Goal: Task Accomplishment & Management: Complete application form

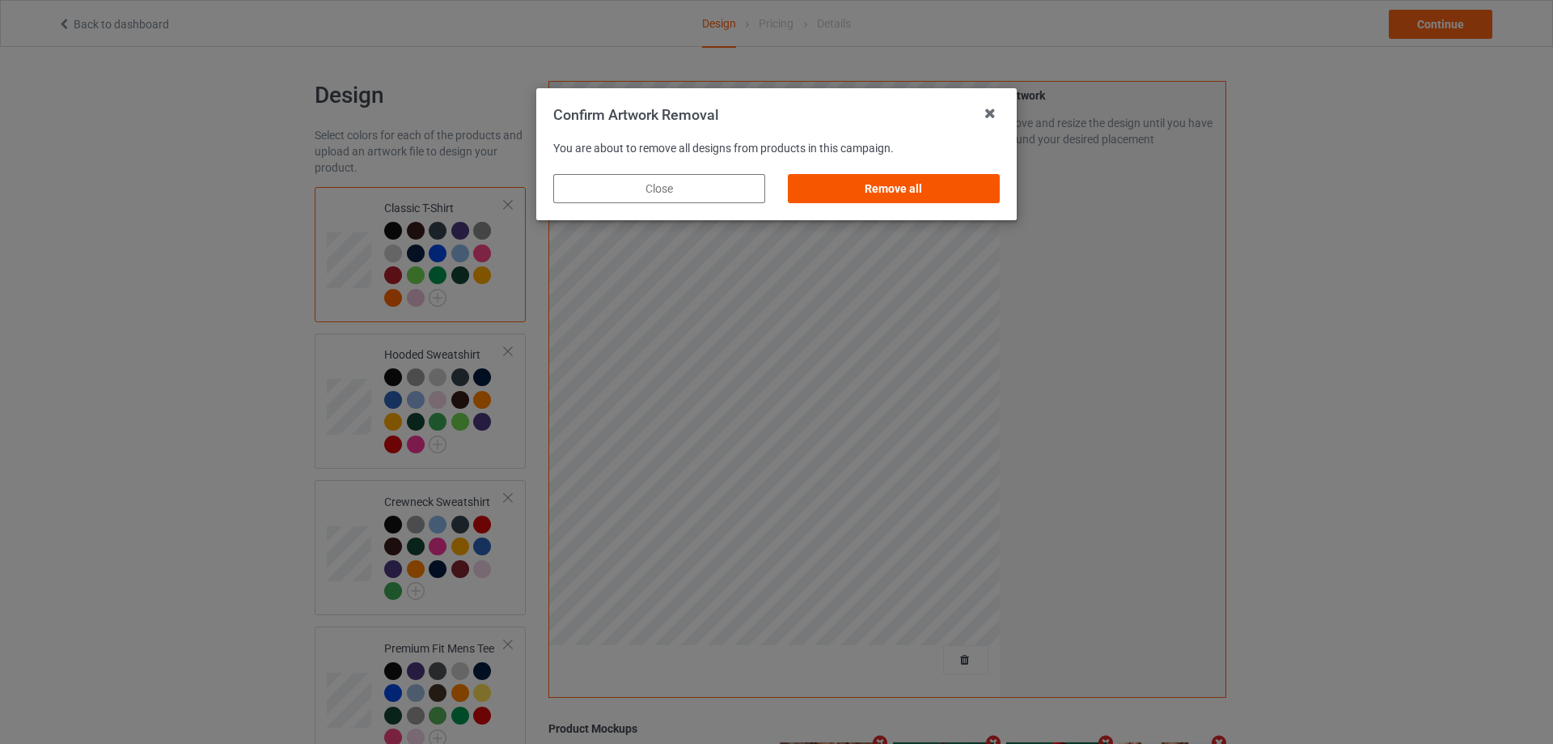
click at [845, 188] on div "Remove all" at bounding box center [894, 188] width 212 height 29
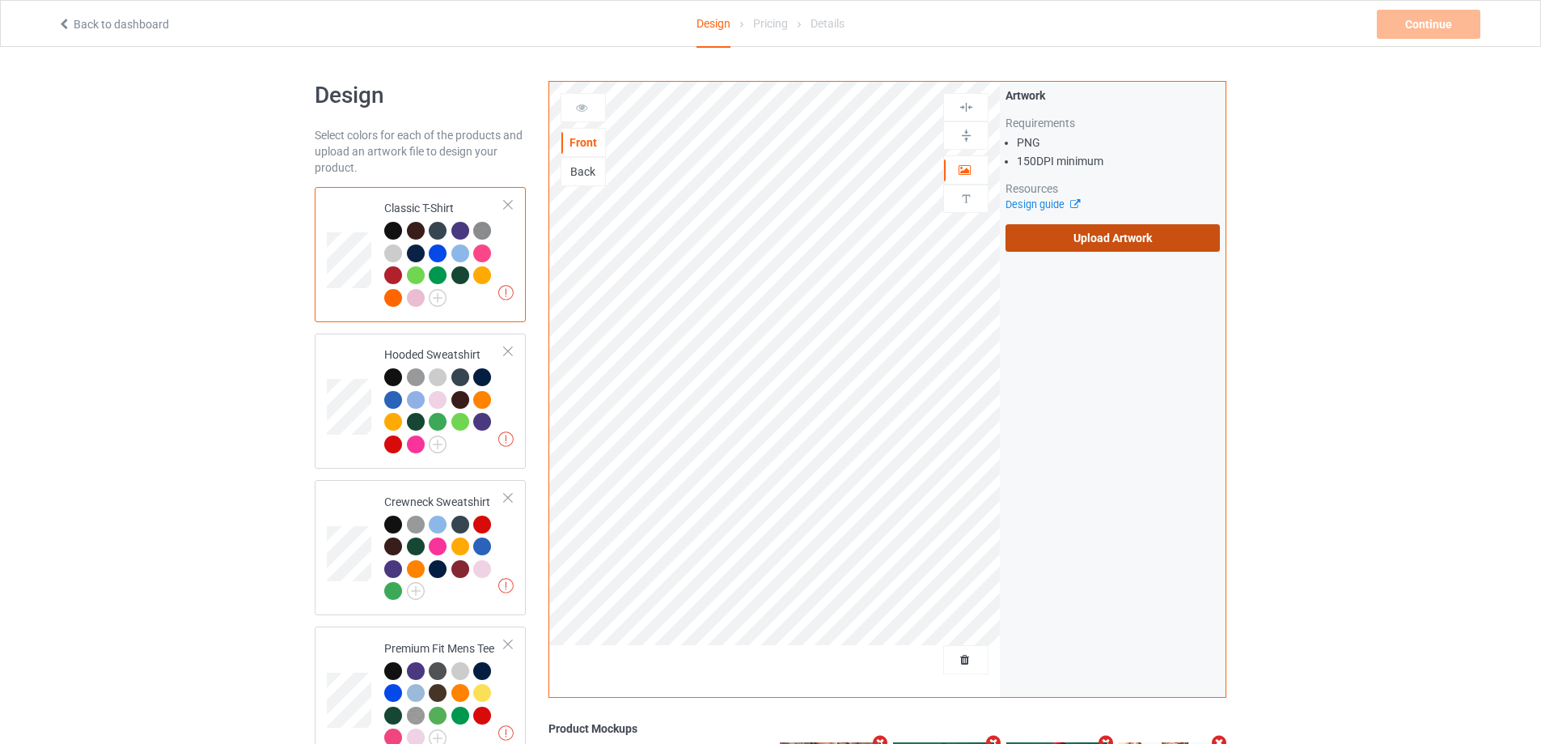
click at [1044, 235] on label "Upload Artwork" at bounding box center [1113, 238] width 214 height 28
click at [0, 0] on input "Upload Artwork" at bounding box center [0, 0] width 0 height 0
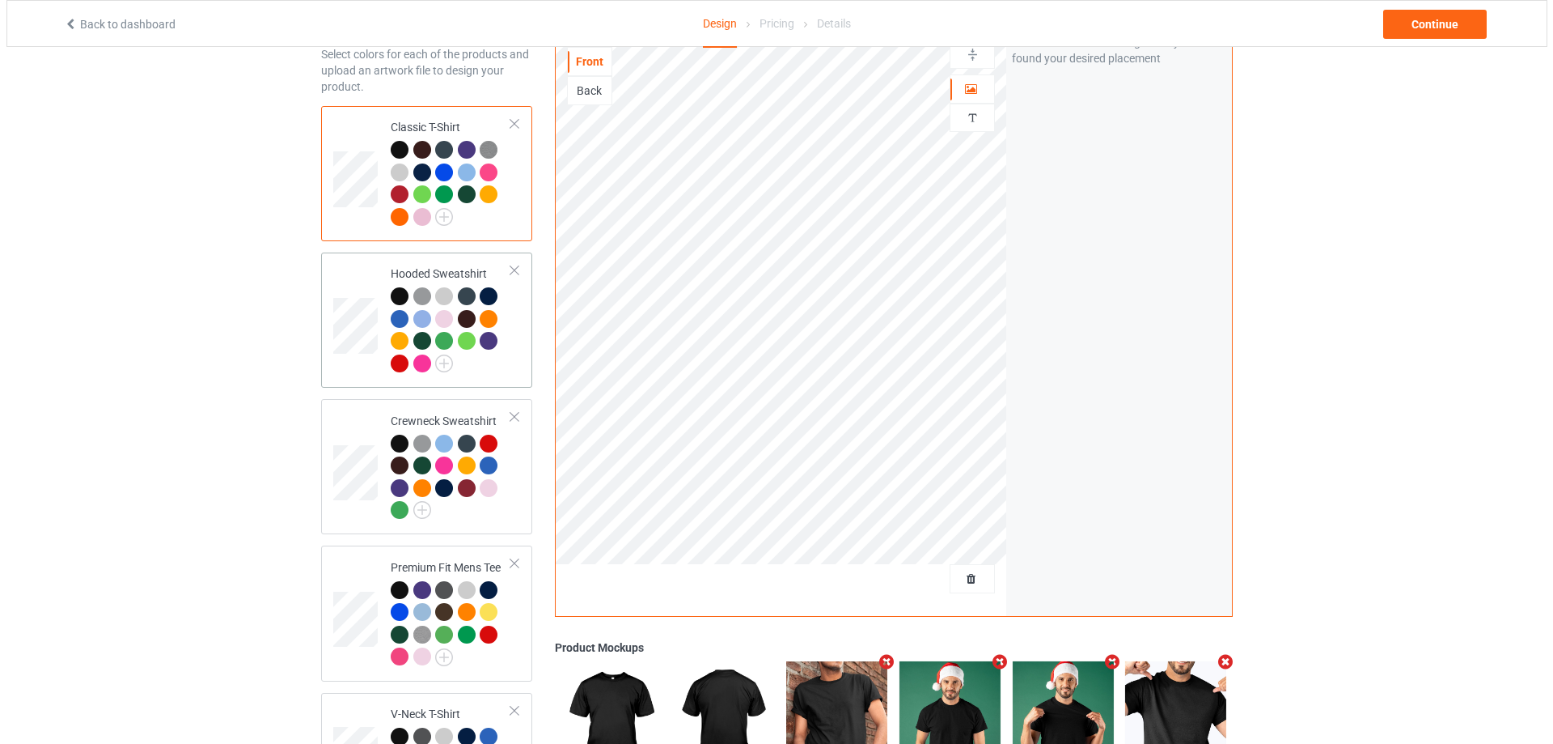
scroll to position [303, 0]
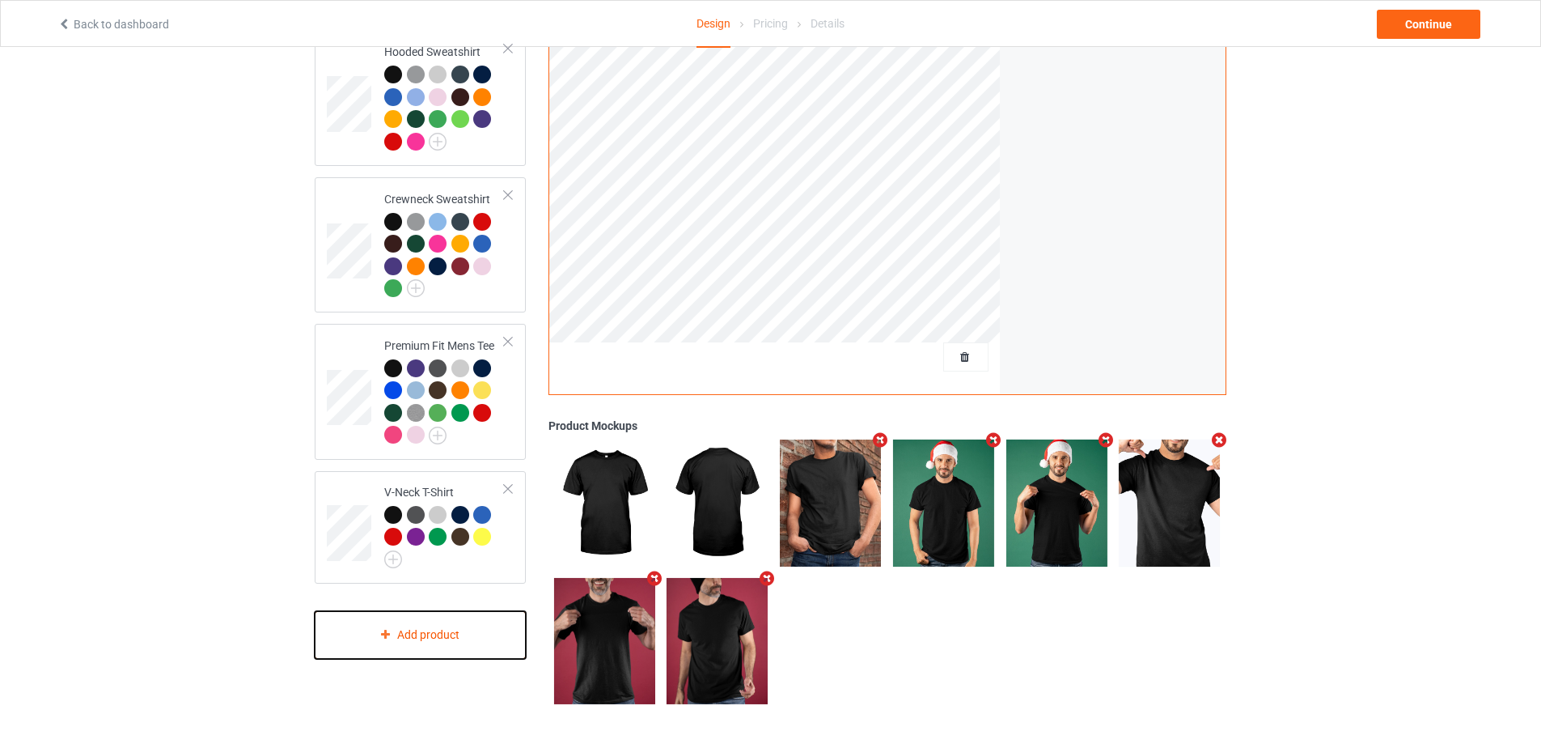
click at [424, 630] on div "Add product" at bounding box center [420, 635] width 211 height 48
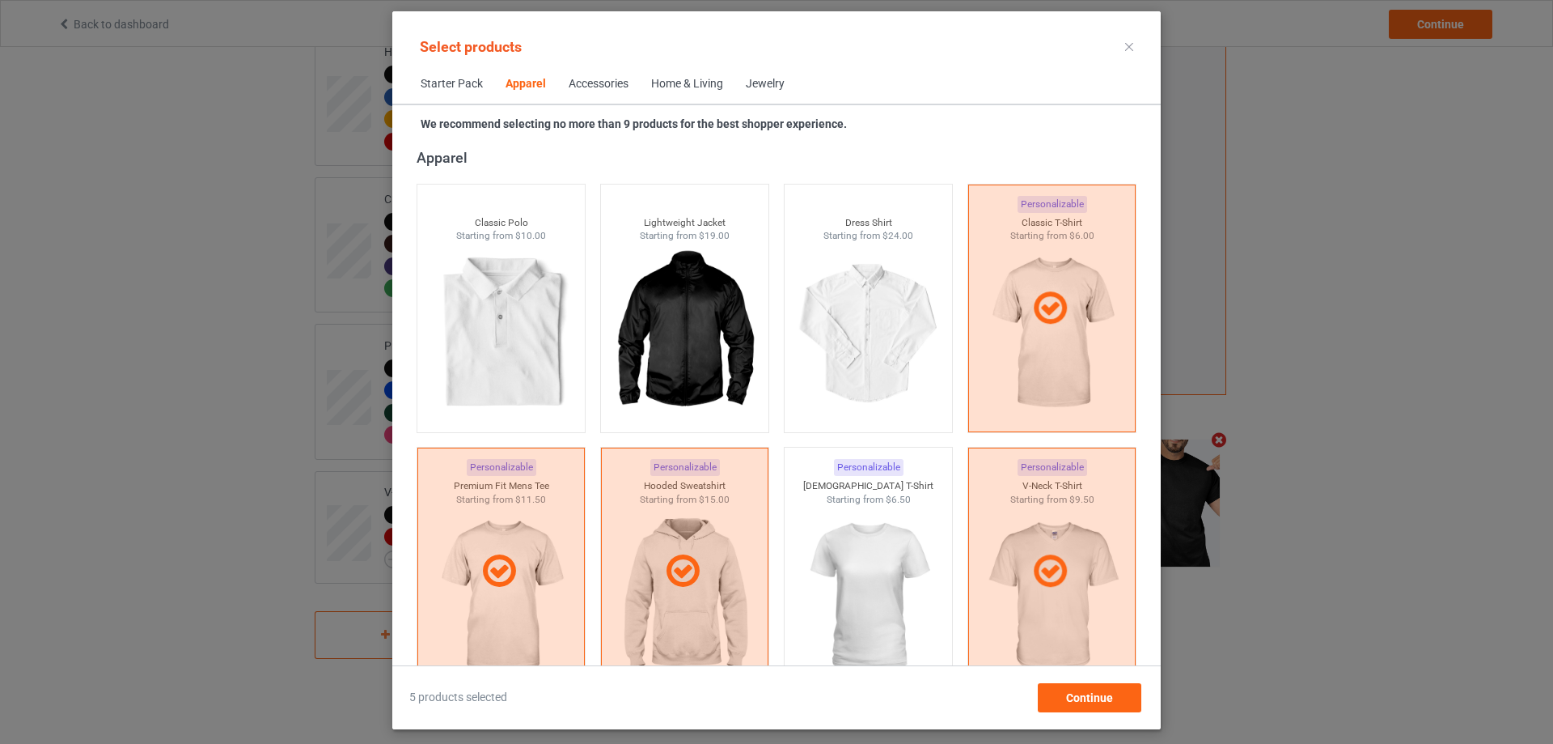
click at [689, 83] on div "Home & Living" at bounding box center [687, 84] width 72 height 16
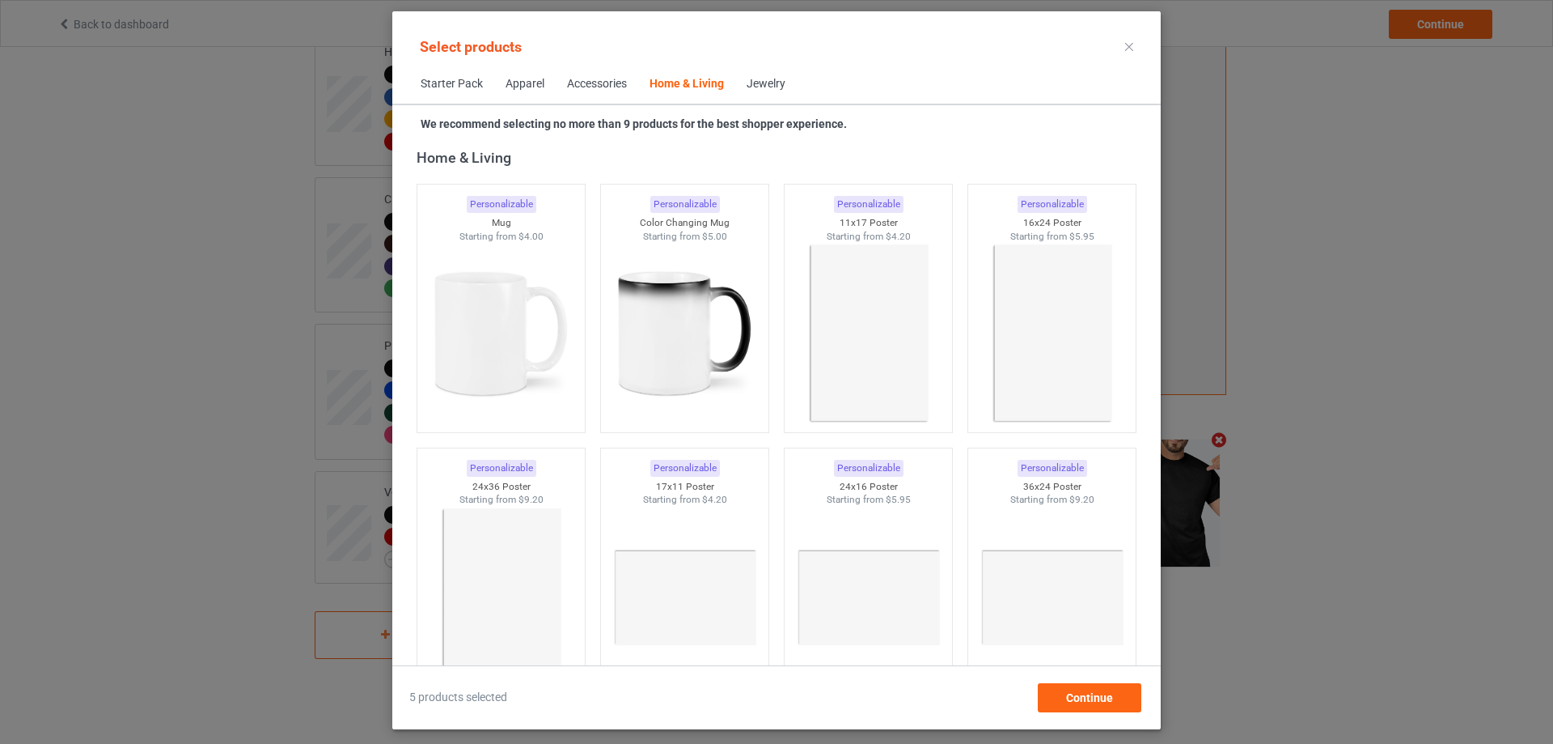
click at [447, 87] on span "Starter Pack" at bounding box center [451, 84] width 85 height 39
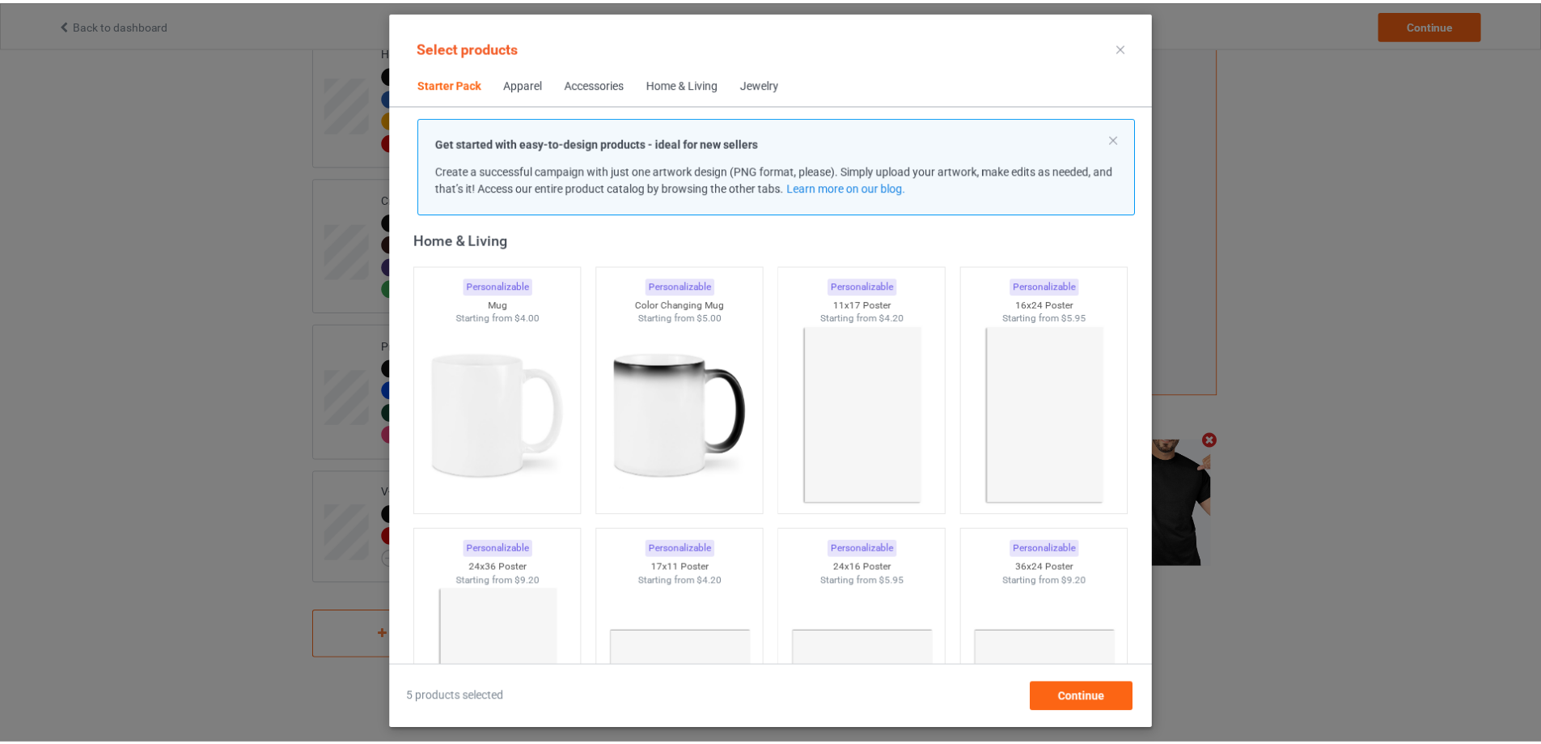
scroll to position [20, 0]
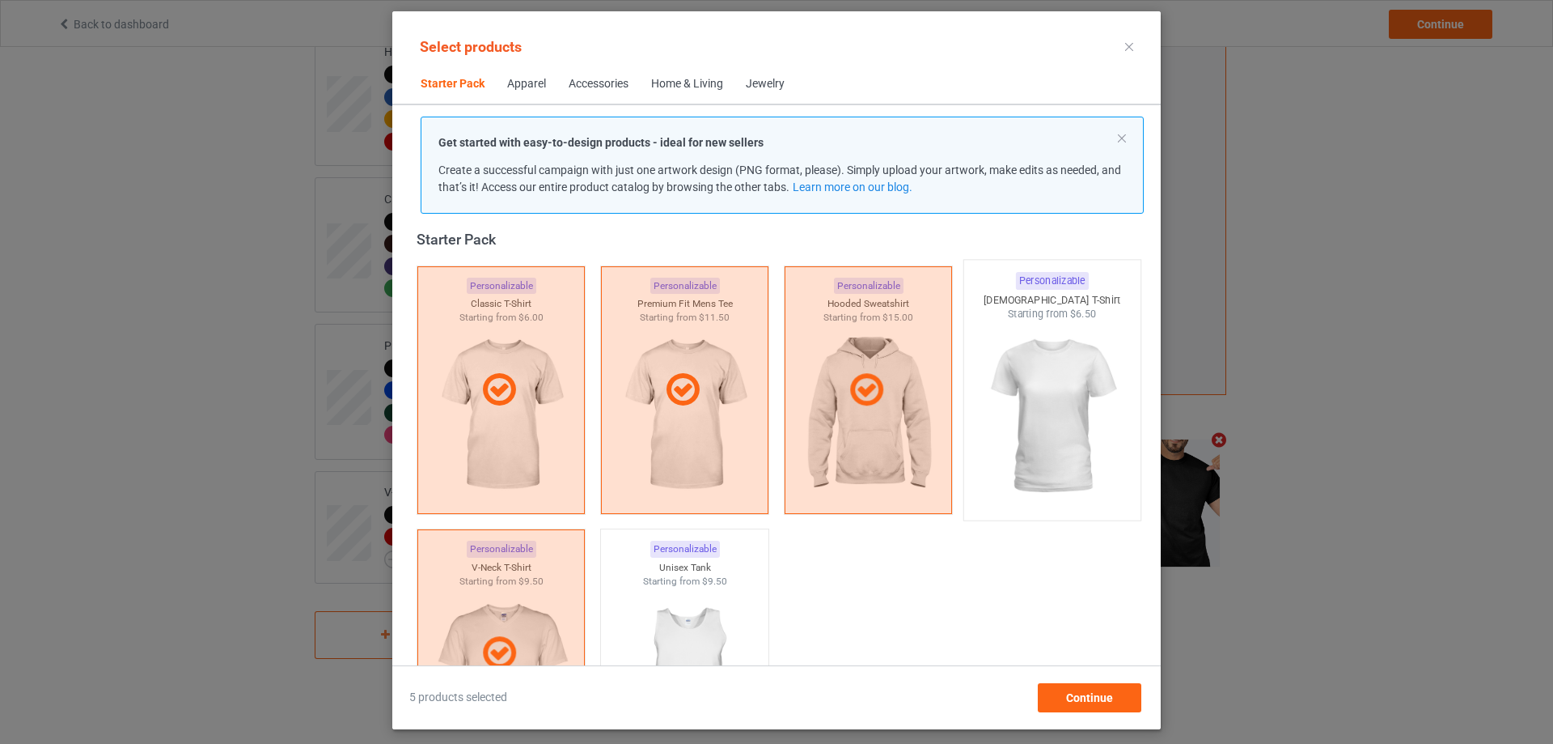
click at [1042, 408] on img at bounding box center [1052, 416] width 152 height 190
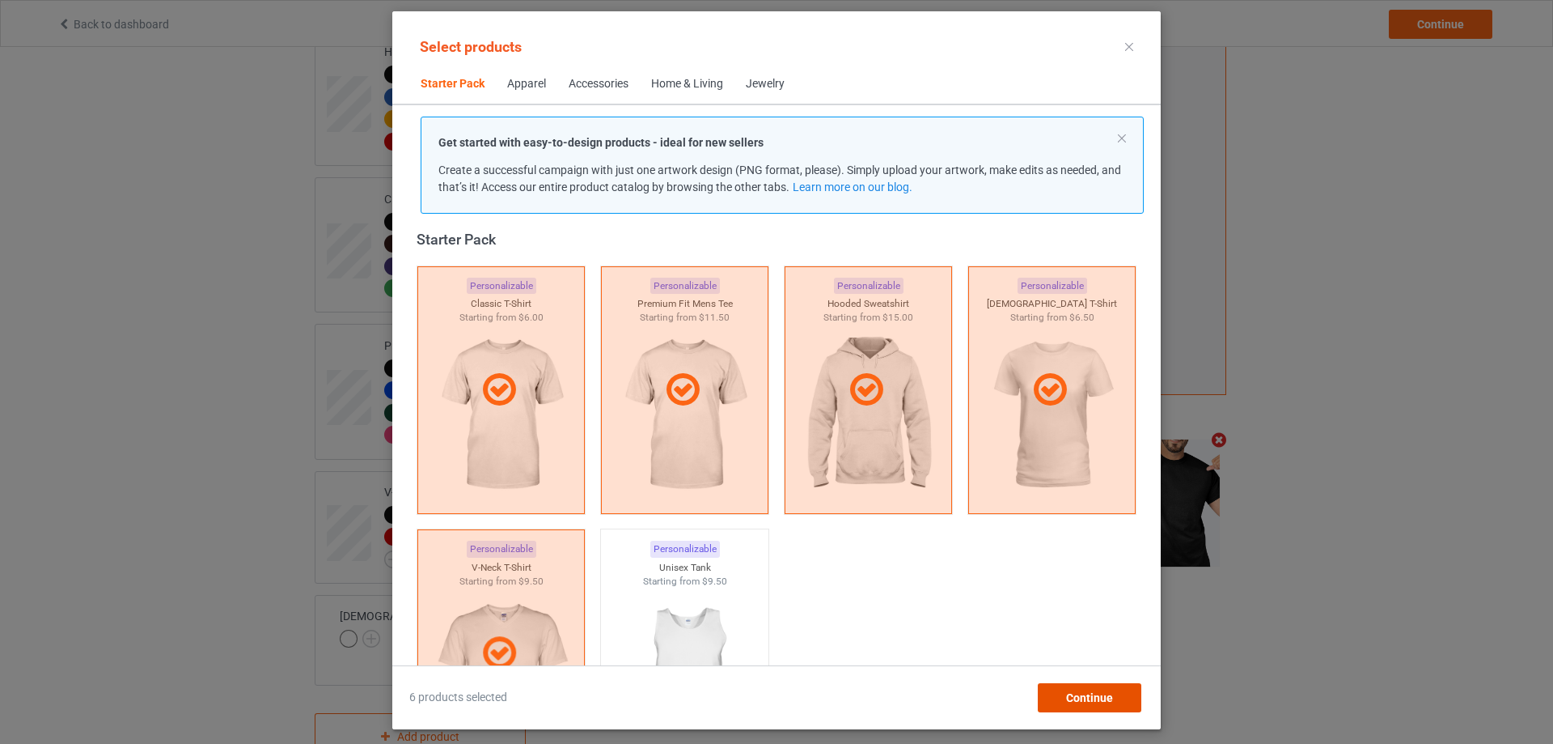
click at [1100, 696] on span "Continue" at bounding box center [1089, 697] width 47 height 13
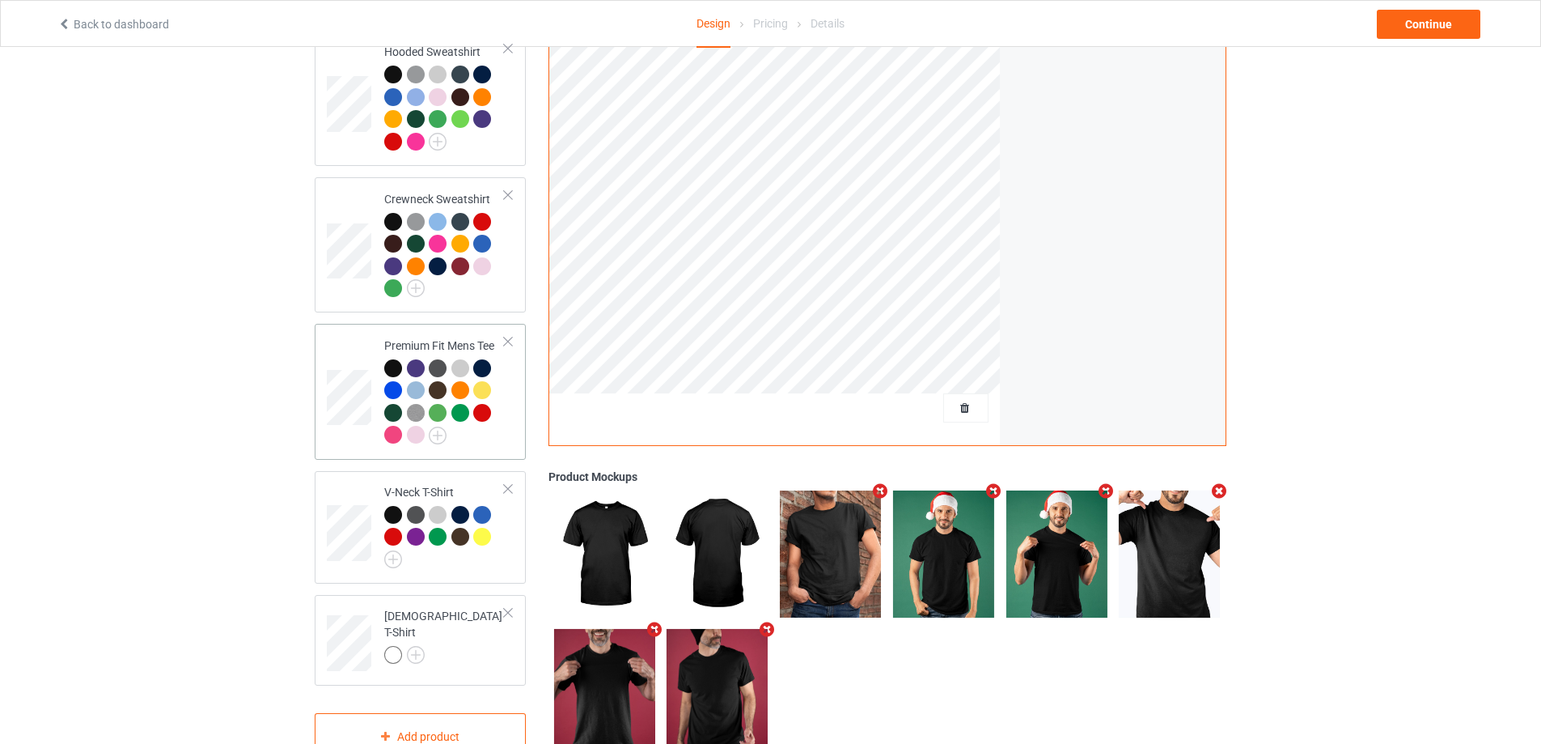
scroll to position [354, 0]
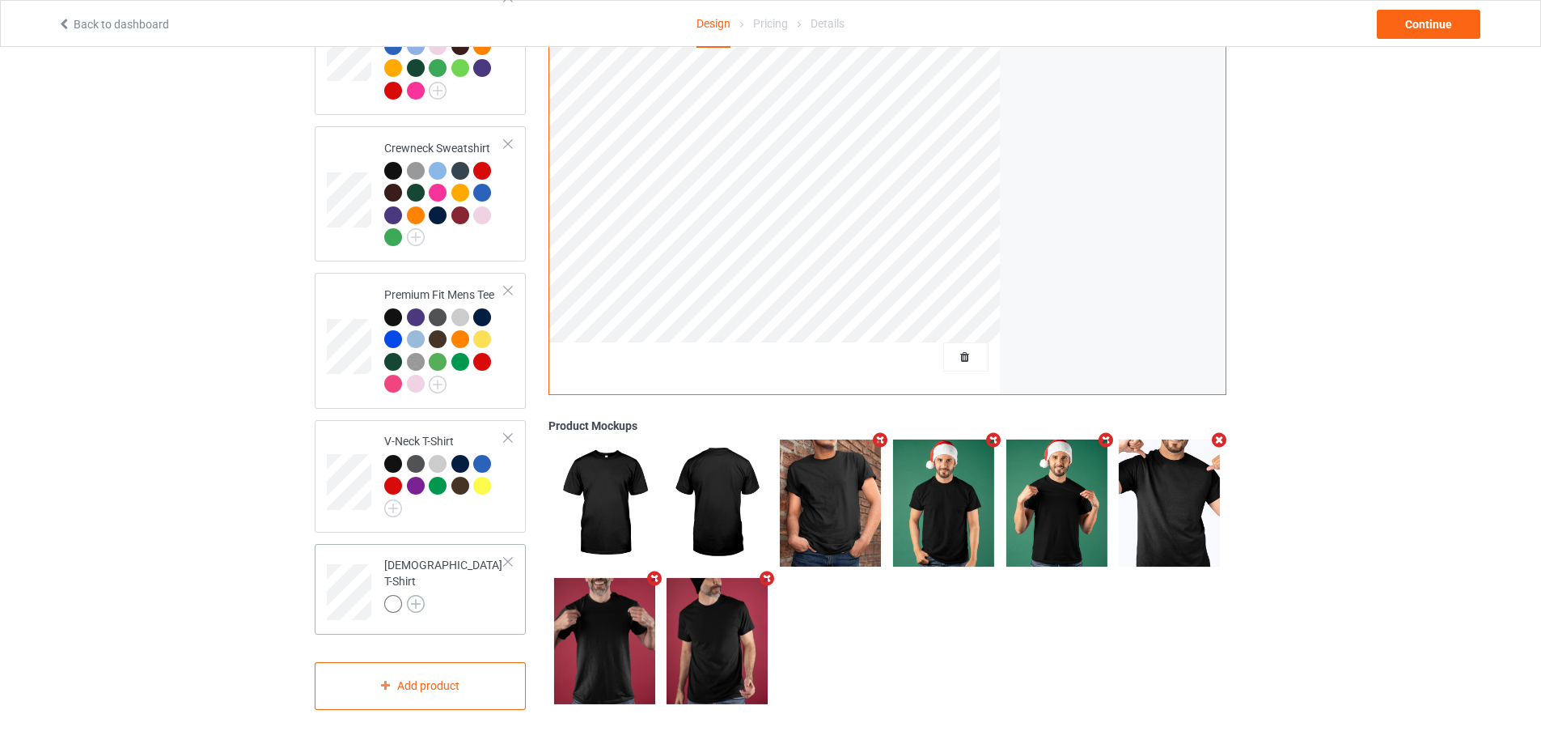
click at [414, 595] on img at bounding box center [416, 604] width 18 height 18
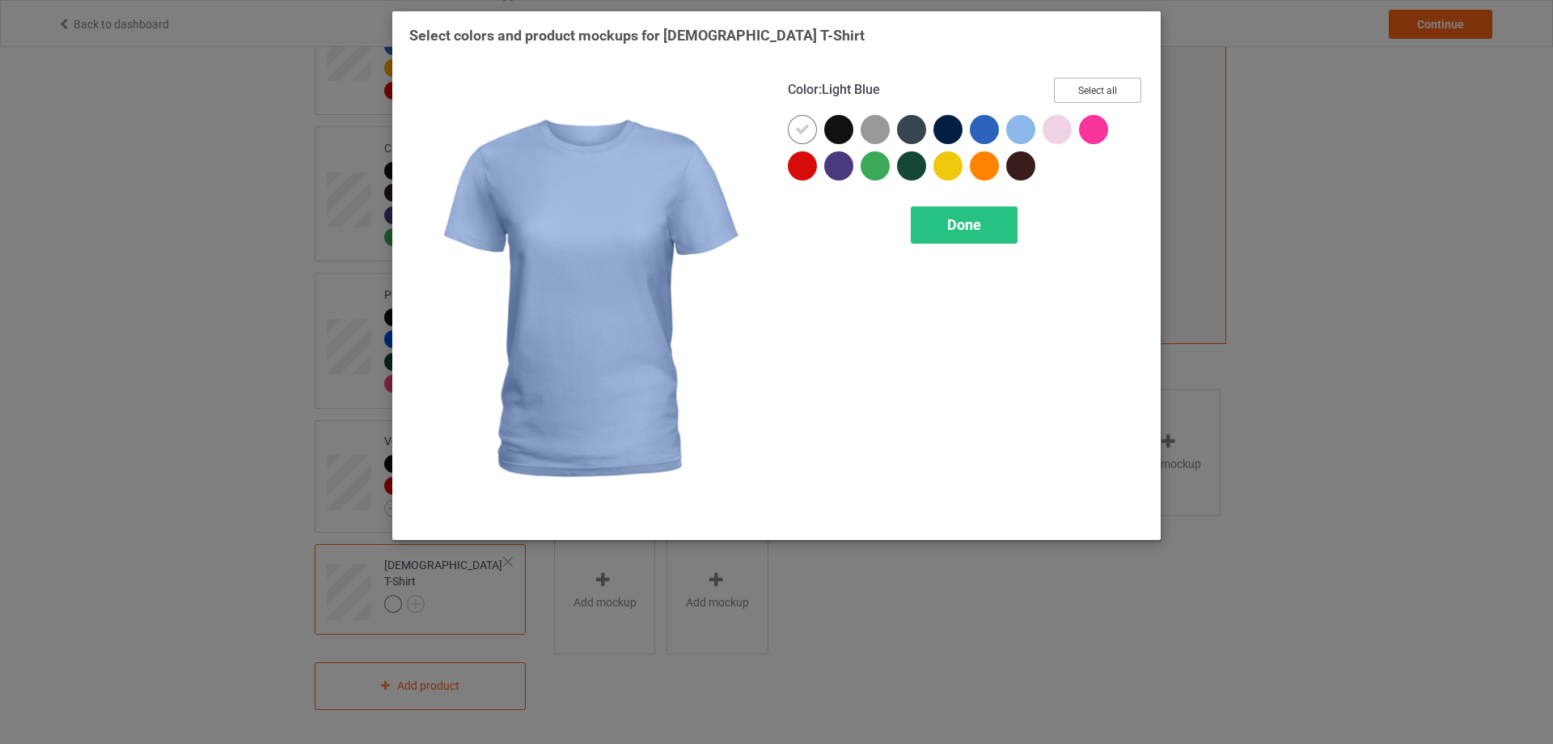
click at [1073, 93] on button "Select all" at bounding box center [1097, 90] width 87 height 25
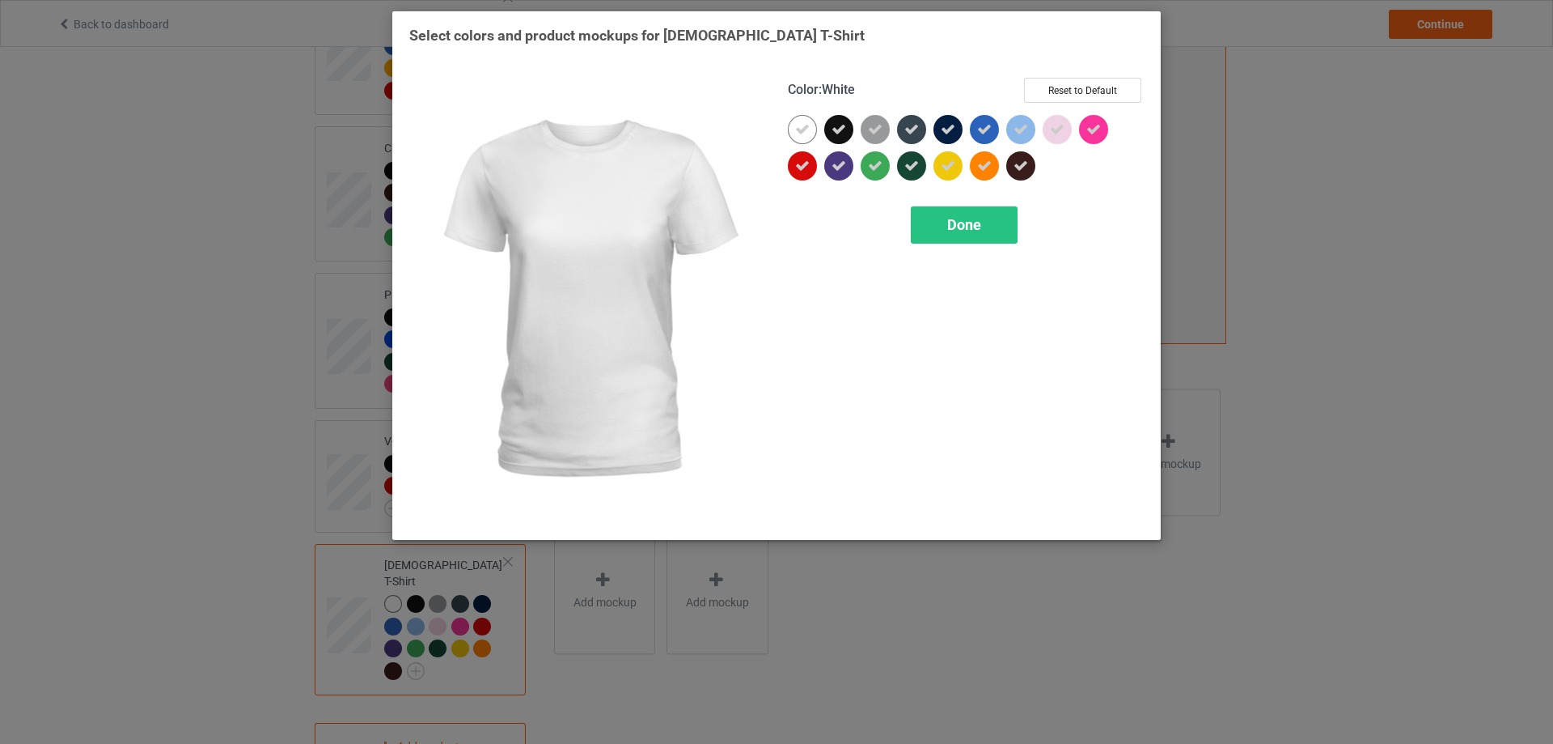
click at [802, 129] on icon at bounding box center [802, 129] width 15 height 15
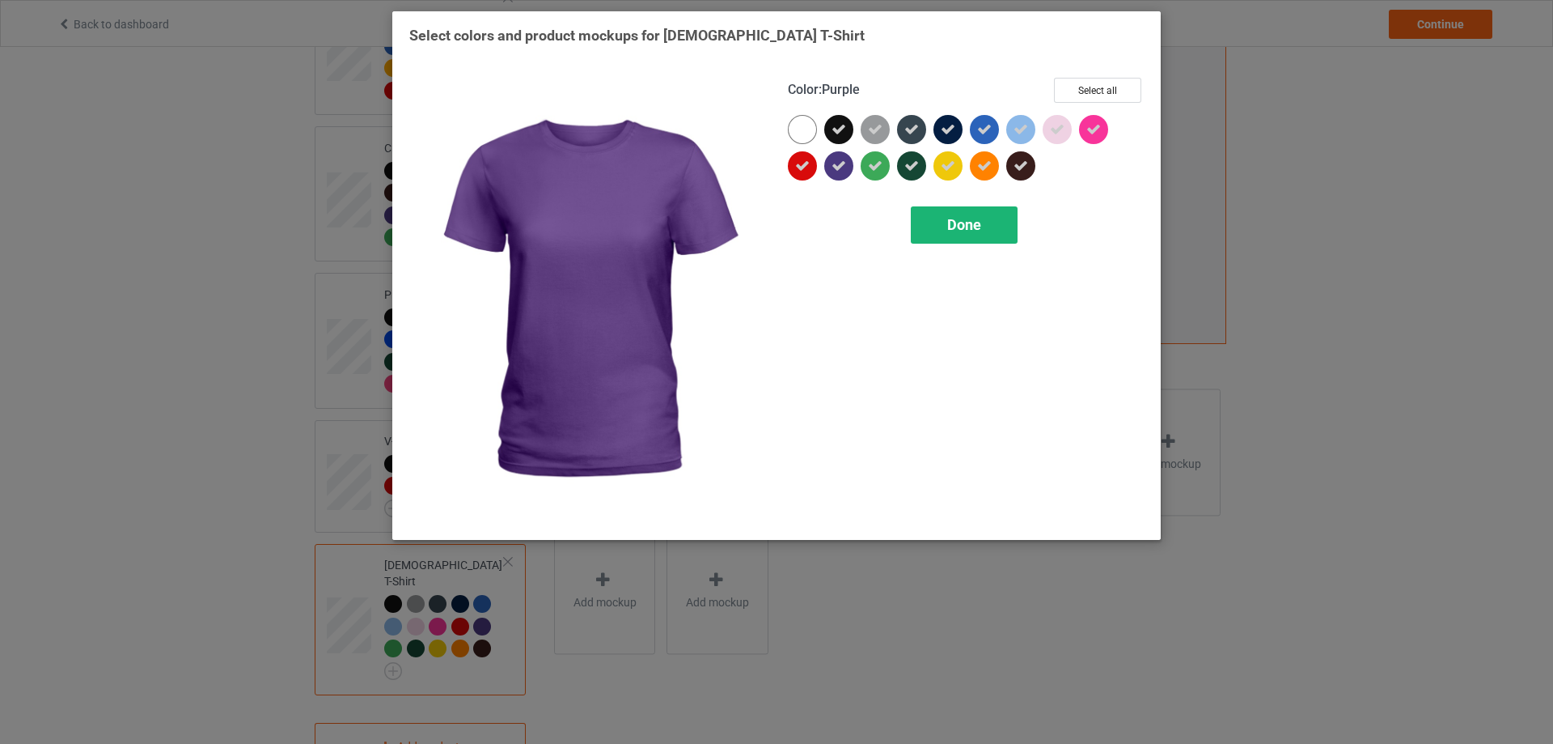
click at [948, 231] on span "Done" at bounding box center [964, 224] width 34 height 17
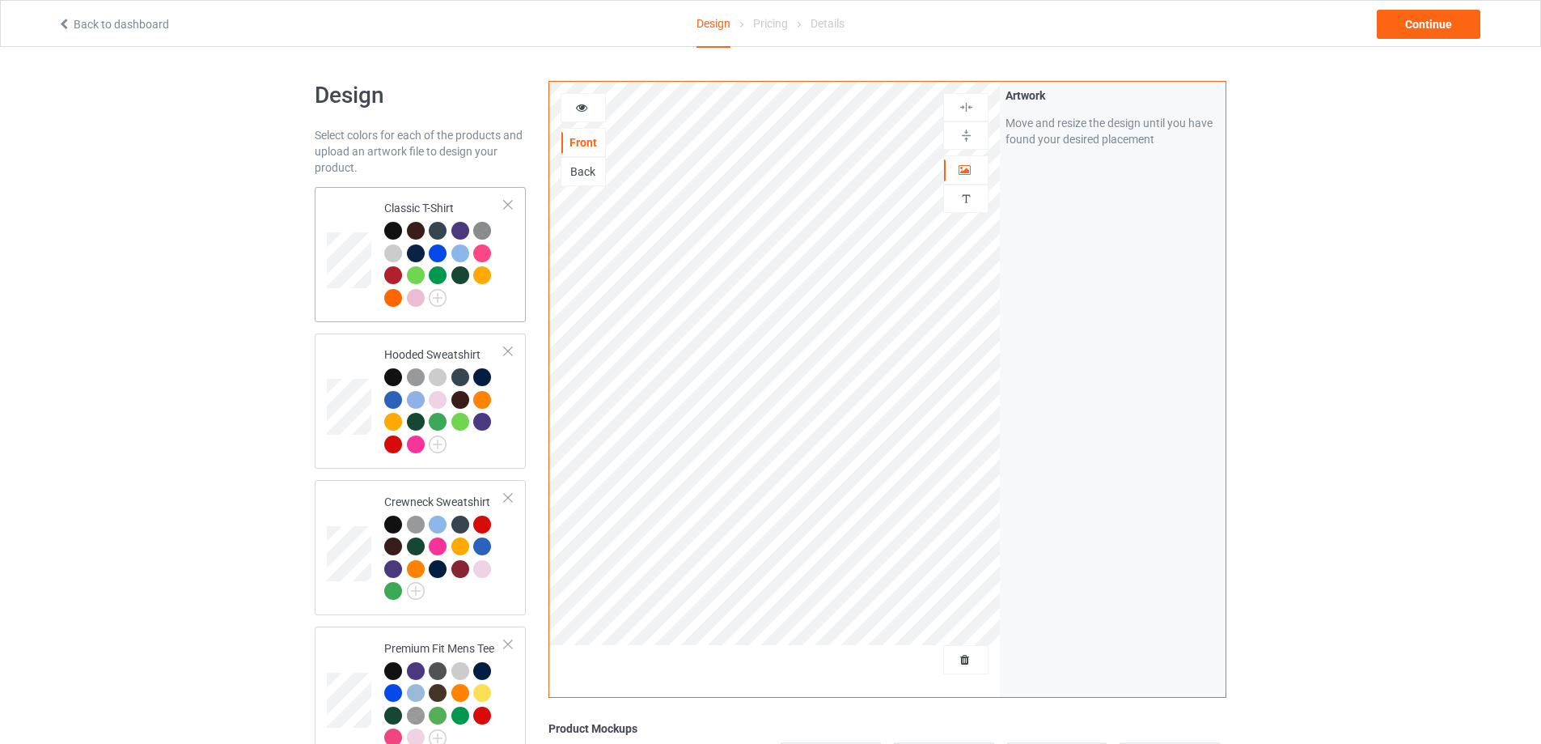
click at [318, 199] on div "Classic T-Shirt" at bounding box center [420, 254] width 211 height 135
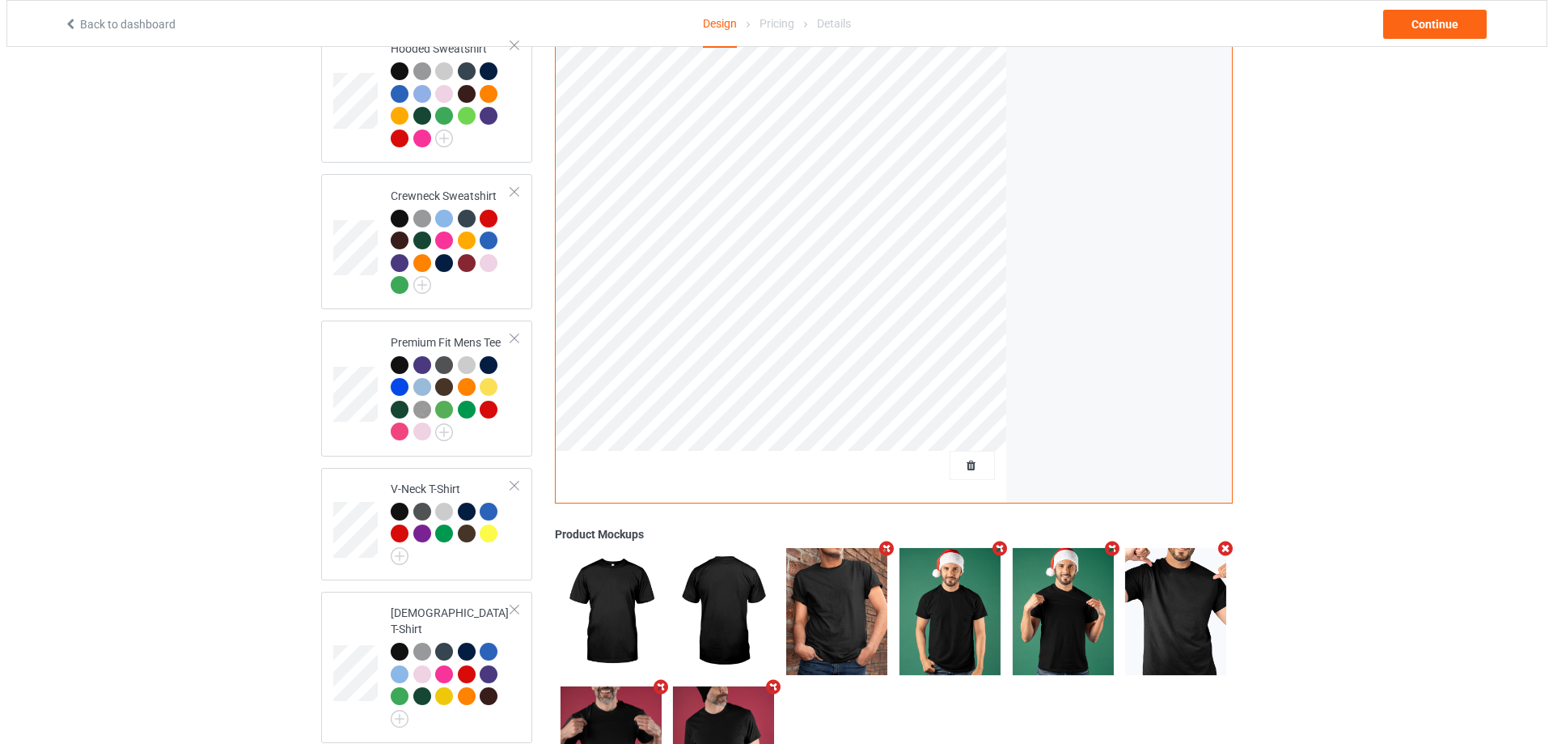
scroll to position [398, 0]
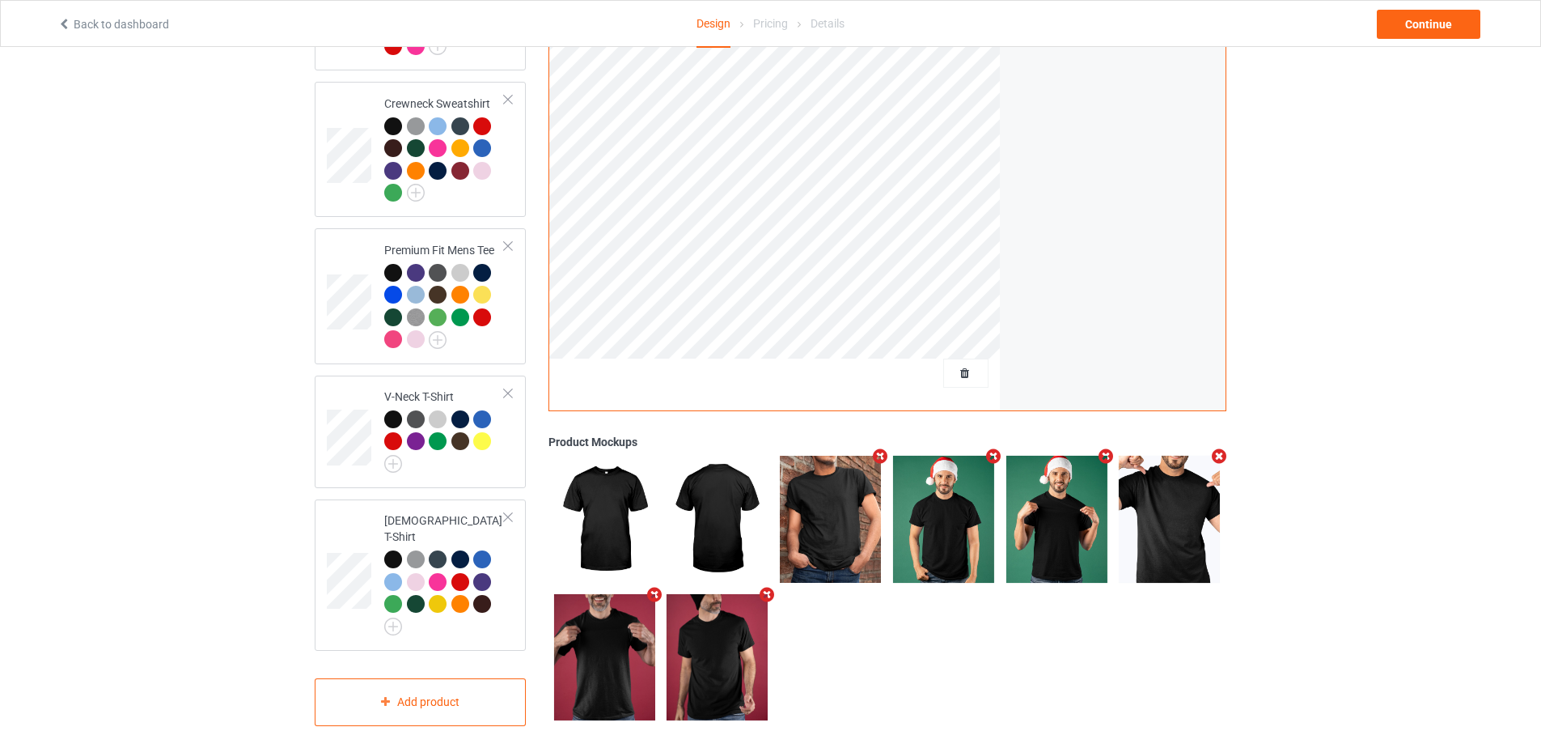
click at [882, 447] on icon "Remove mockup" at bounding box center [881, 455] width 20 height 17
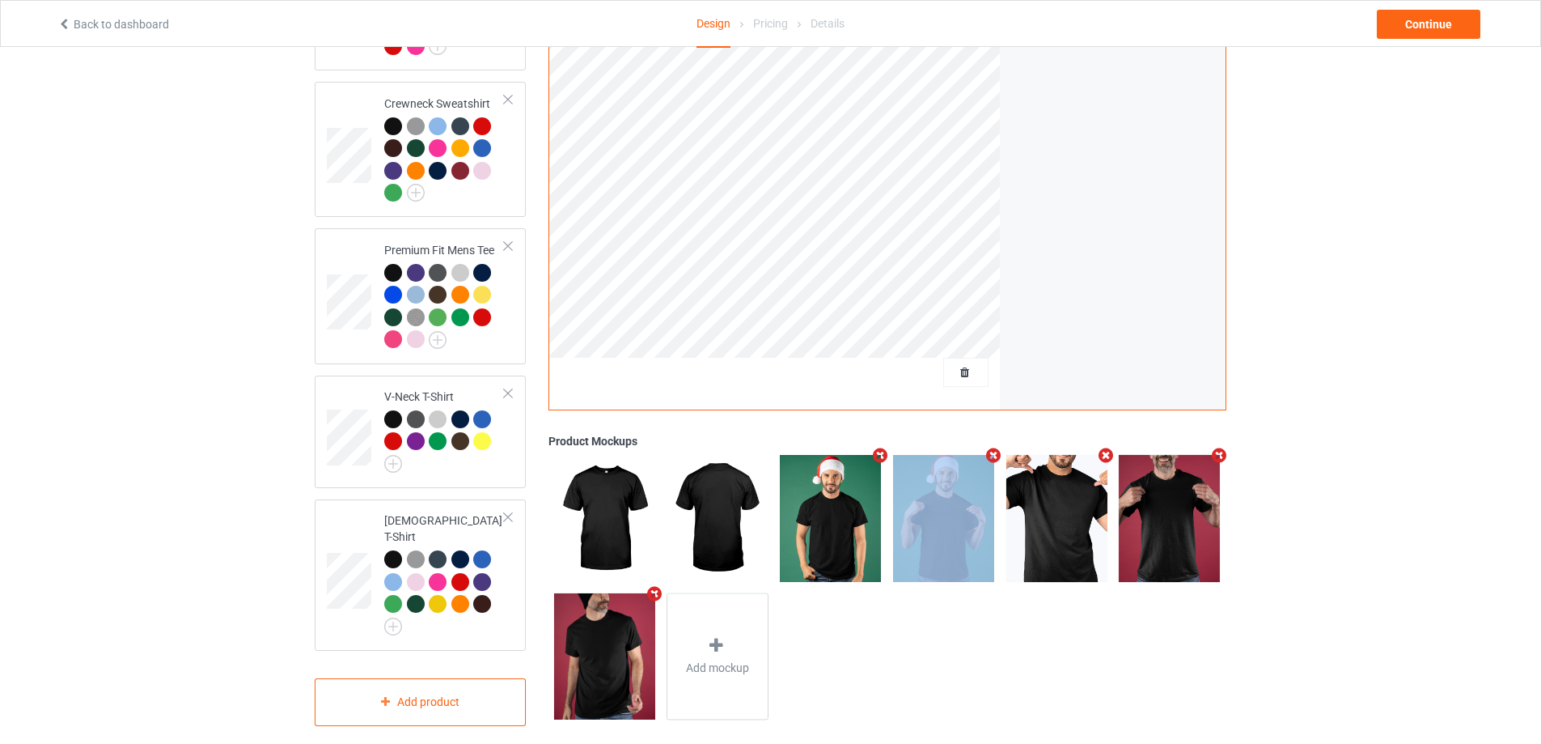
click at [882, 447] on icon "Remove mockup" at bounding box center [881, 455] width 20 height 17
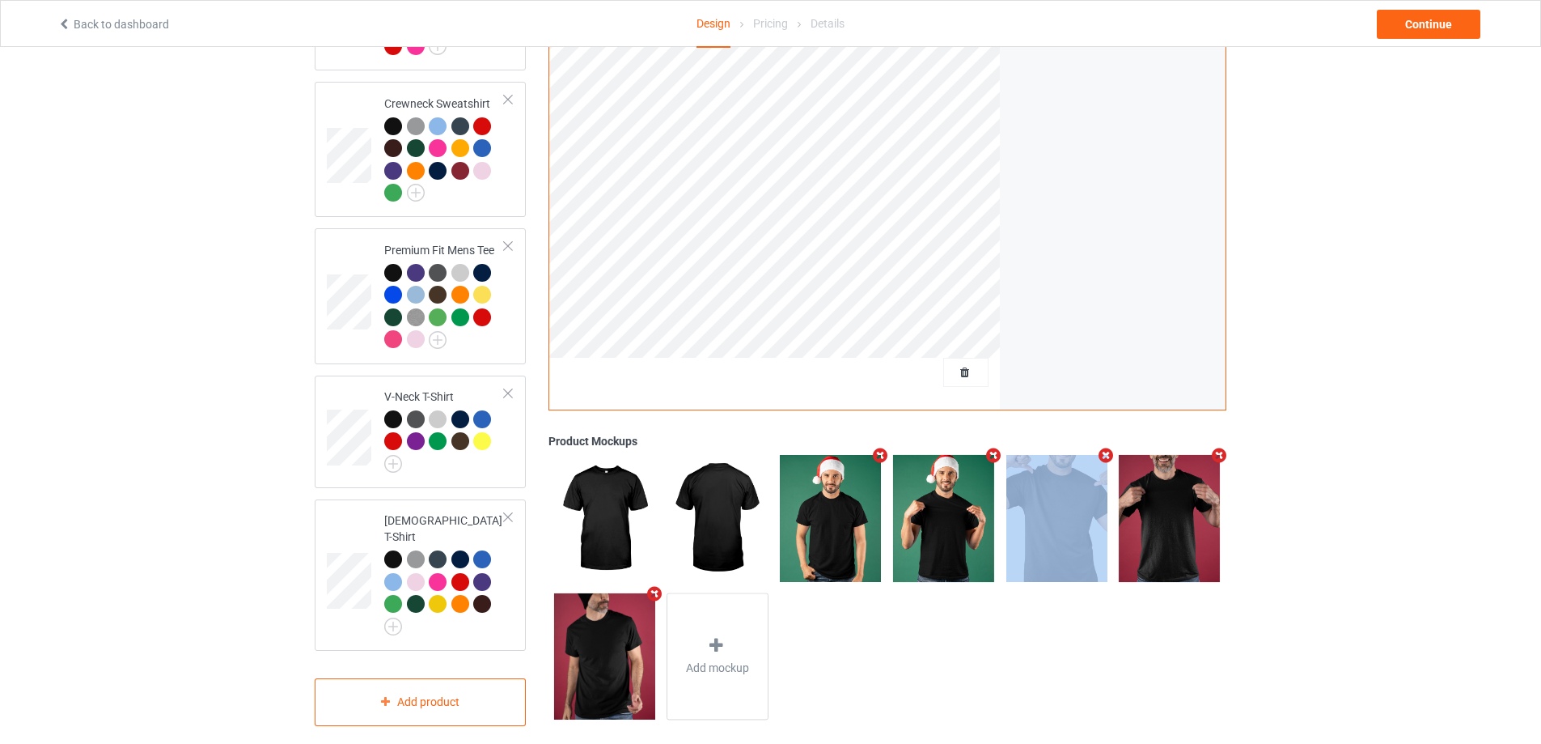
click at [983, 447] on icon "Remove mockup" at bounding box center [993, 455] width 20 height 17
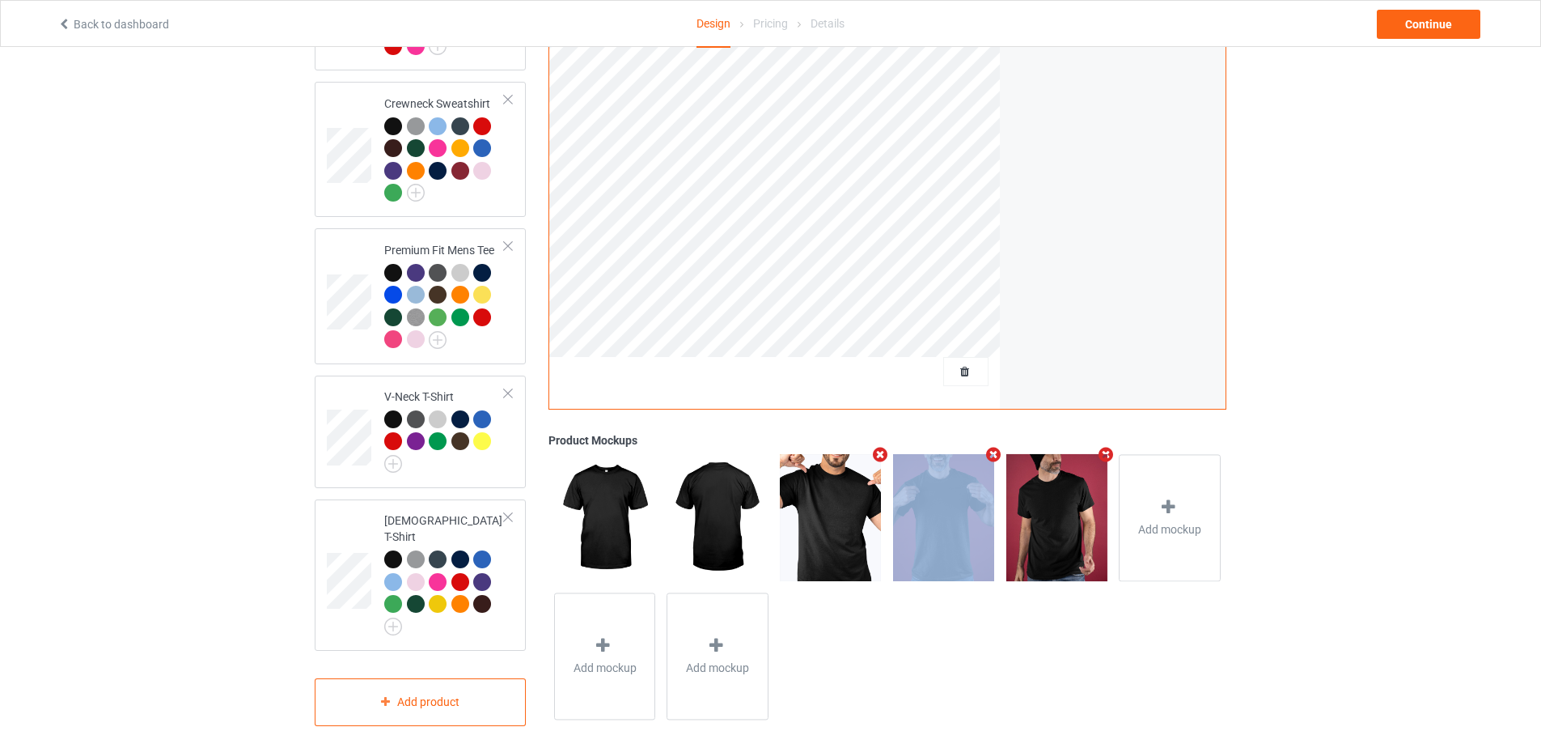
click at [882, 446] on icon "Remove mockup" at bounding box center [881, 454] width 20 height 17
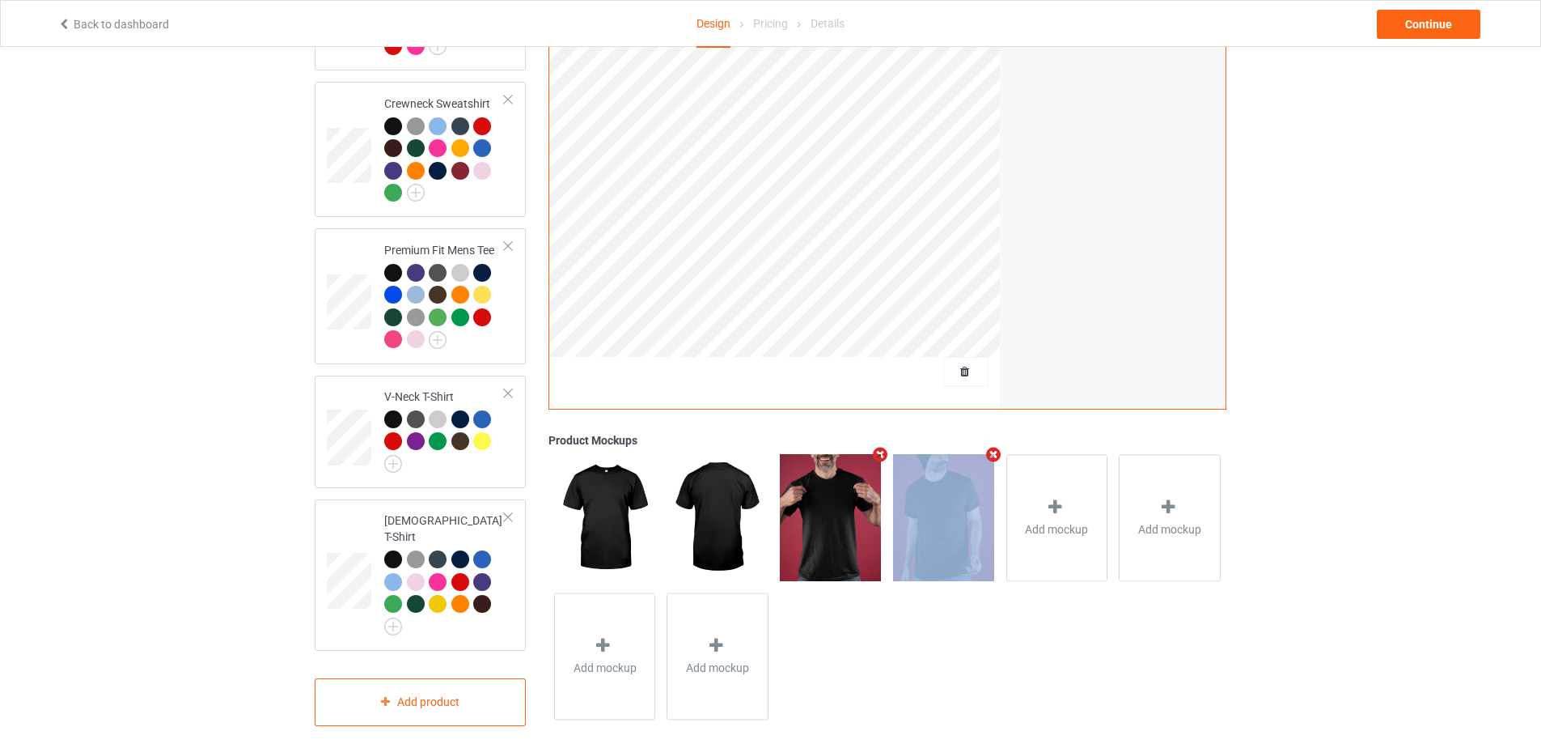
click at [882, 446] on icon "Remove mockup" at bounding box center [881, 454] width 20 height 17
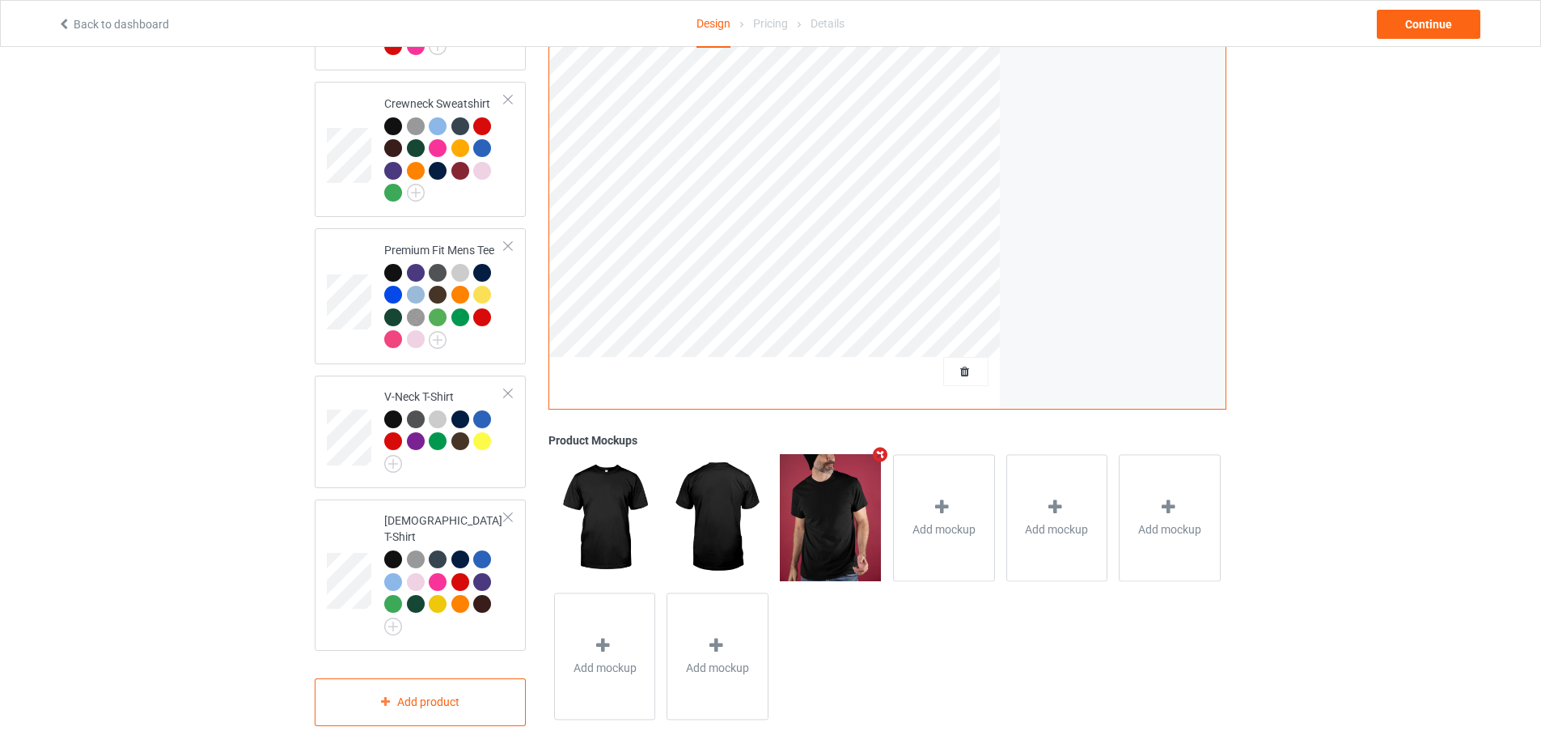
click at [882, 446] on icon "Remove mockup" at bounding box center [881, 454] width 20 height 17
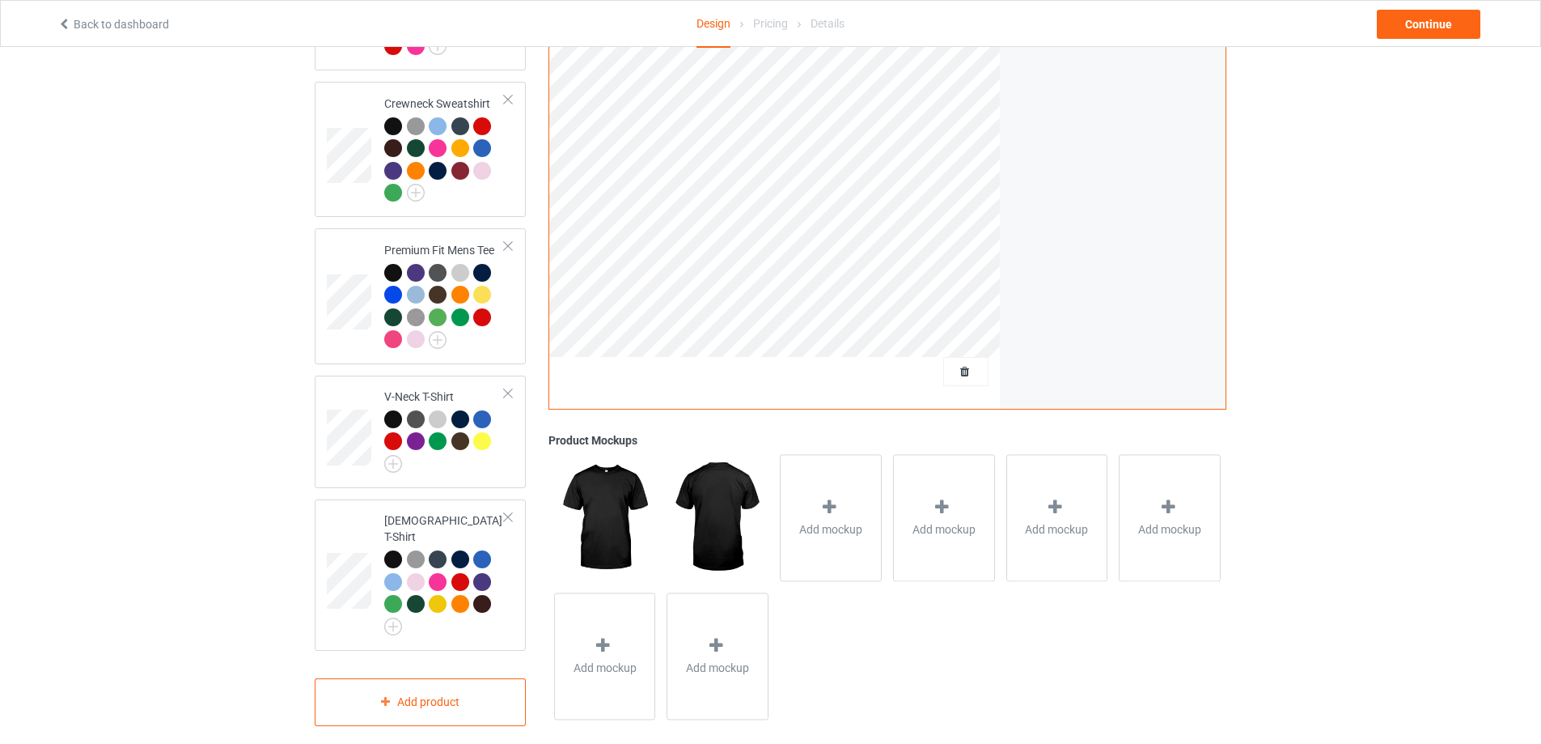
click at [857, 480] on div "Add mockup" at bounding box center [831, 517] width 102 height 127
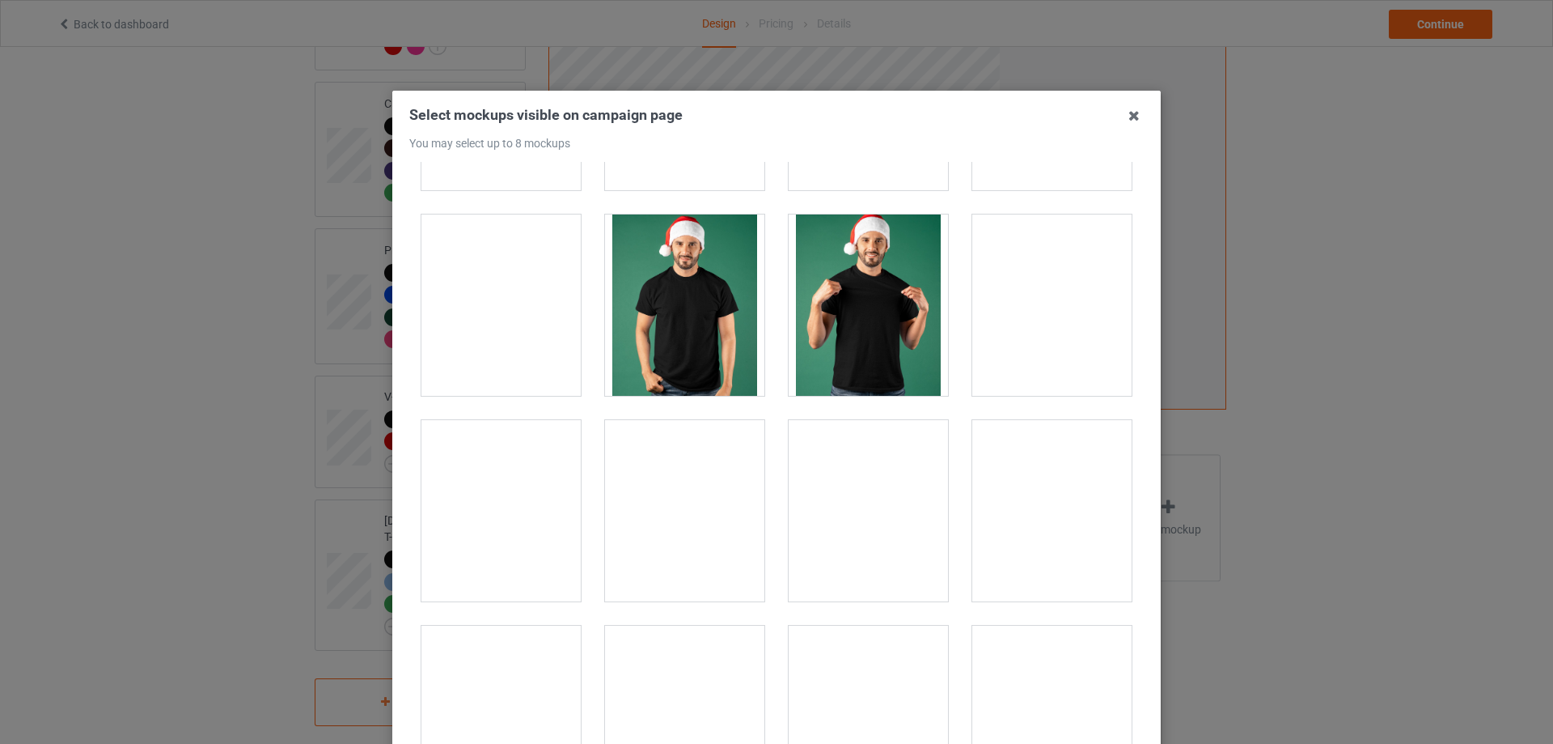
scroll to position [2589, 0]
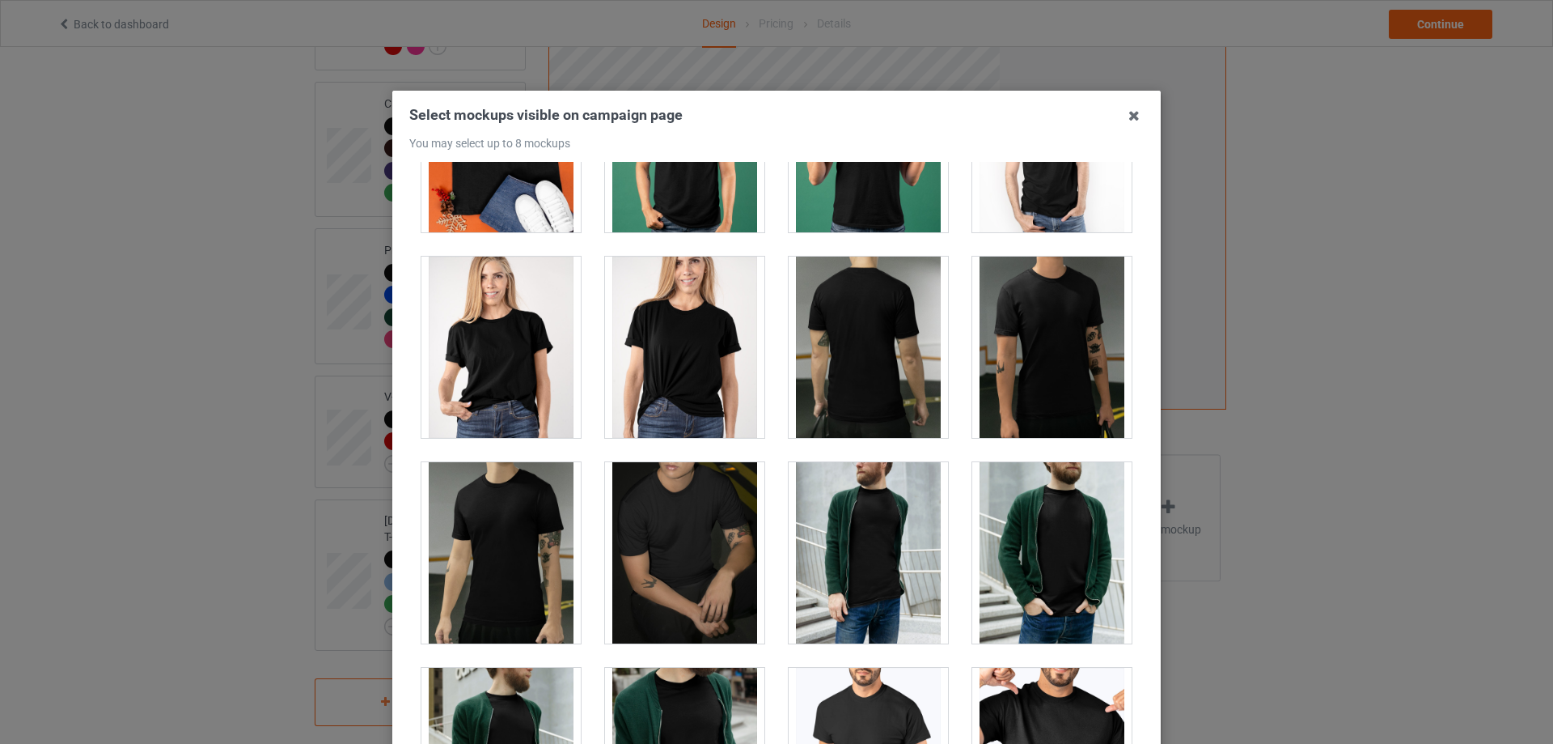
click at [697, 366] on div at bounding box center [684, 346] width 159 height 181
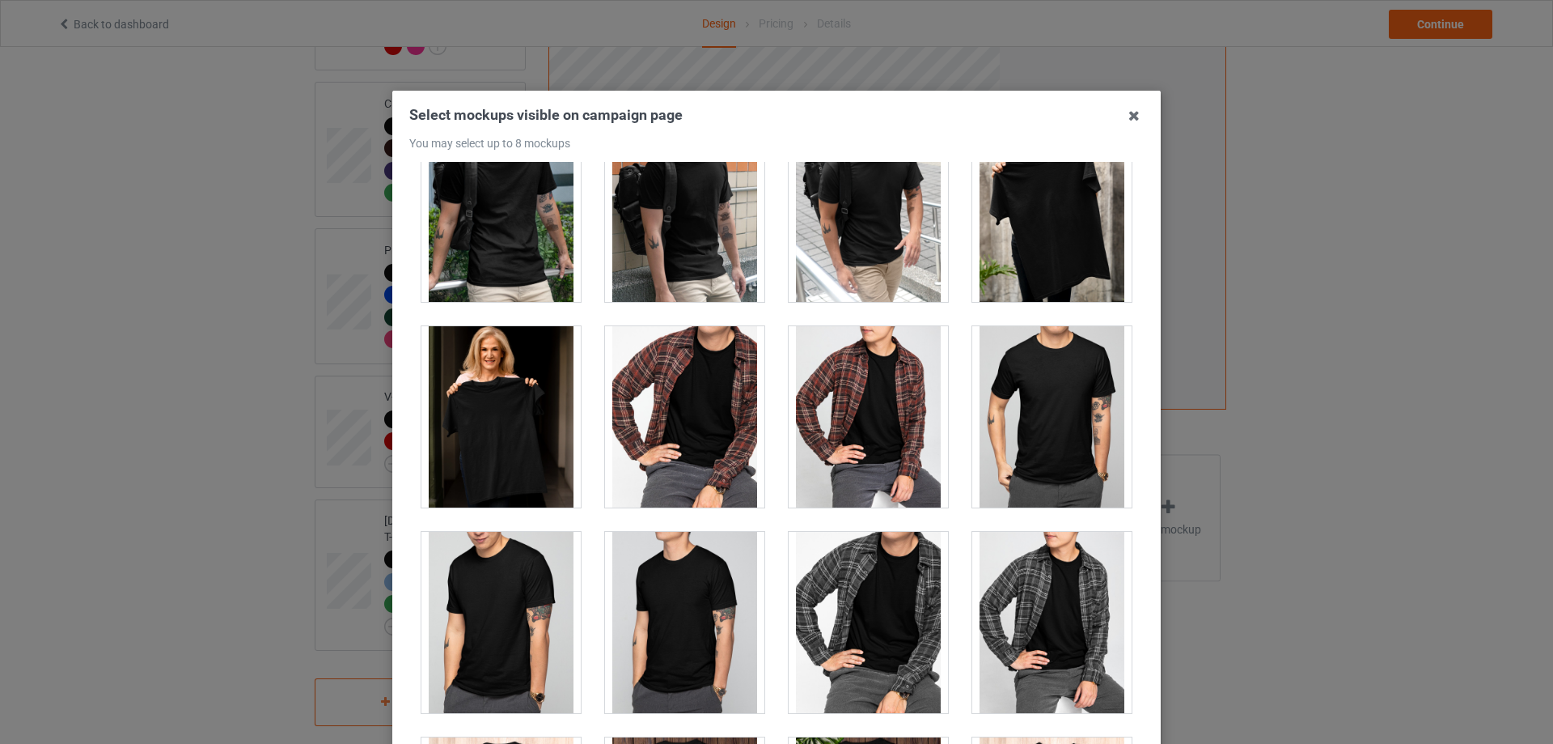
click at [471, 375] on div at bounding box center [501, 416] width 159 height 181
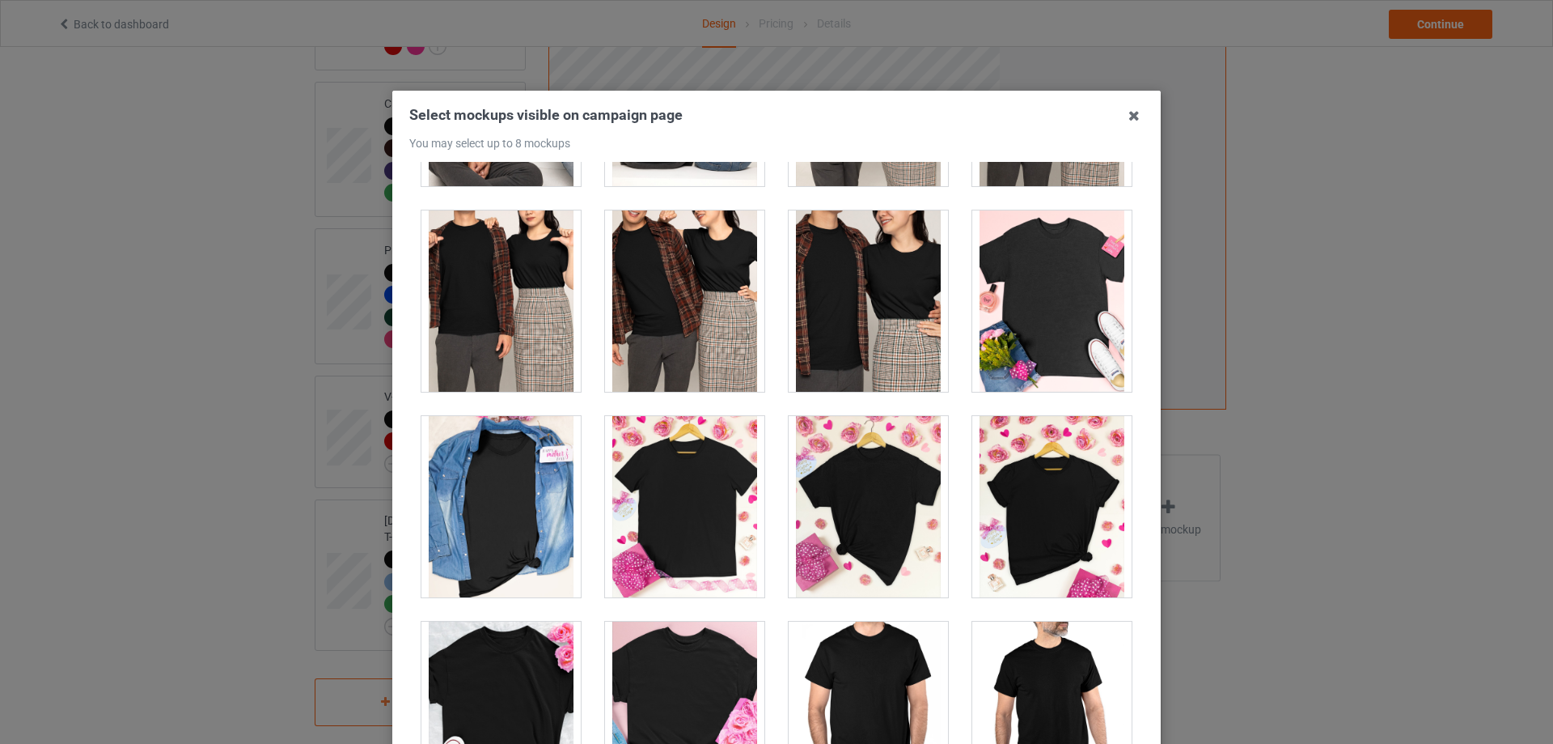
scroll to position [6554, 0]
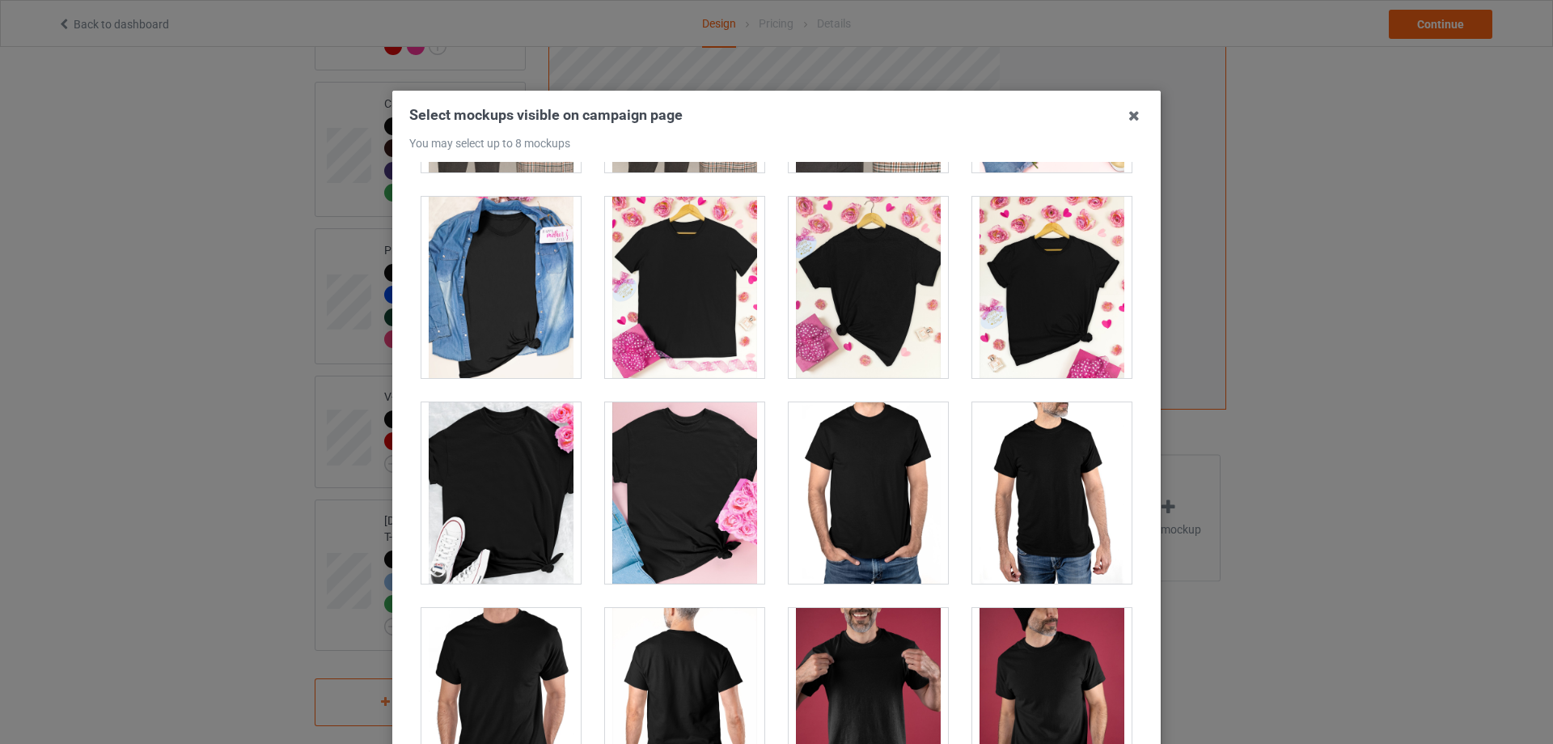
click at [688, 484] on div at bounding box center [684, 492] width 159 height 181
click at [528, 328] on div at bounding box center [501, 287] width 159 height 181
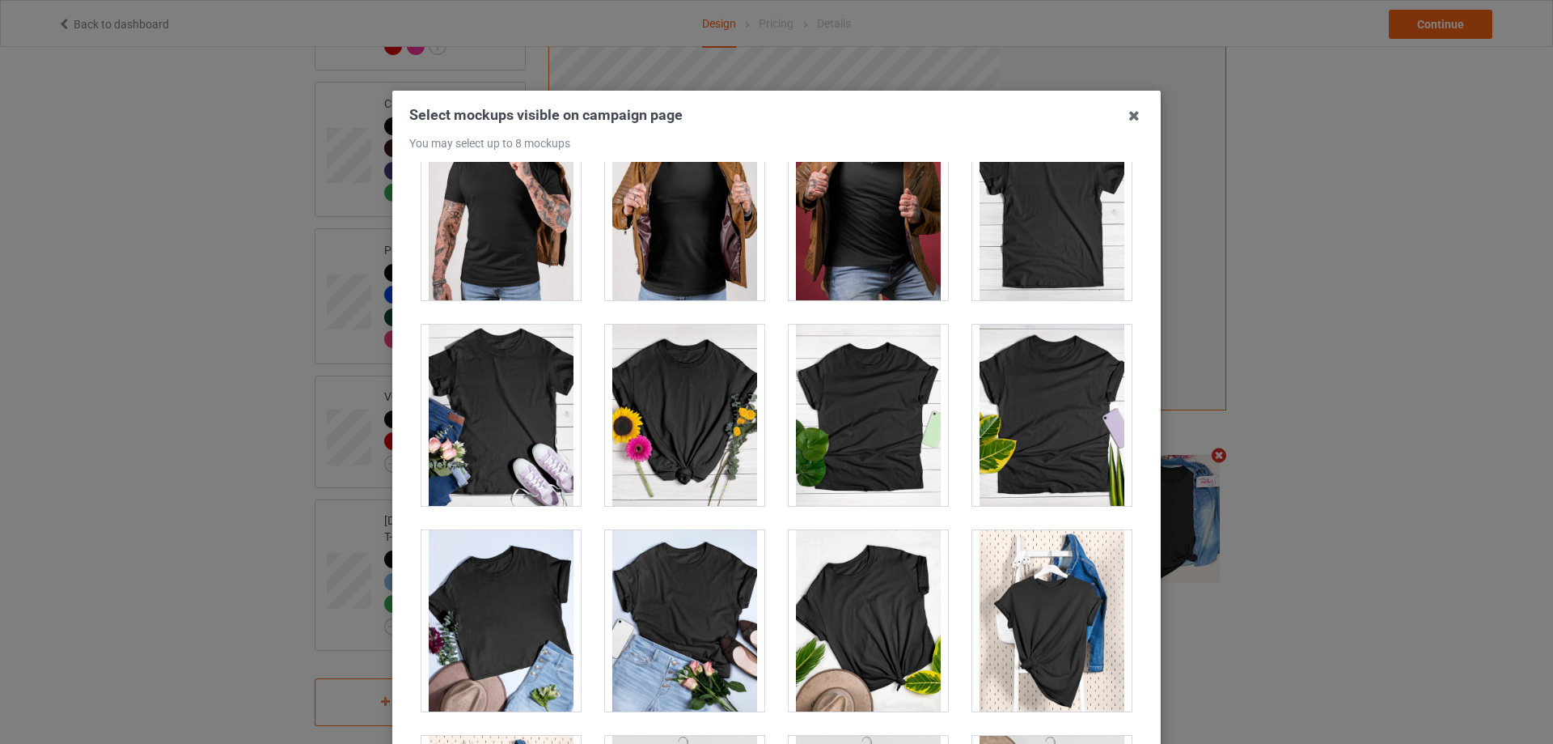
scroll to position [22654, 0]
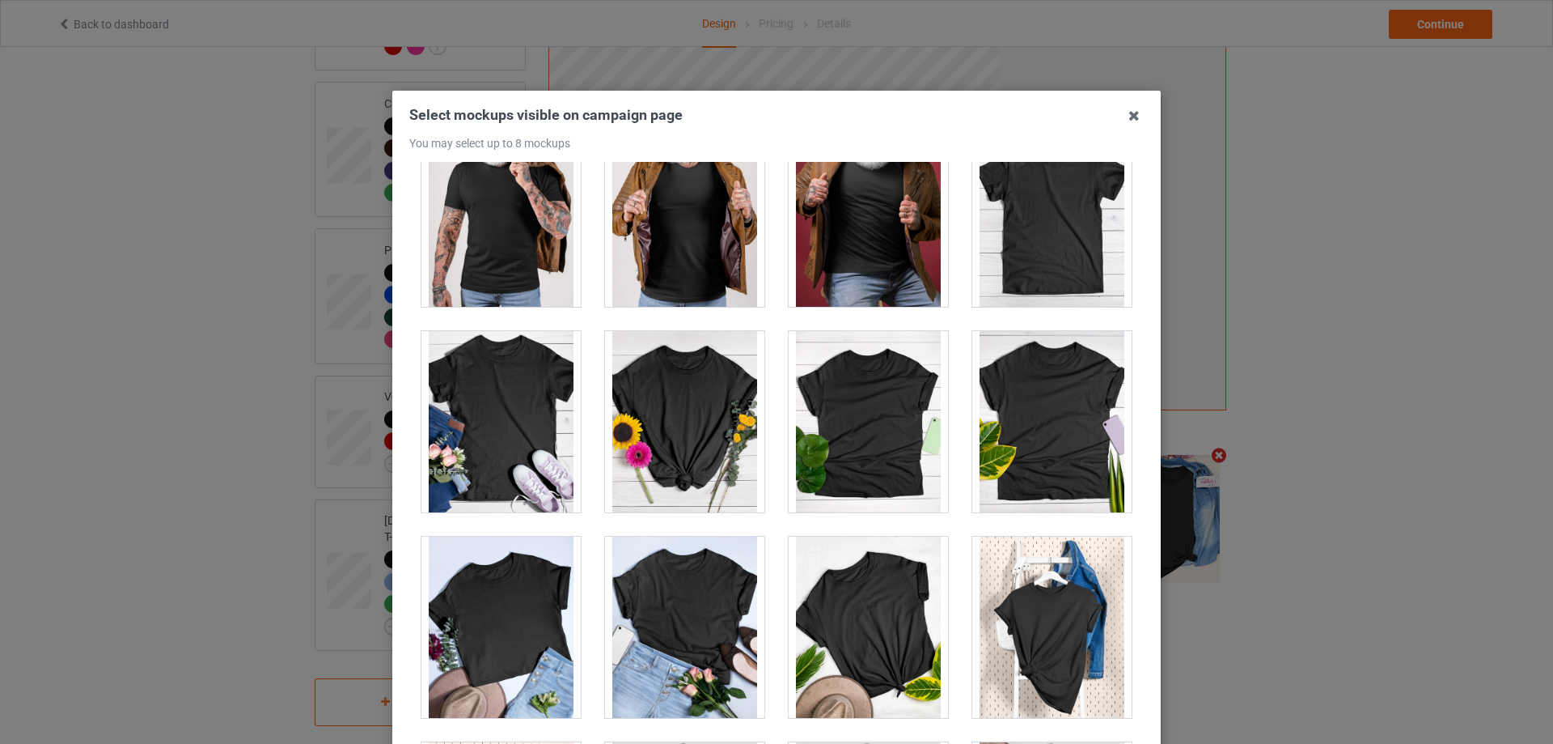
click at [1002, 429] on div at bounding box center [1052, 421] width 159 height 181
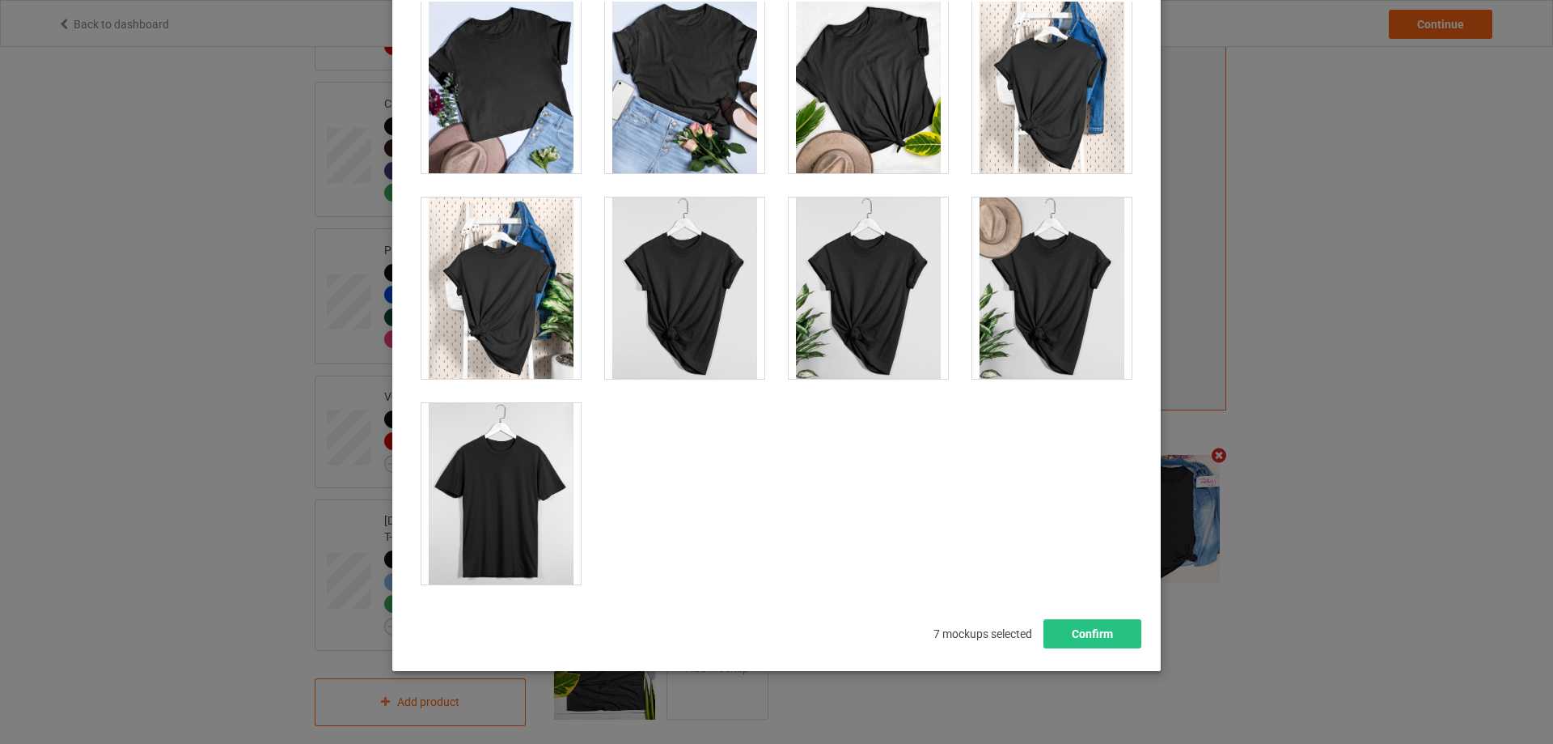
scroll to position [162, 0]
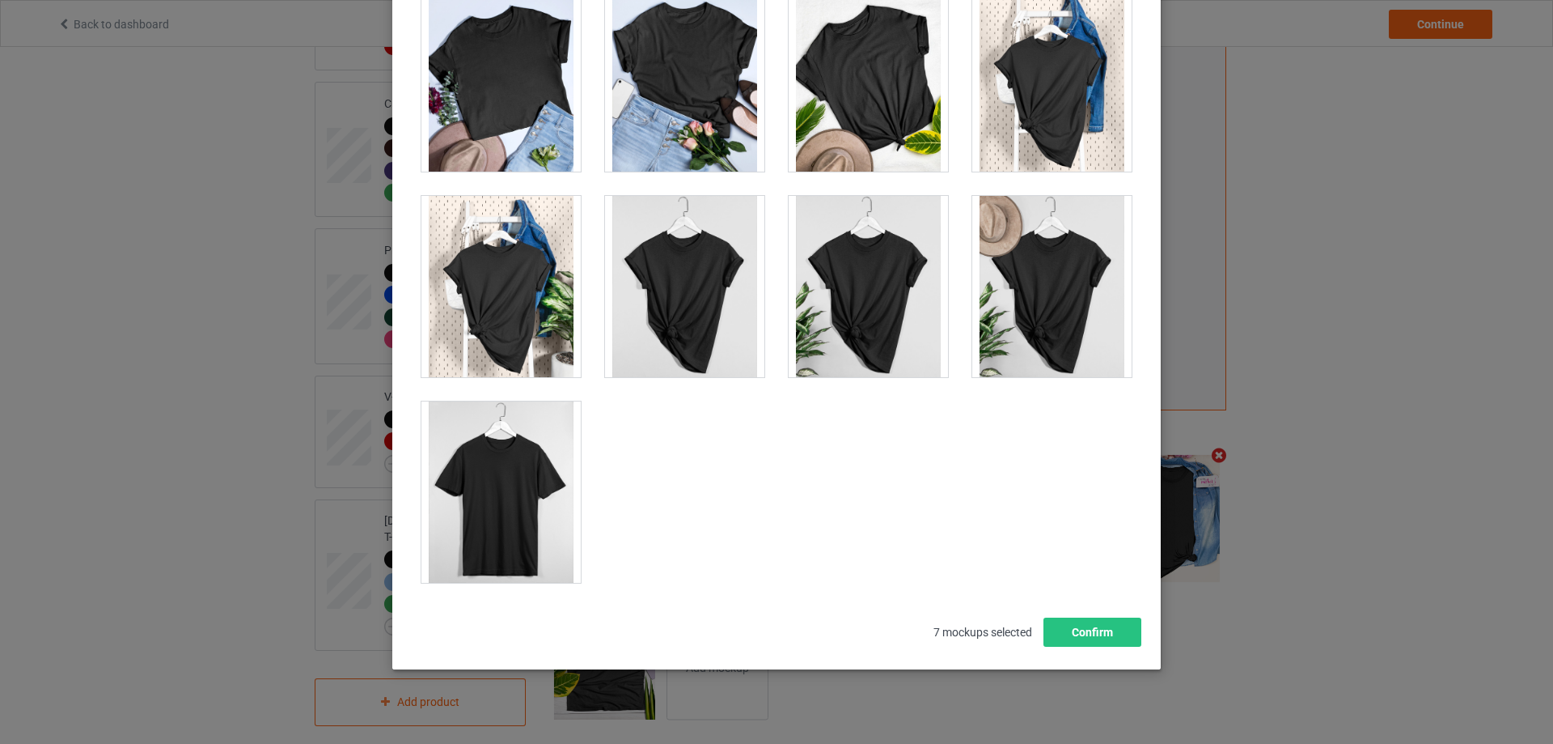
click at [535, 515] on div at bounding box center [501, 491] width 159 height 181
click at [1090, 638] on button "Confirm" at bounding box center [1093, 631] width 98 height 29
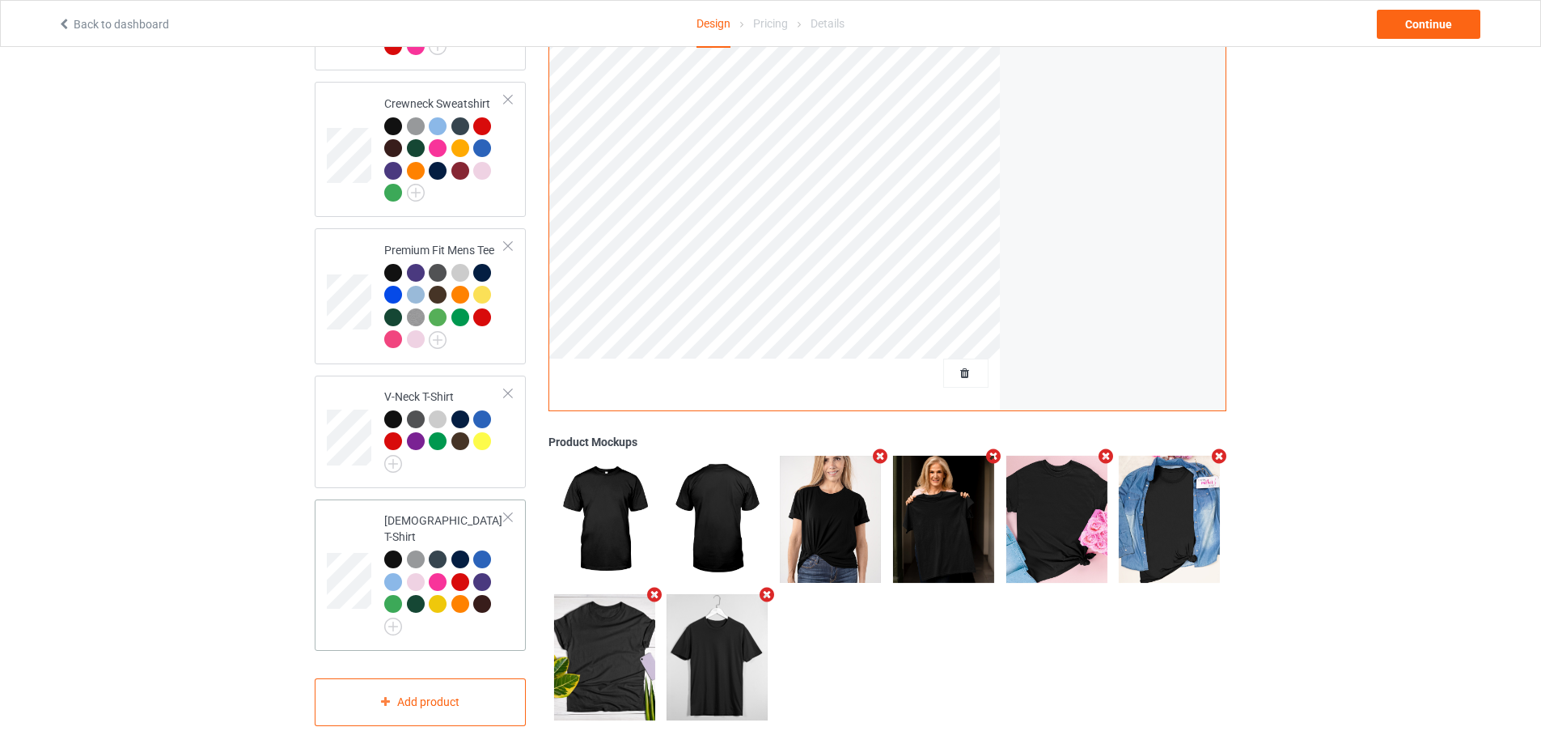
click at [367, 518] on td at bounding box center [351, 575] width 49 height 138
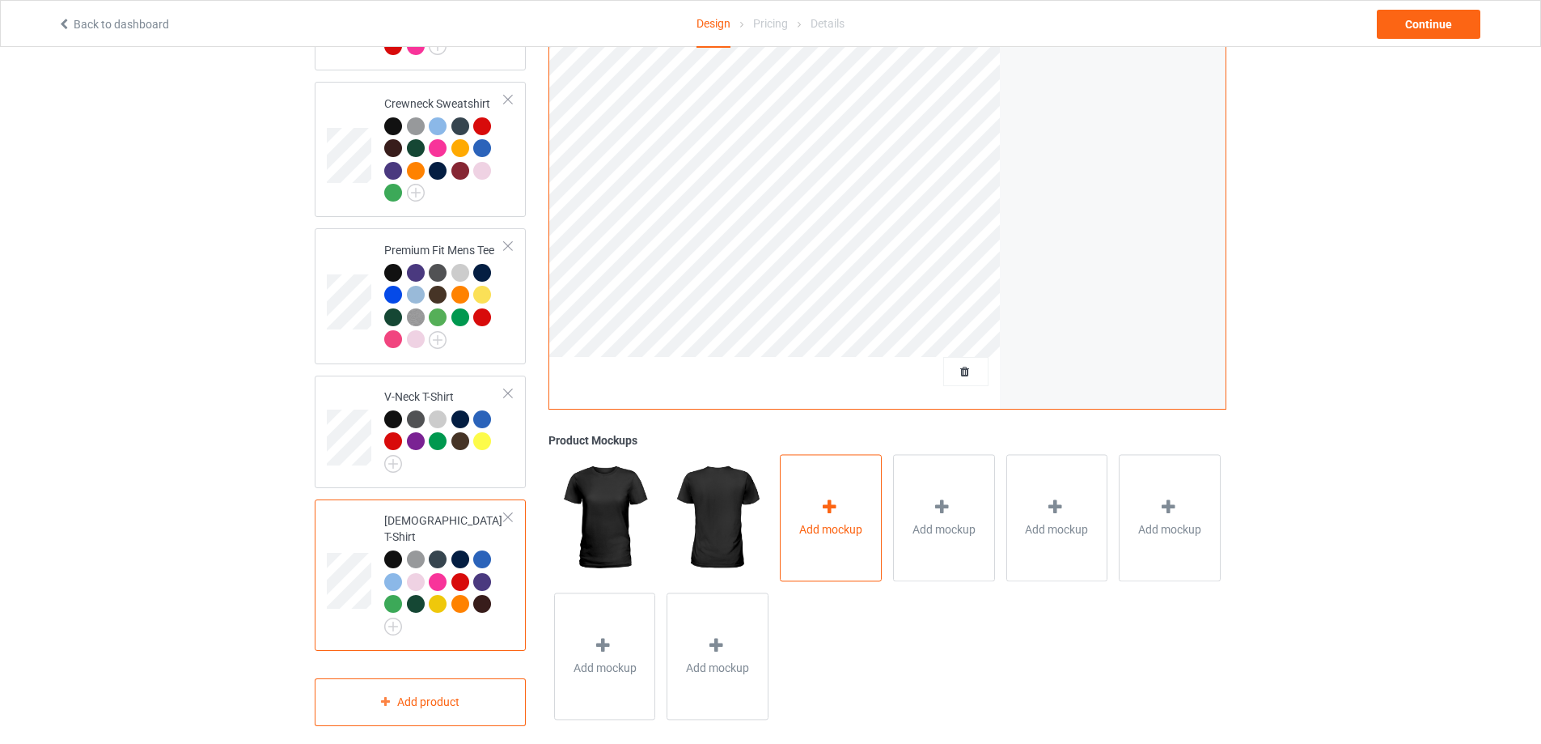
click at [816, 488] on div "Add mockup" at bounding box center [831, 517] width 102 height 127
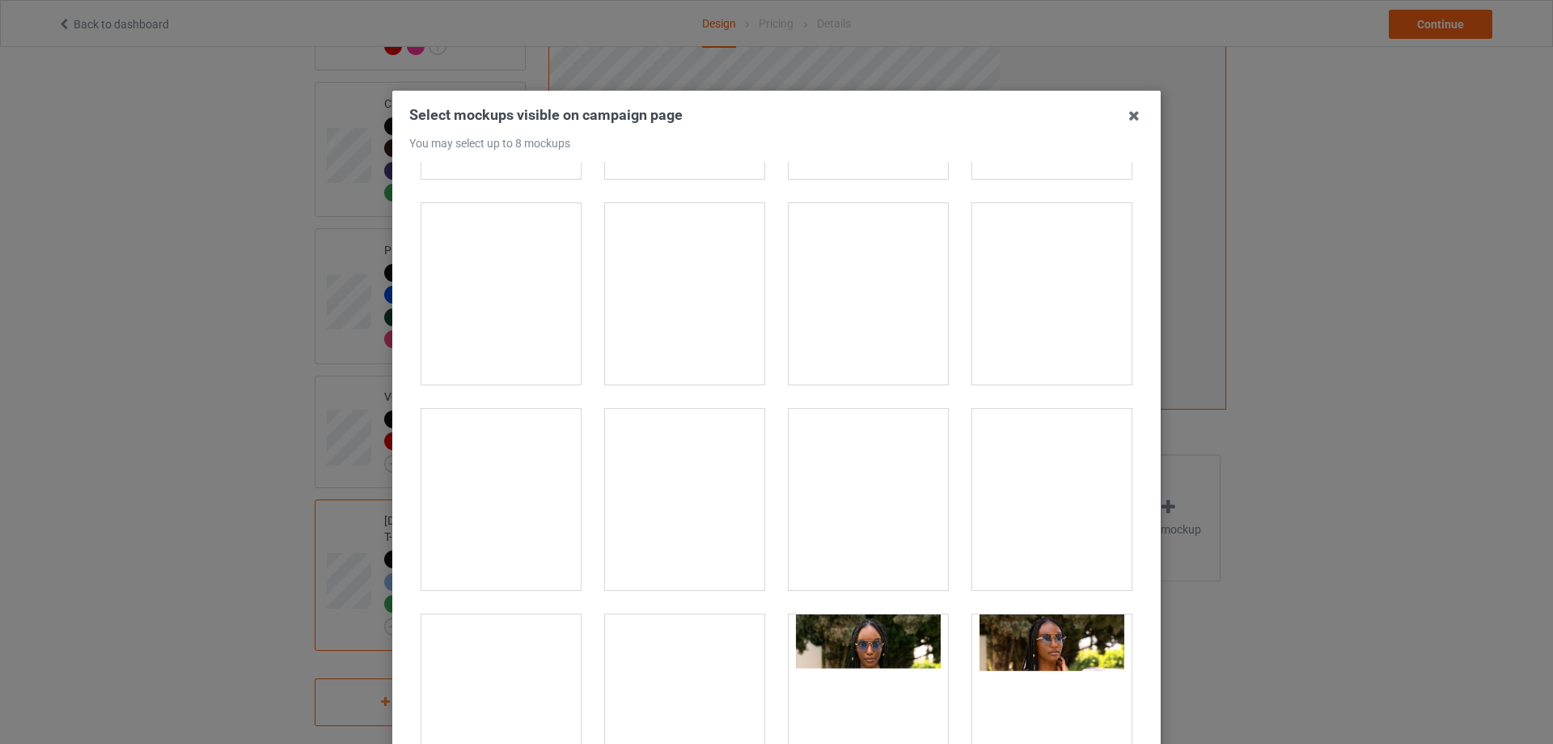
scroll to position [2670, 0]
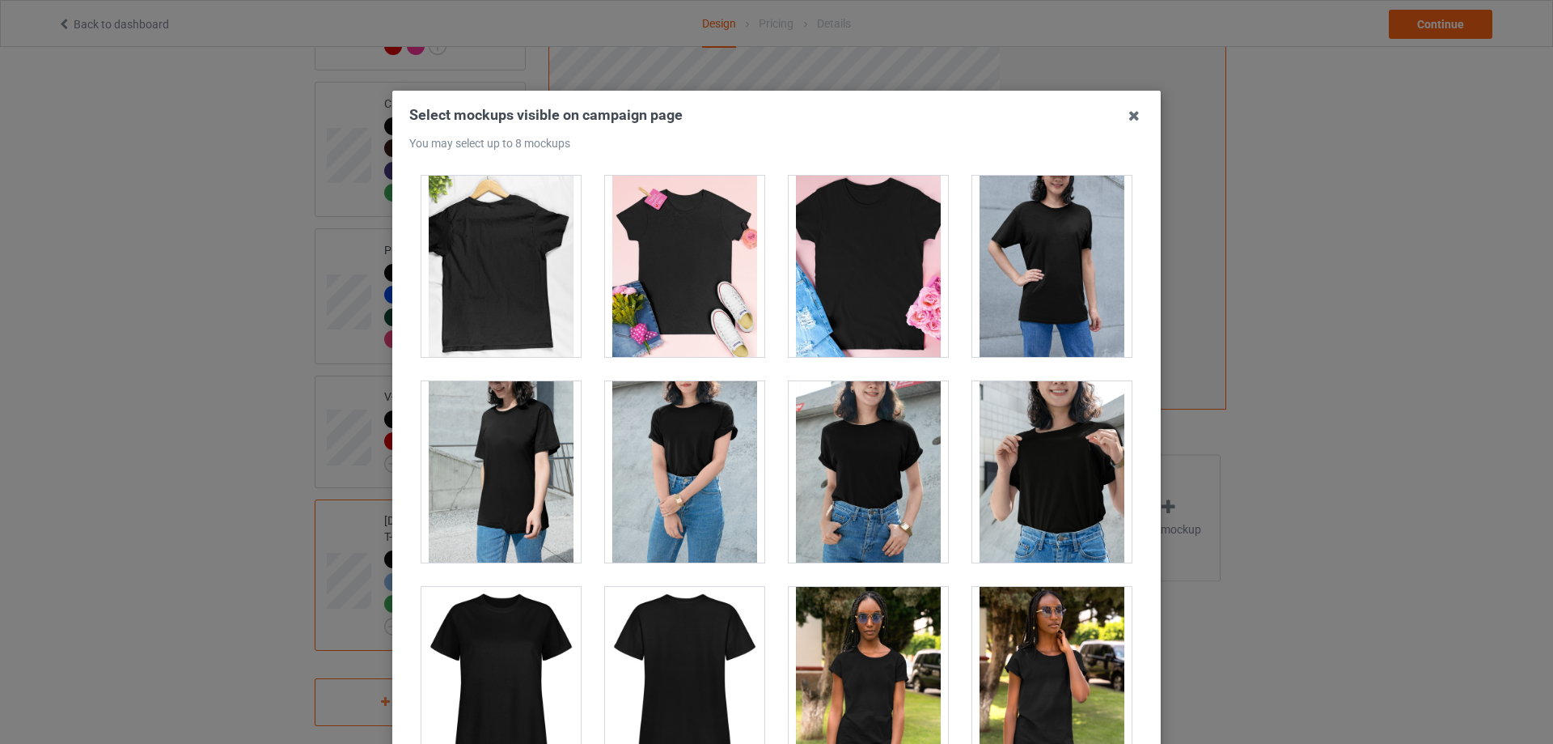
click at [695, 332] on div at bounding box center [684, 266] width 159 height 181
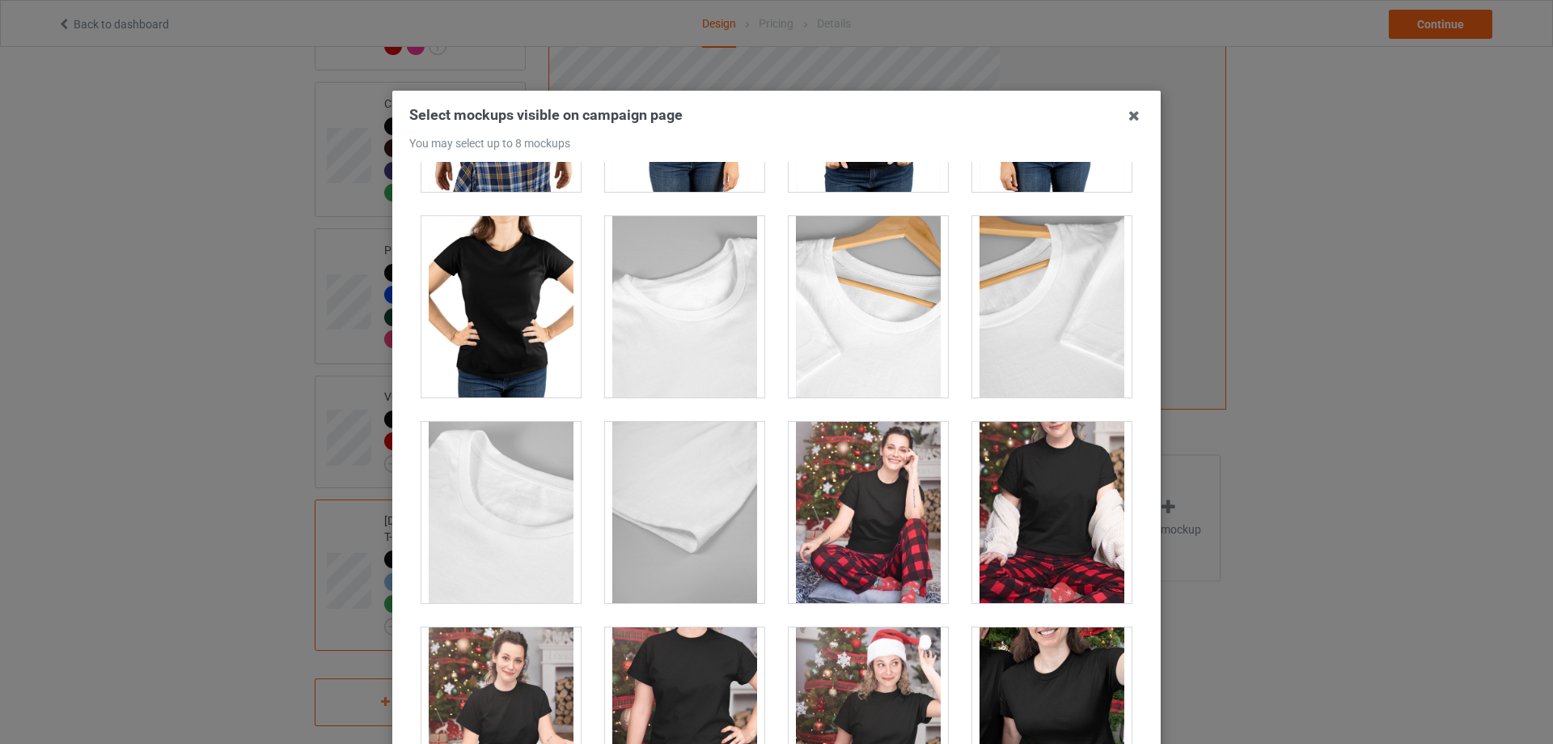
scroll to position [4531, 0]
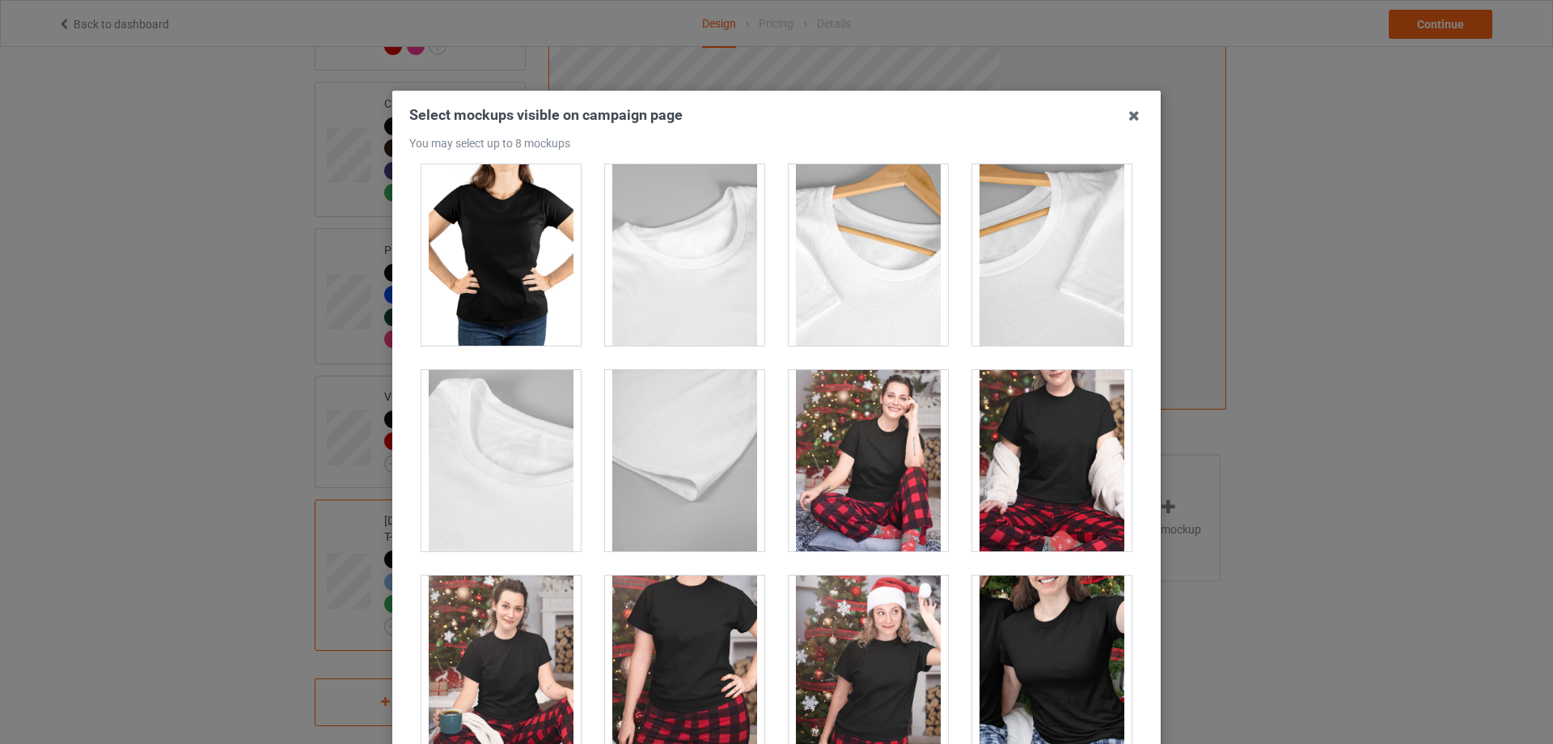
click at [525, 291] on div at bounding box center [501, 254] width 159 height 181
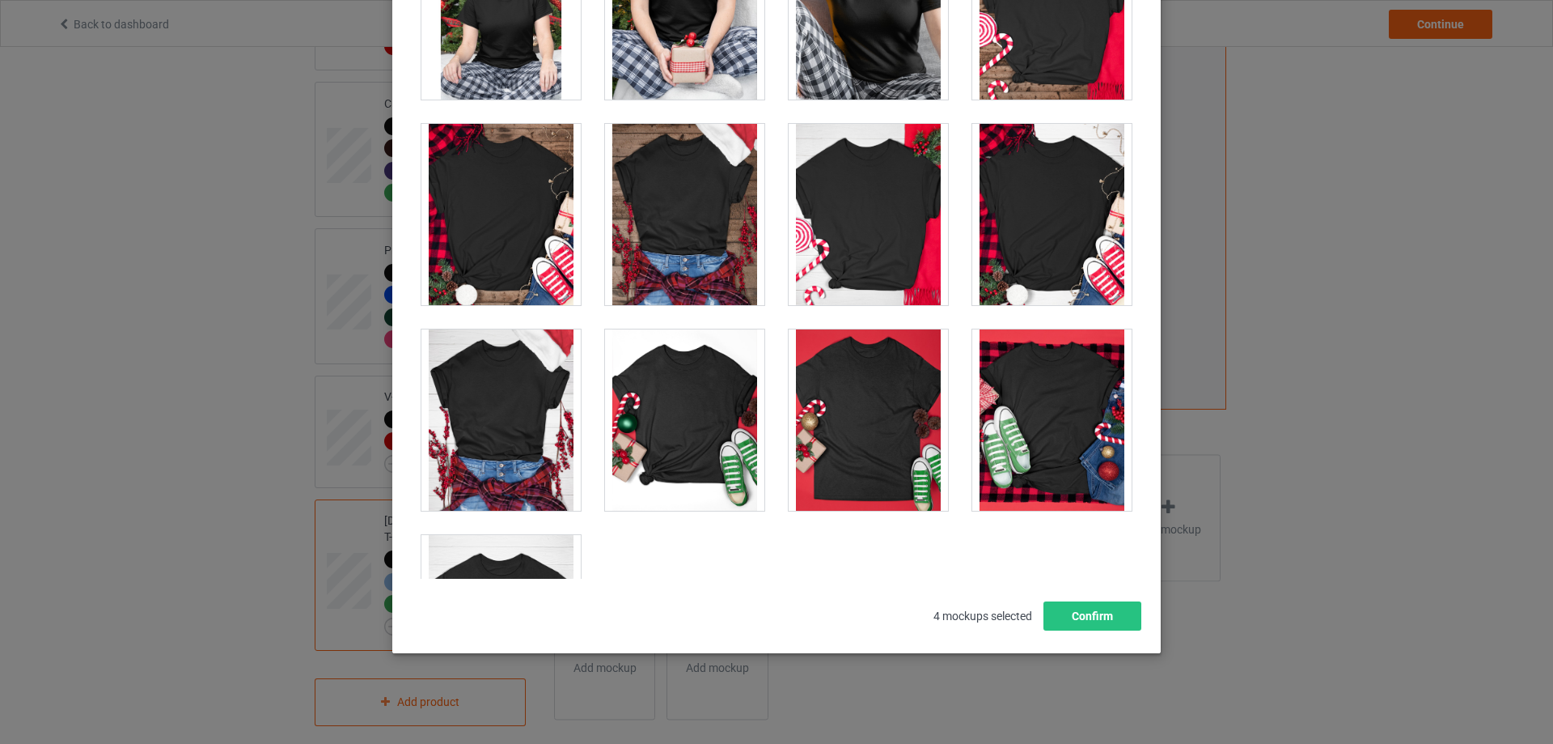
scroll to position [5203, 0]
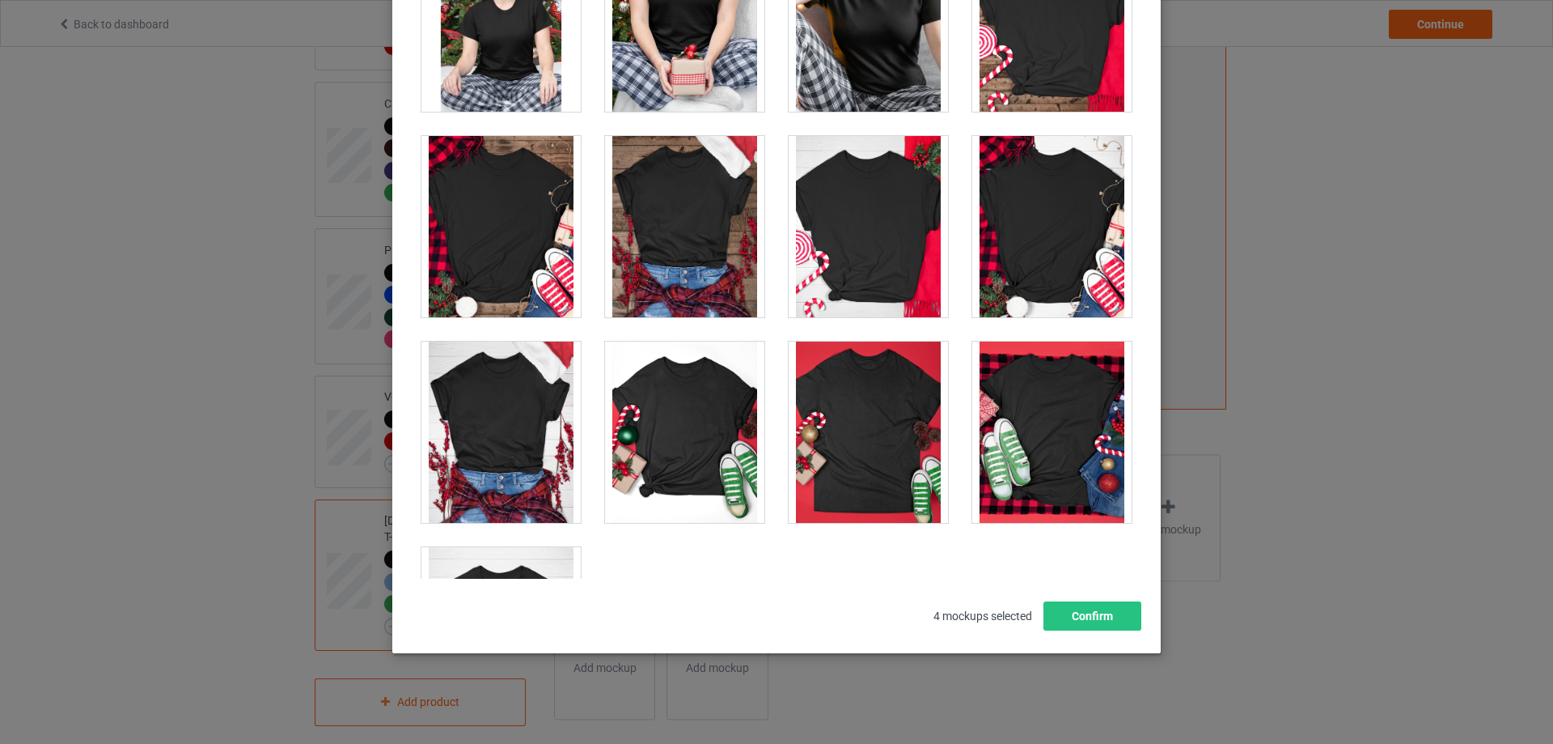
click at [1042, 240] on div at bounding box center [1052, 226] width 159 height 181
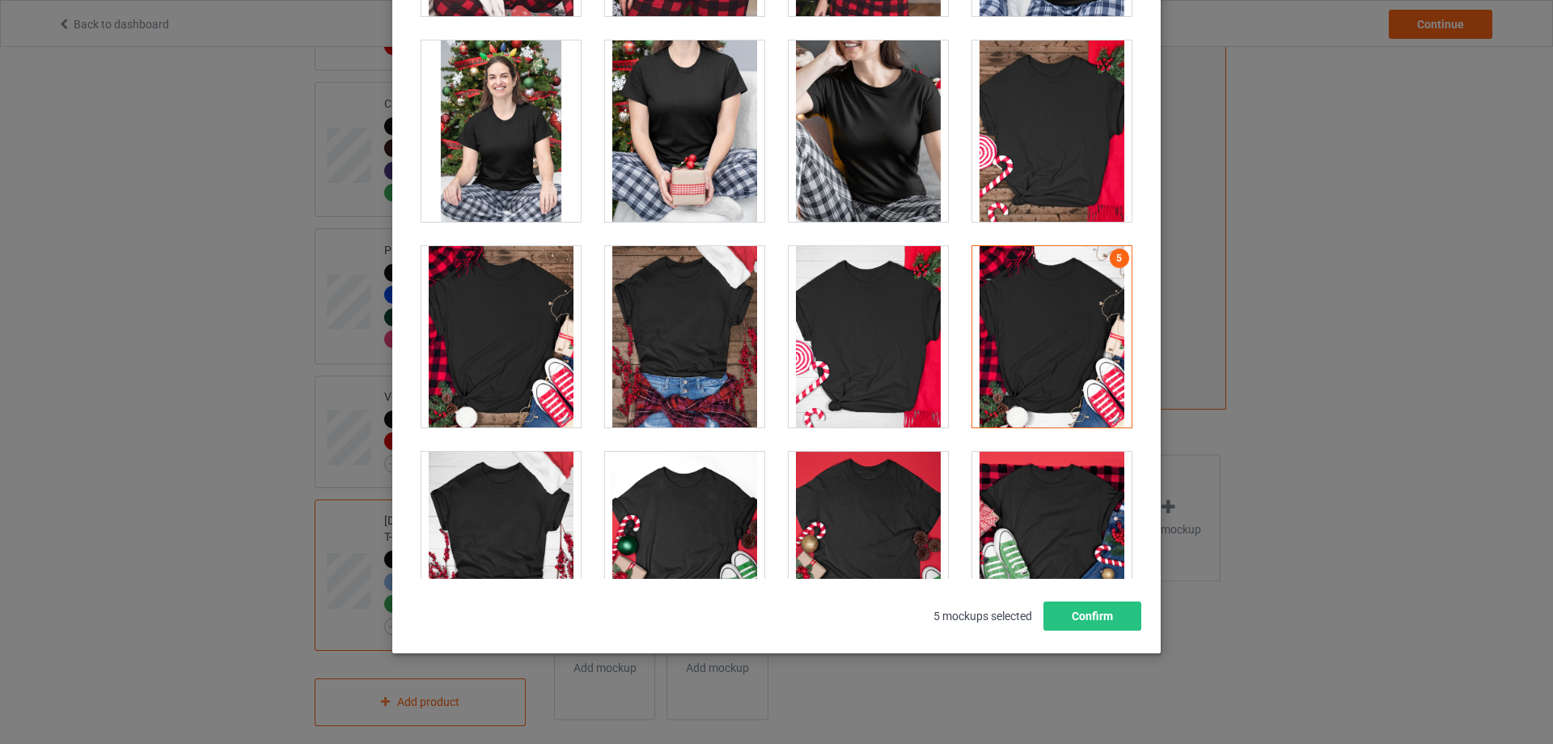
scroll to position [4960, 0]
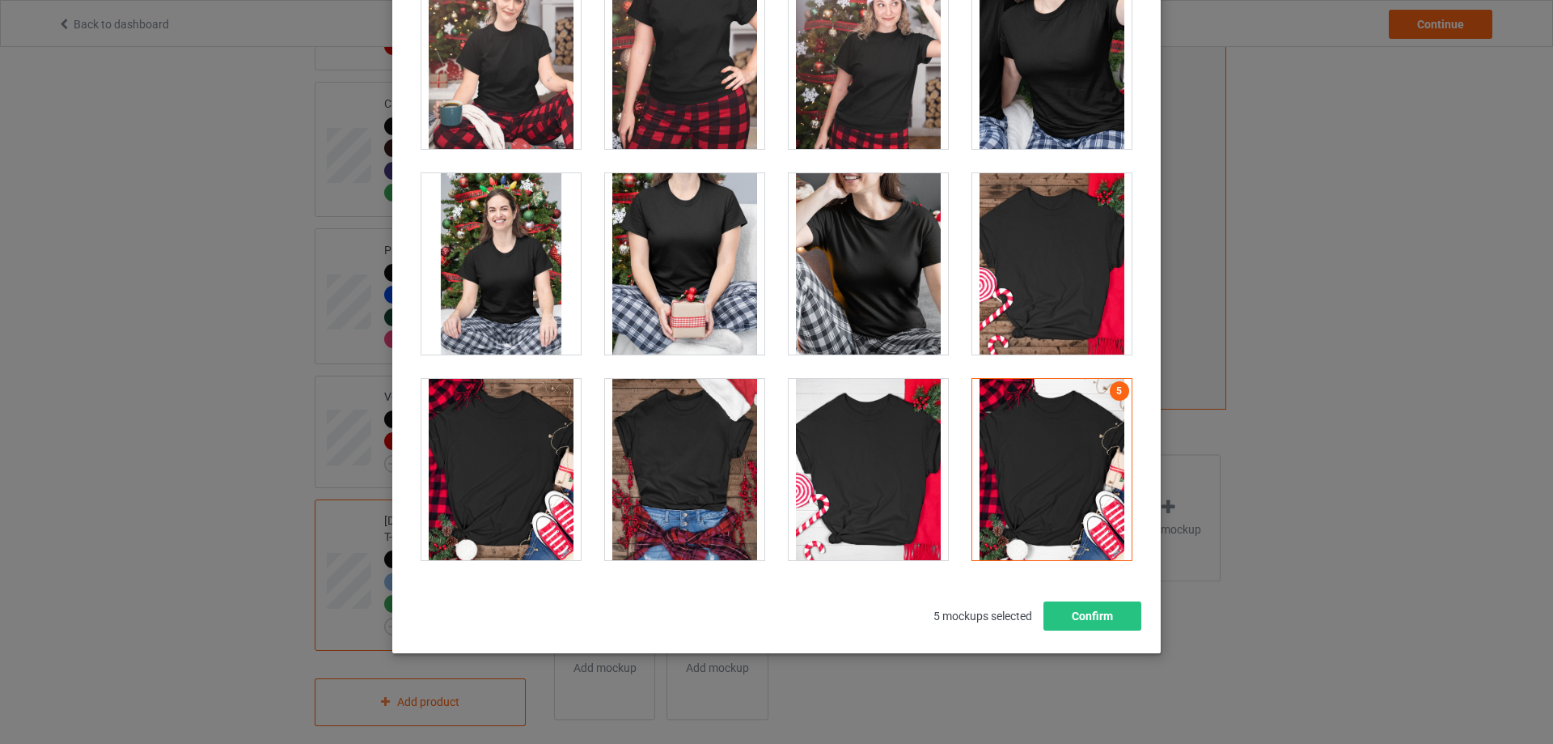
click at [1066, 286] on div at bounding box center [1052, 263] width 159 height 181
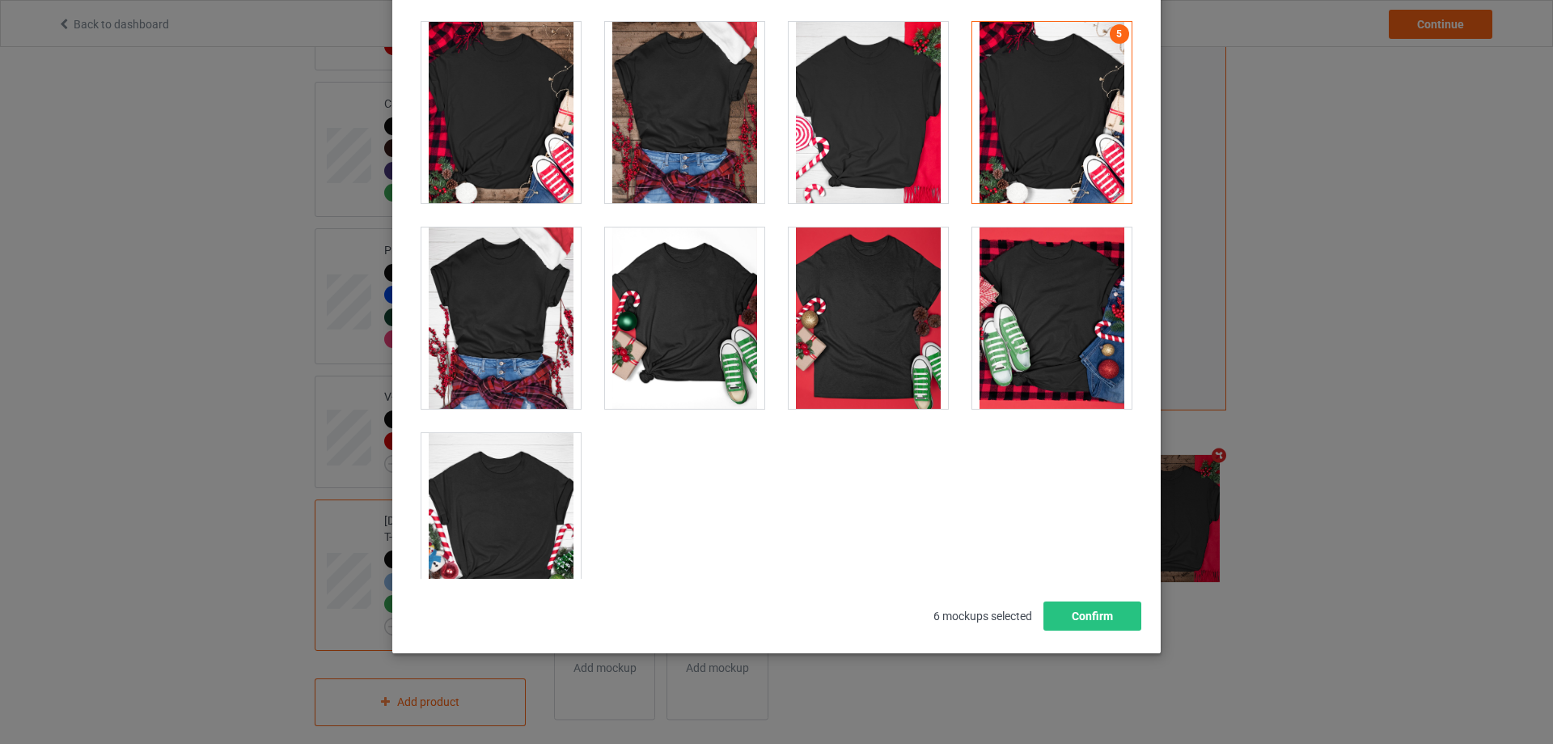
scroll to position [5365, 0]
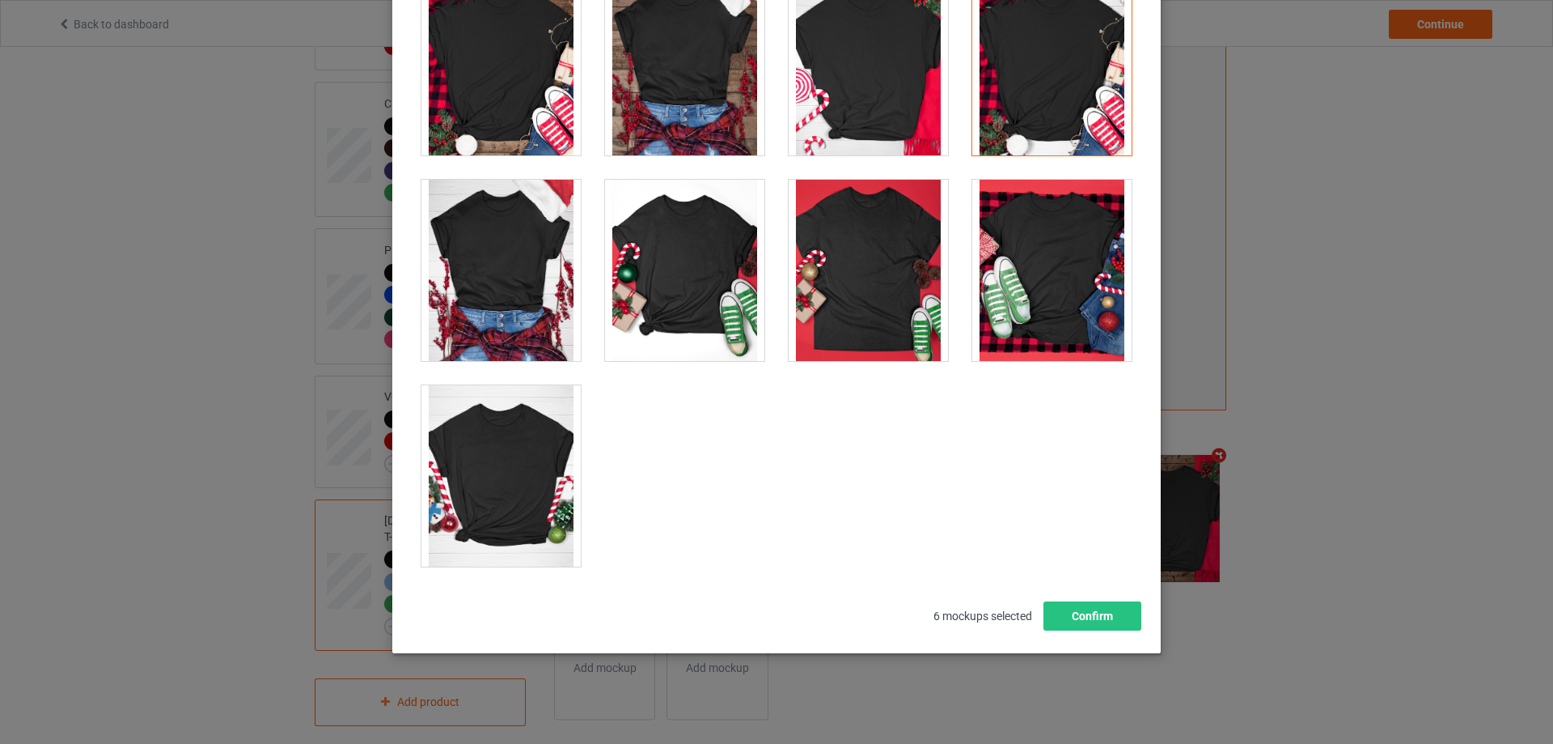
click at [487, 297] on div at bounding box center [501, 270] width 159 height 181
click at [485, 484] on div at bounding box center [501, 475] width 159 height 181
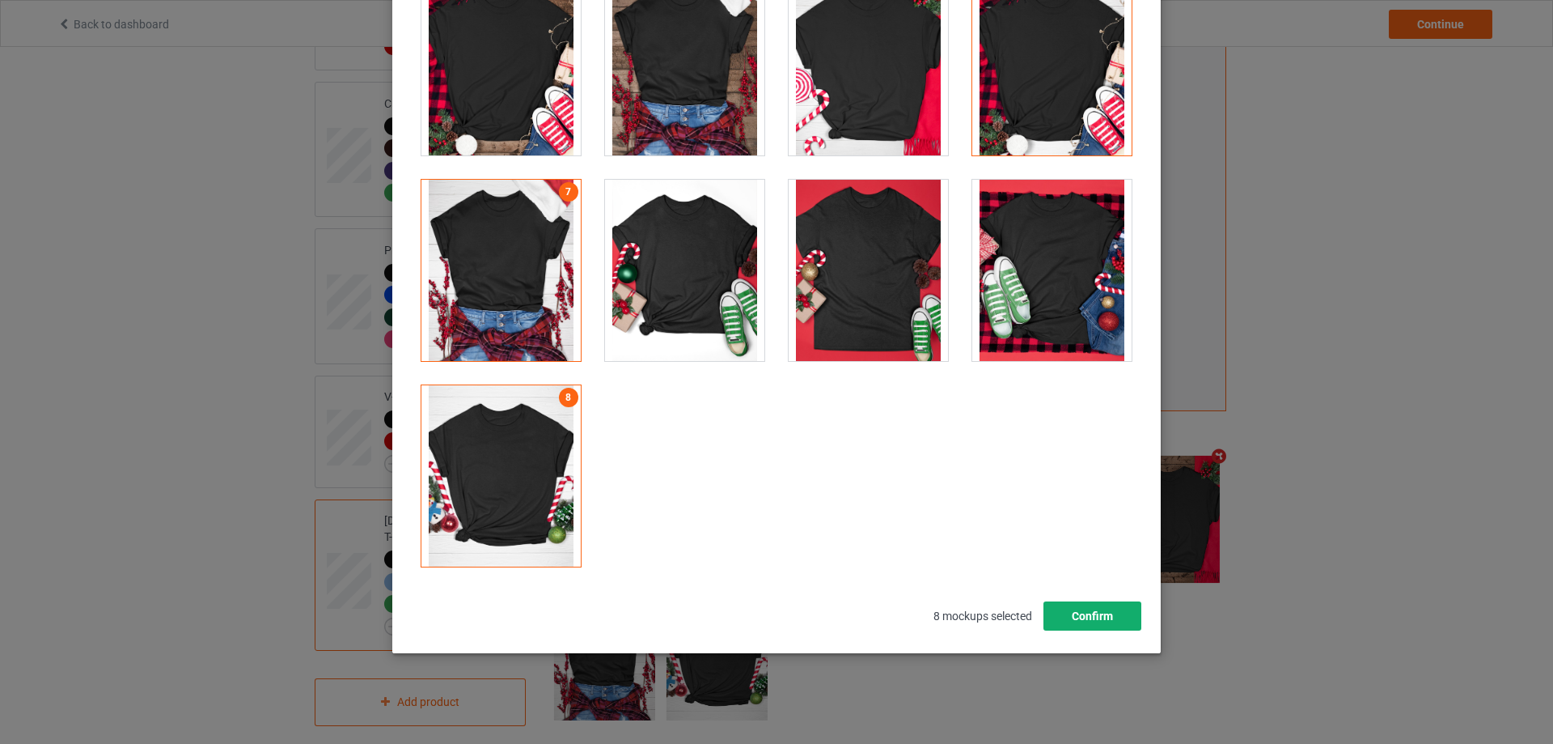
click at [1099, 620] on button "Confirm" at bounding box center [1093, 615] width 98 height 29
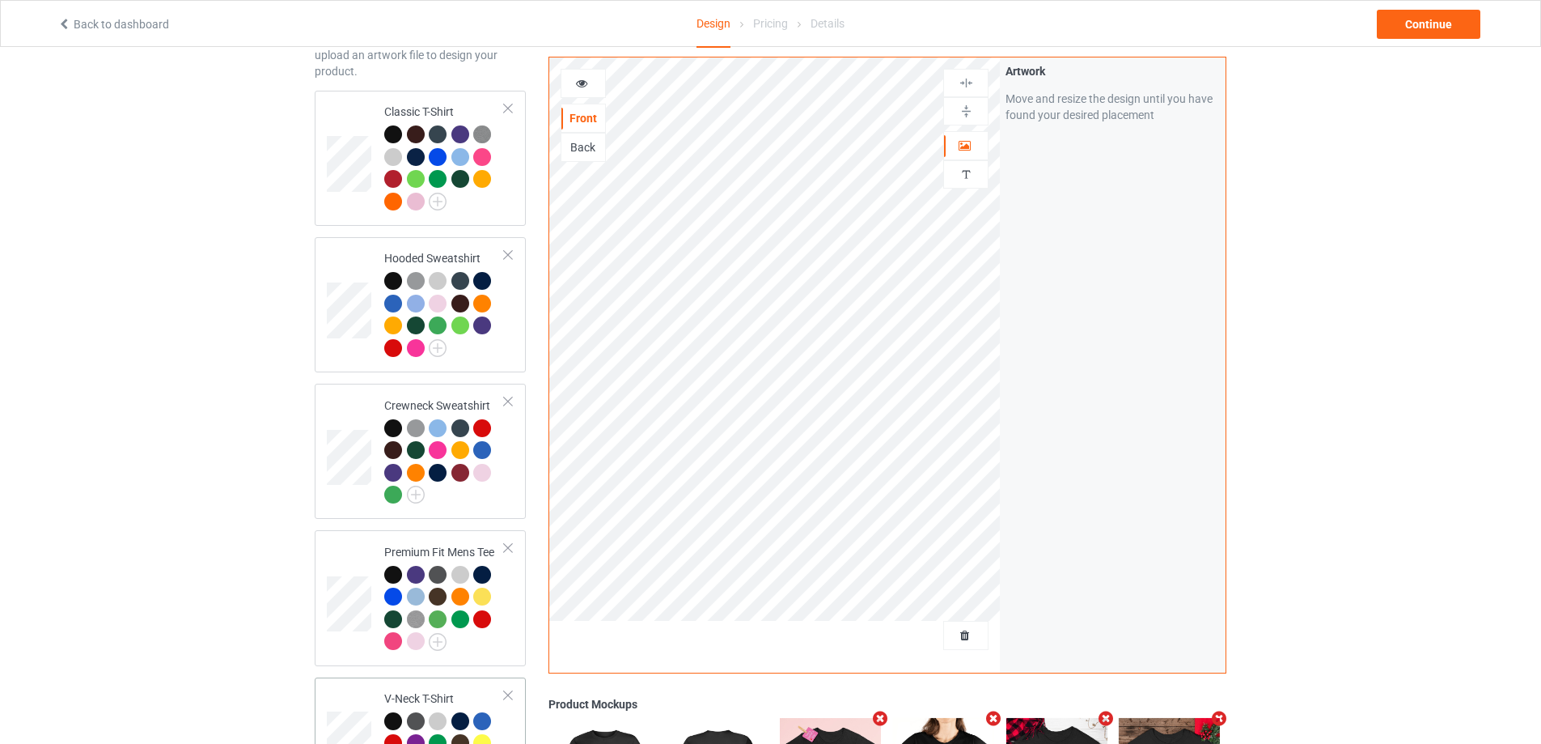
scroll to position [74, 0]
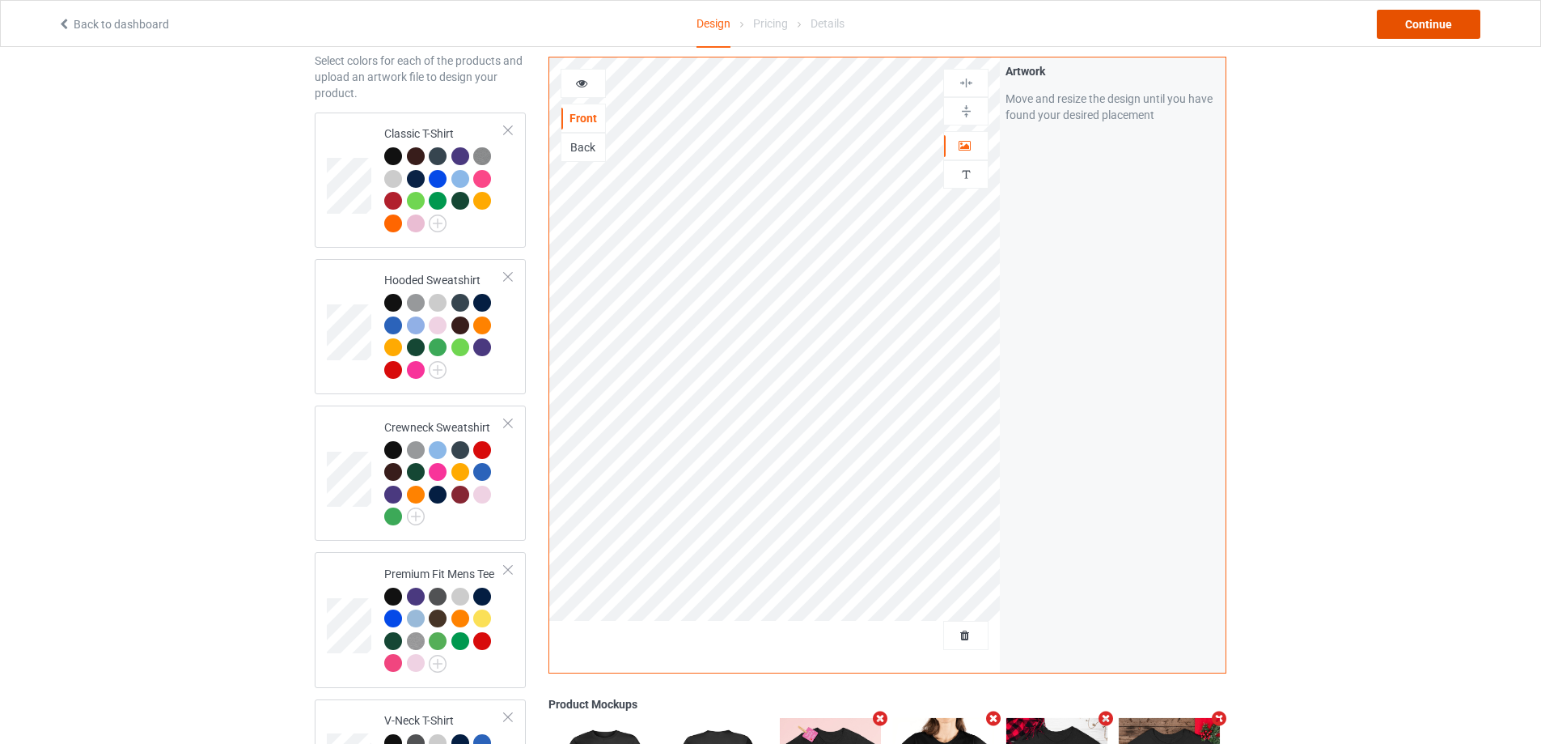
click at [1382, 21] on div "Continue" at bounding box center [1429, 24] width 104 height 29
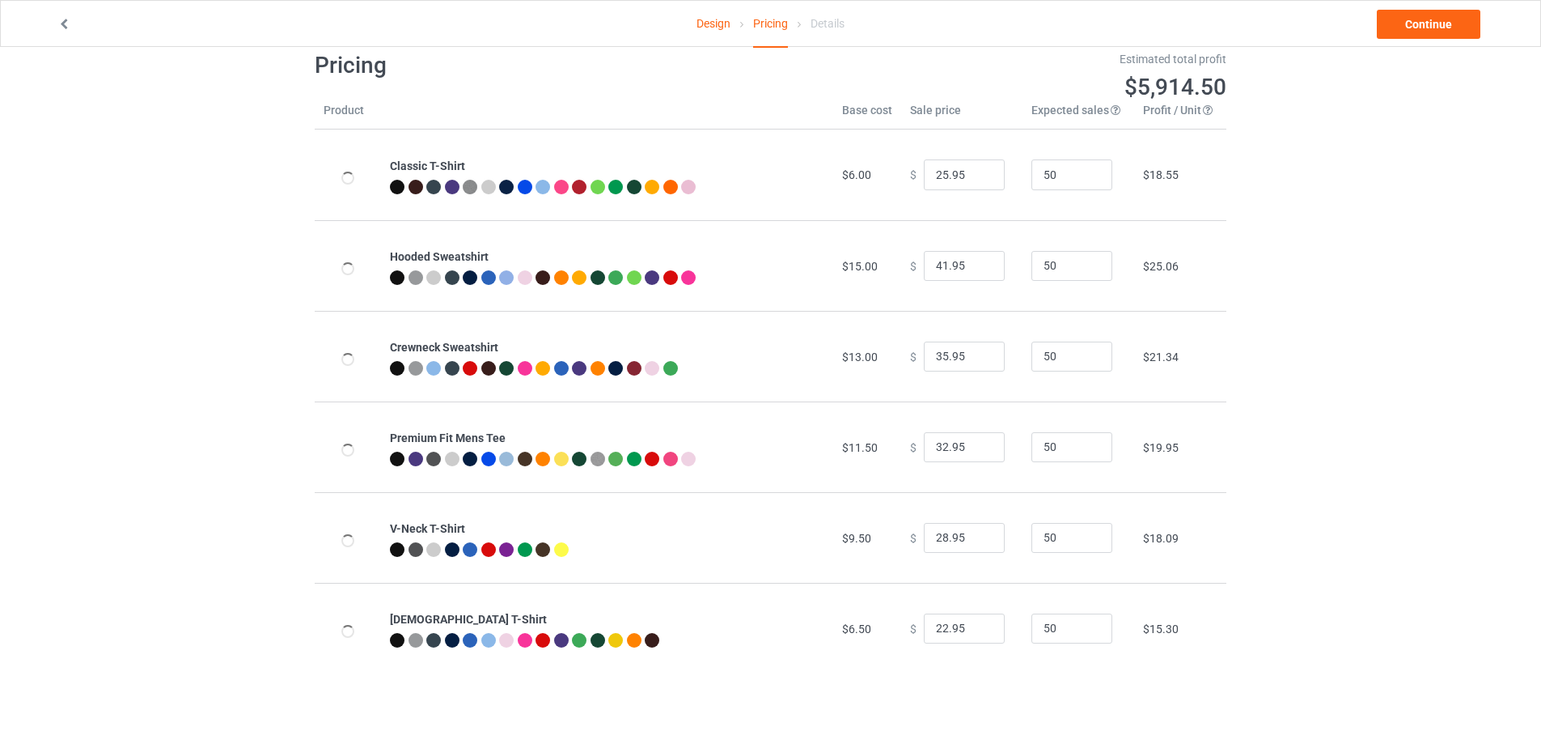
scroll to position [47, 0]
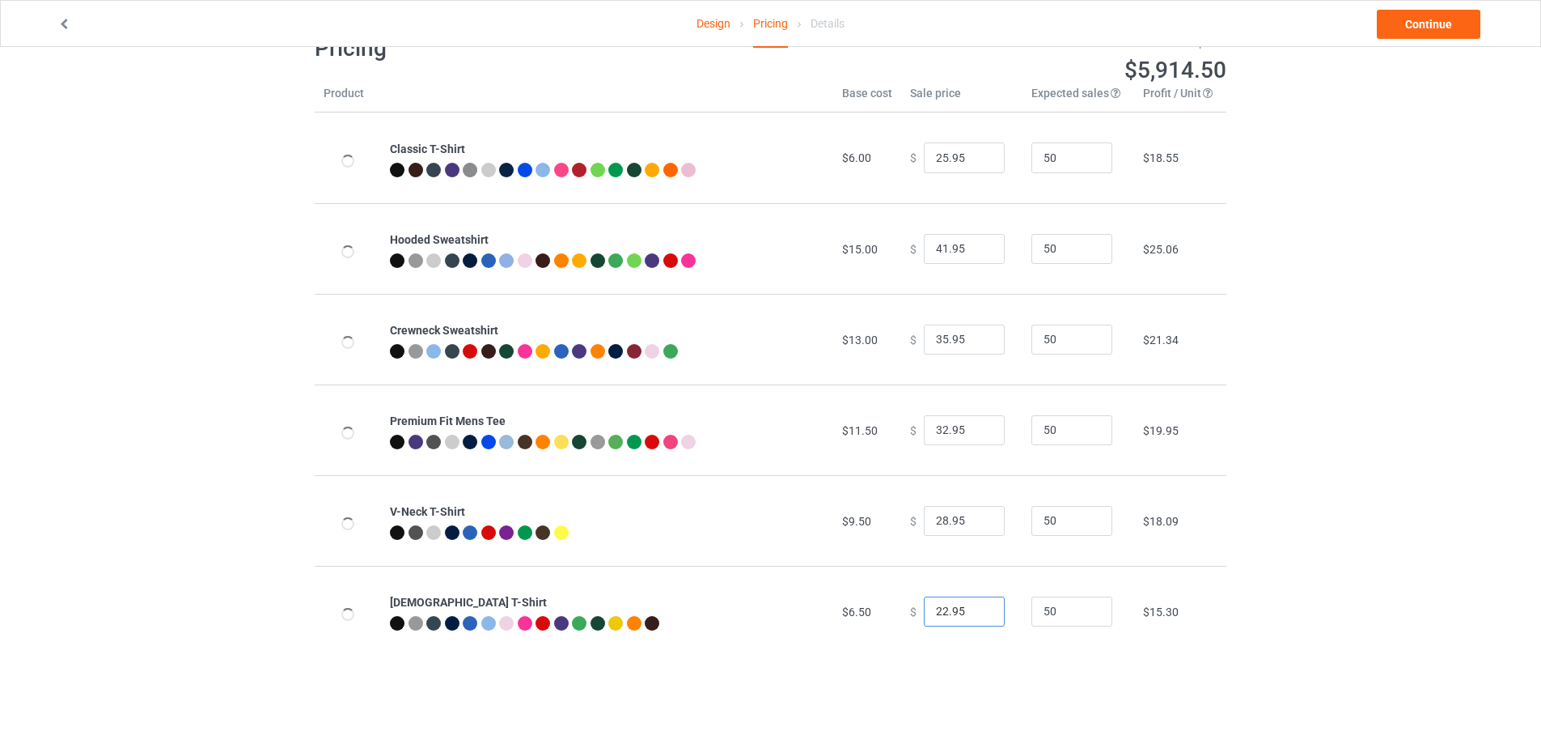
drag, startPoint x: 968, startPoint y: 607, endPoint x: 854, endPoint y: 611, distance: 114.2
click at [855, 611] on tr "[DEMOGRAPHIC_DATA] T-Shirt $6.50 $ 22.95 50 $15.30" at bounding box center [771, 611] width 912 height 91
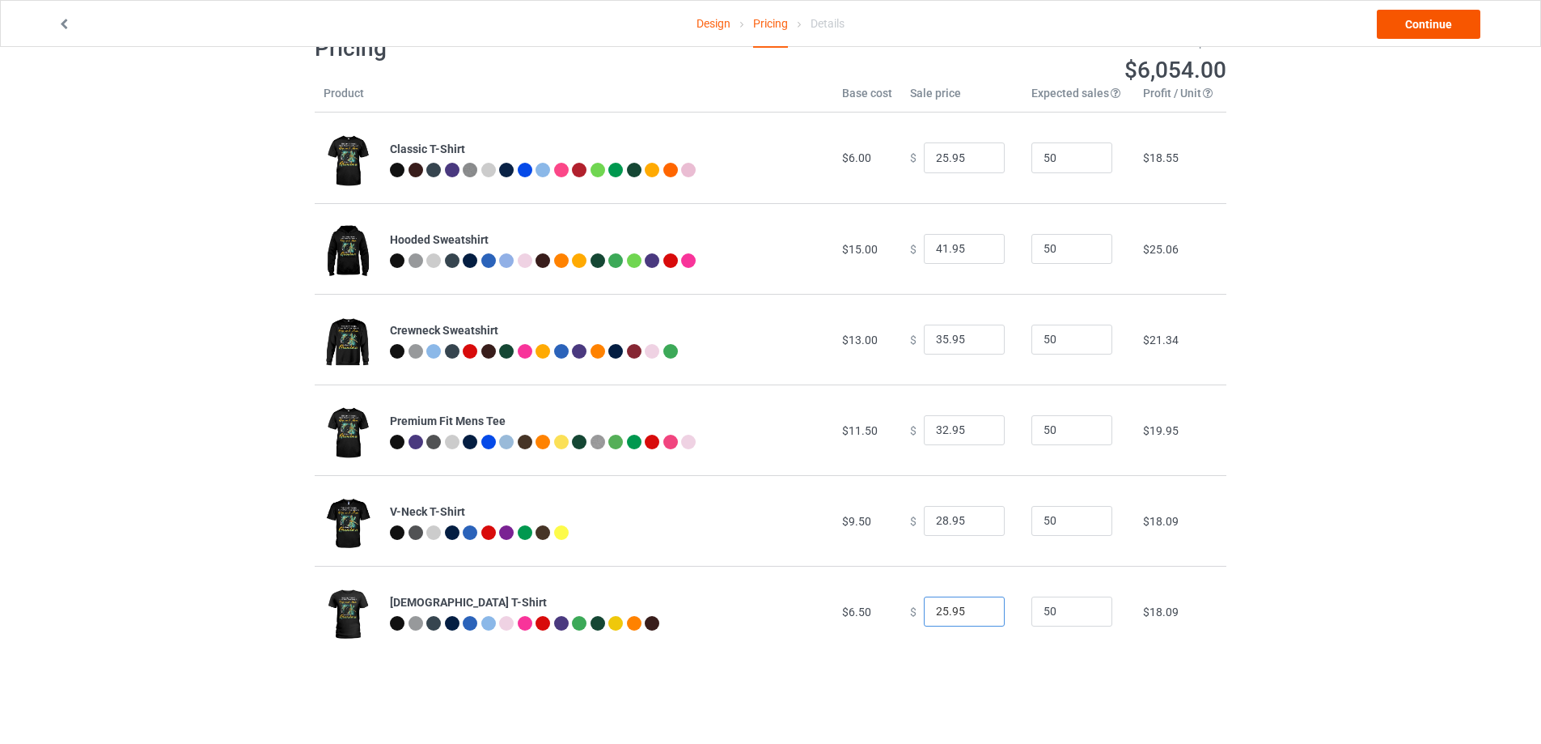
type input "25.95"
click at [1451, 24] on link "Continue" at bounding box center [1429, 24] width 104 height 29
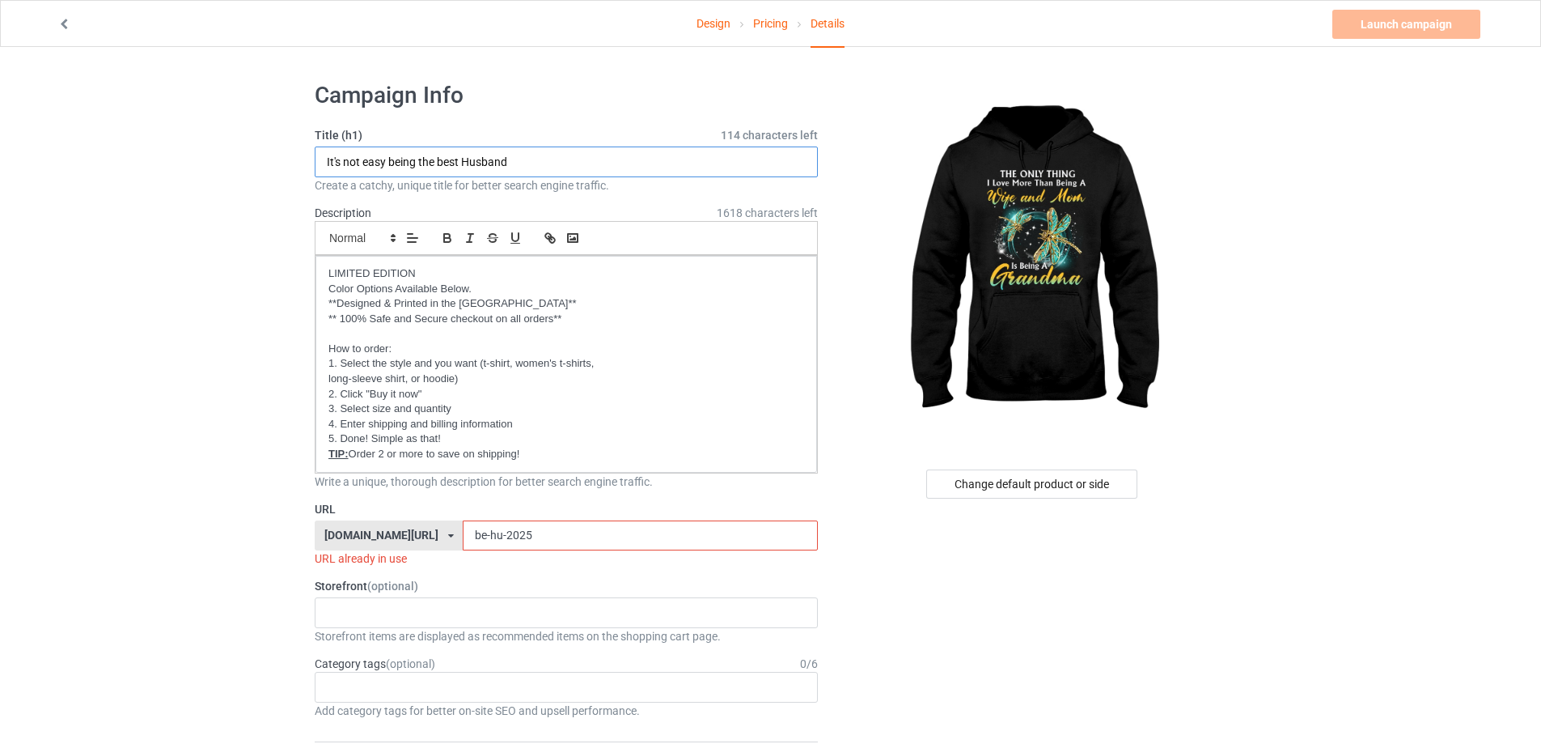
drag, startPoint x: 568, startPoint y: 162, endPoint x: 167, endPoint y: 133, distance: 402.3
click at [701, 24] on link "Design" at bounding box center [714, 23] width 34 height 45
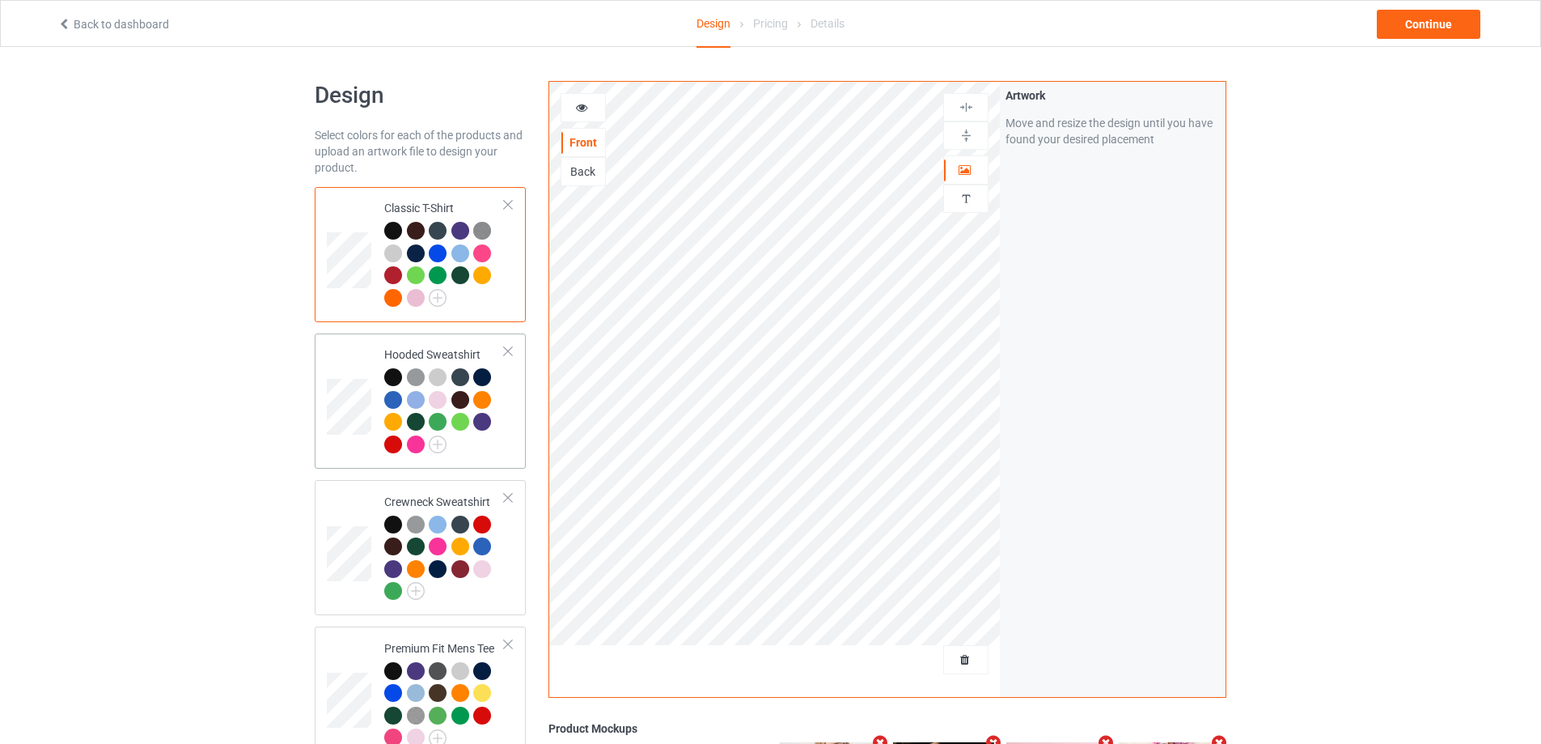
click at [357, 362] on td at bounding box center [351, 401] width 49 height 122
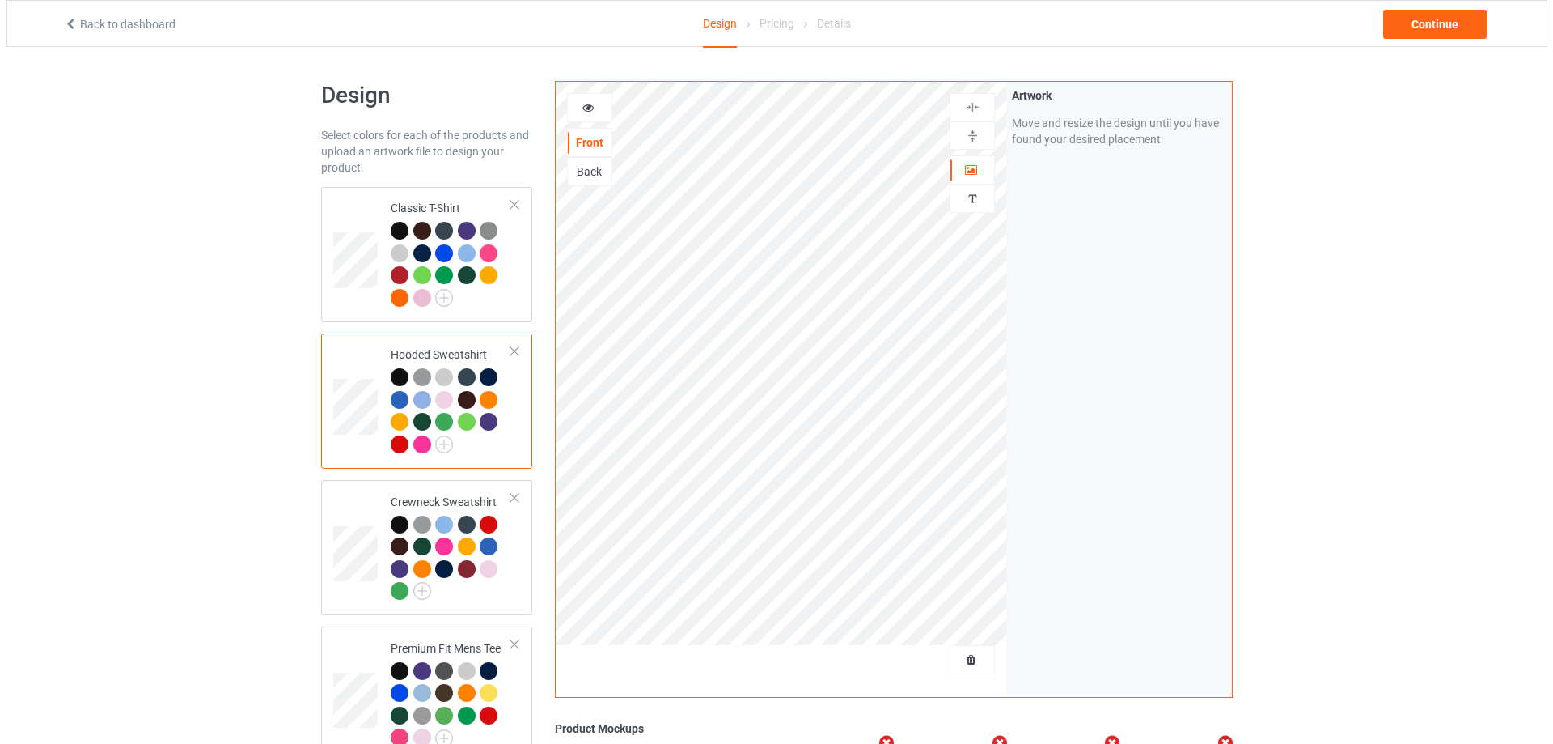
scroll to position [398, 0]
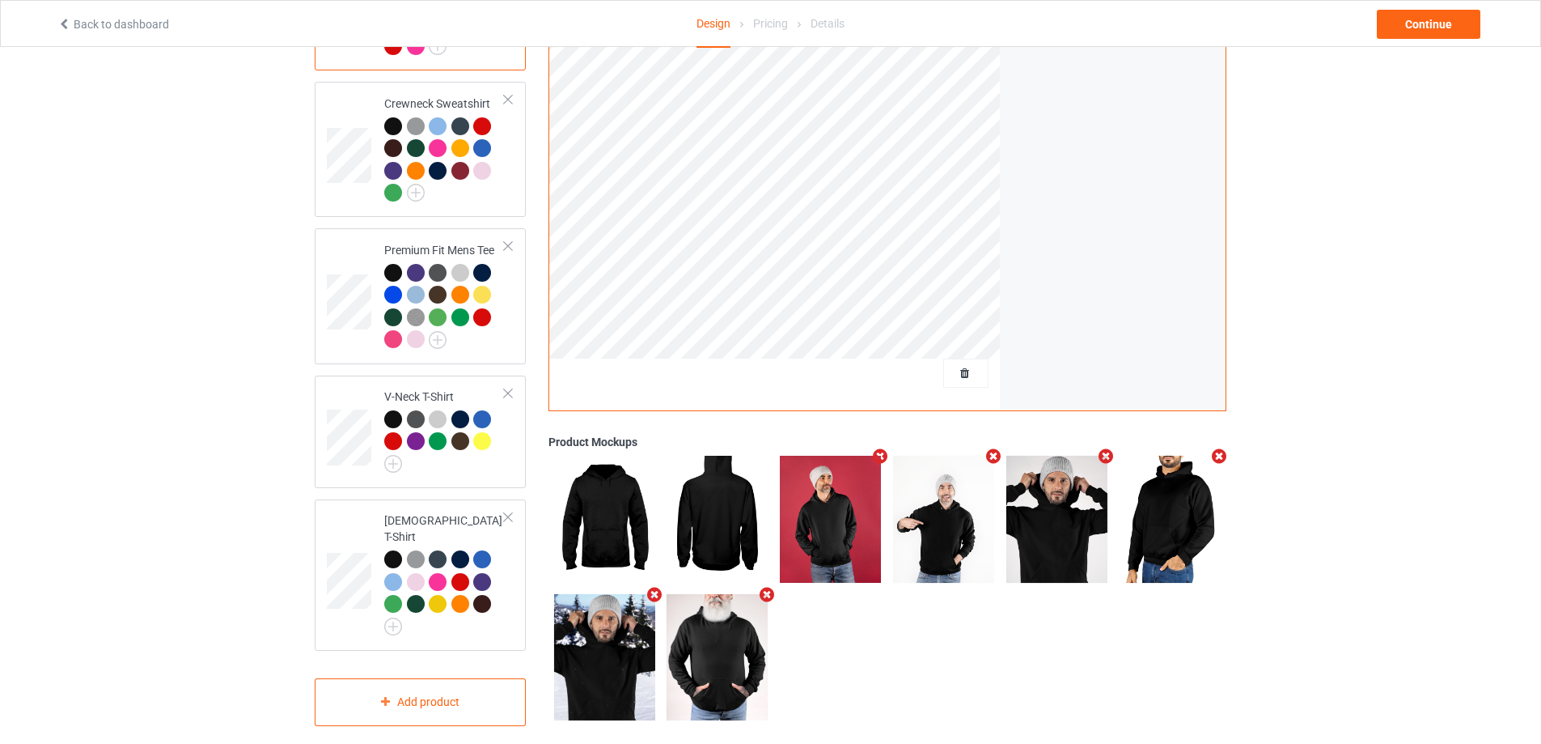
click at [884, 447] on icon "Remove mockup" at bounding box center [881, 455] width 20 height 17
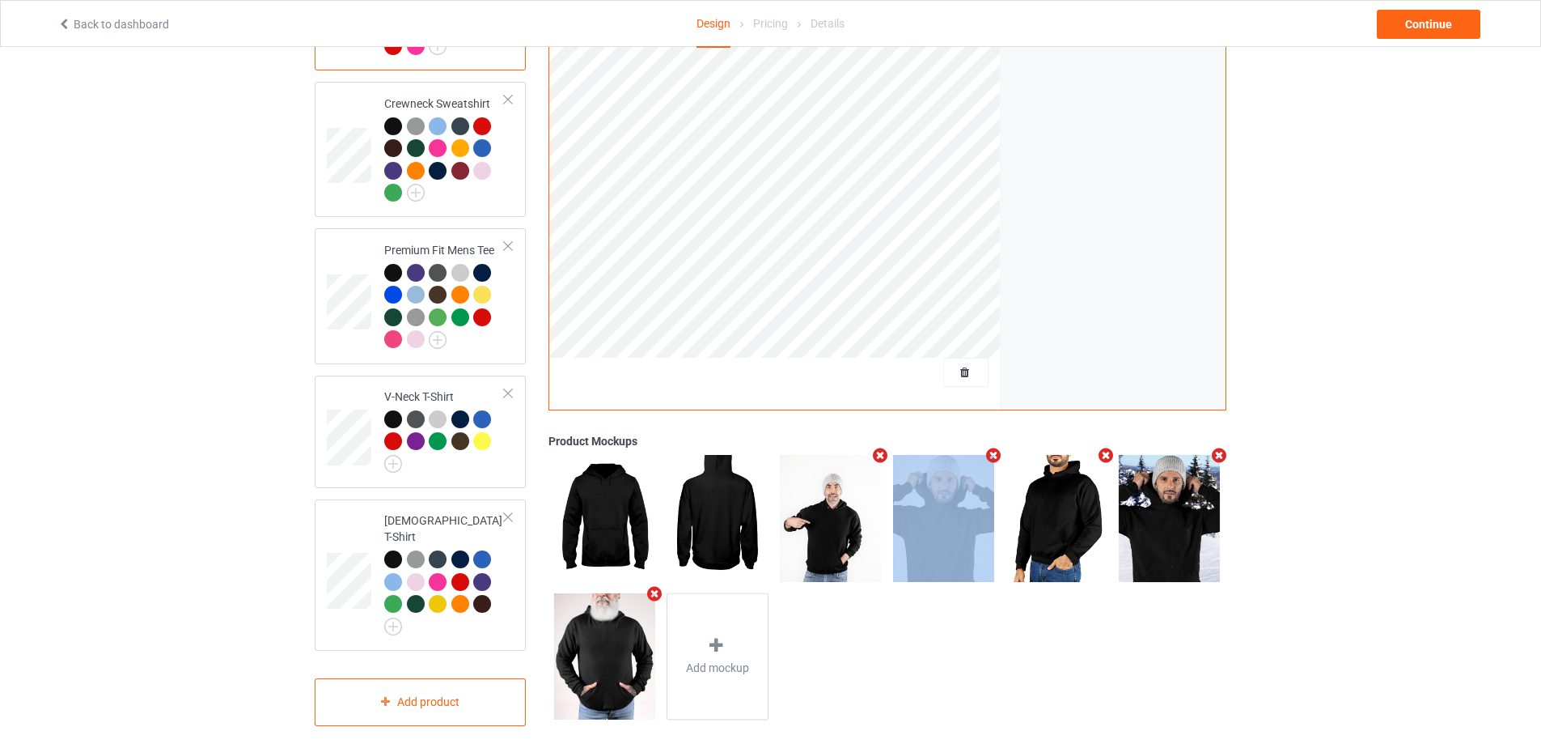
click at [884, 447] on icon "Remove mockup" at bounding box center [881, 455] width 20 height 17
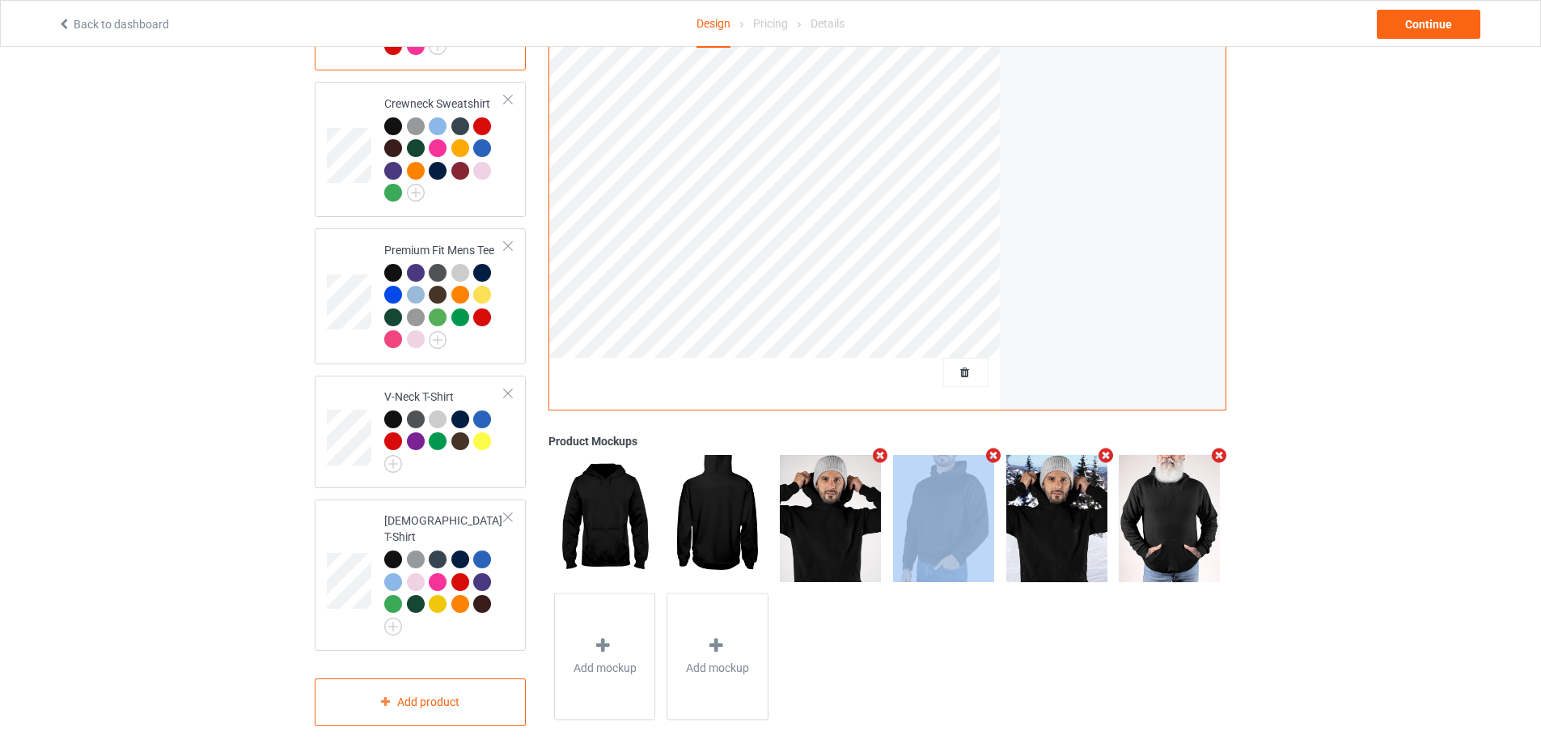
click at [884, 447] on icon "Remove mockup" at bounding box center [881, 455] width 20 height 17
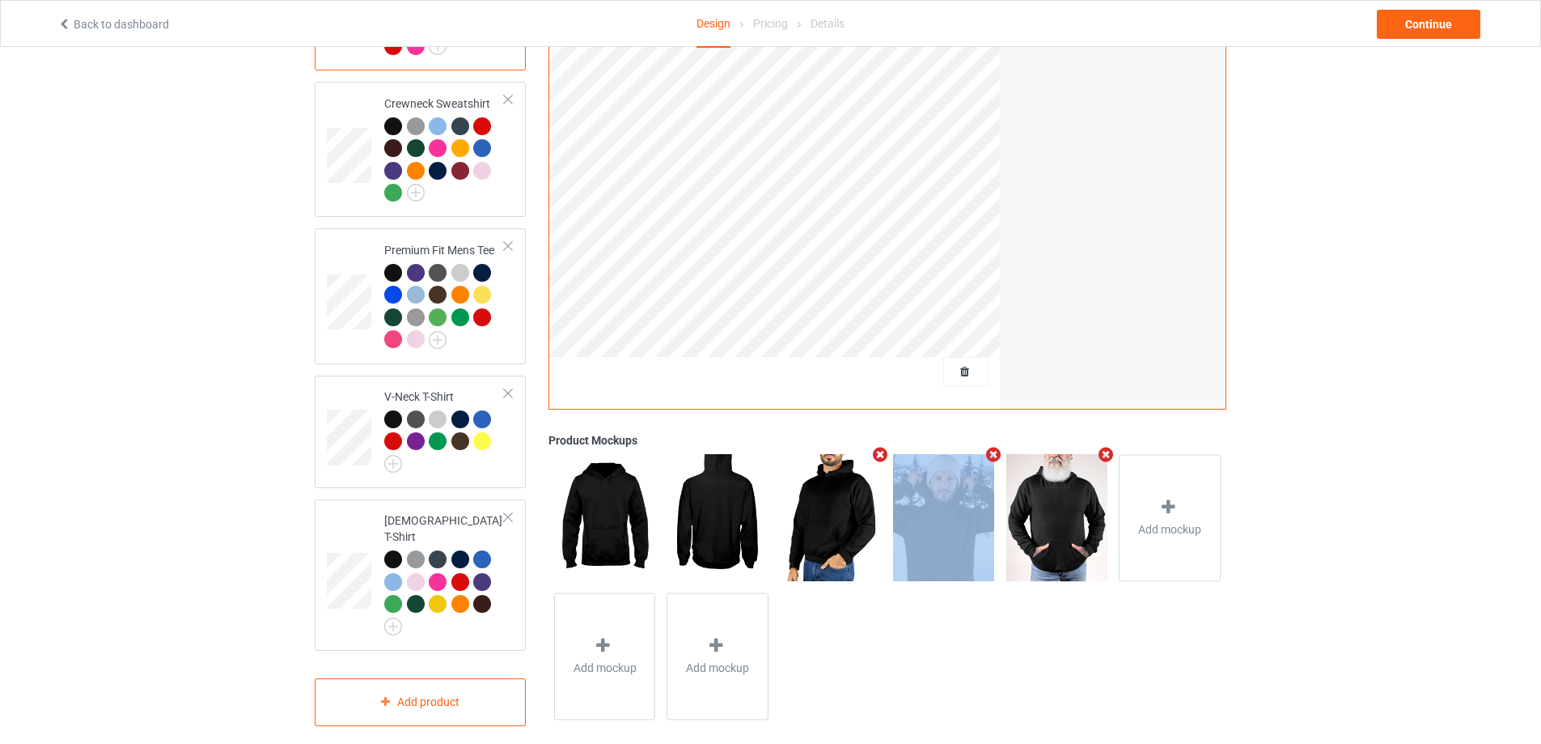
click at [884, 446] on icon "Remove mockup" at bounding box center [881, 454] width 20 height 17
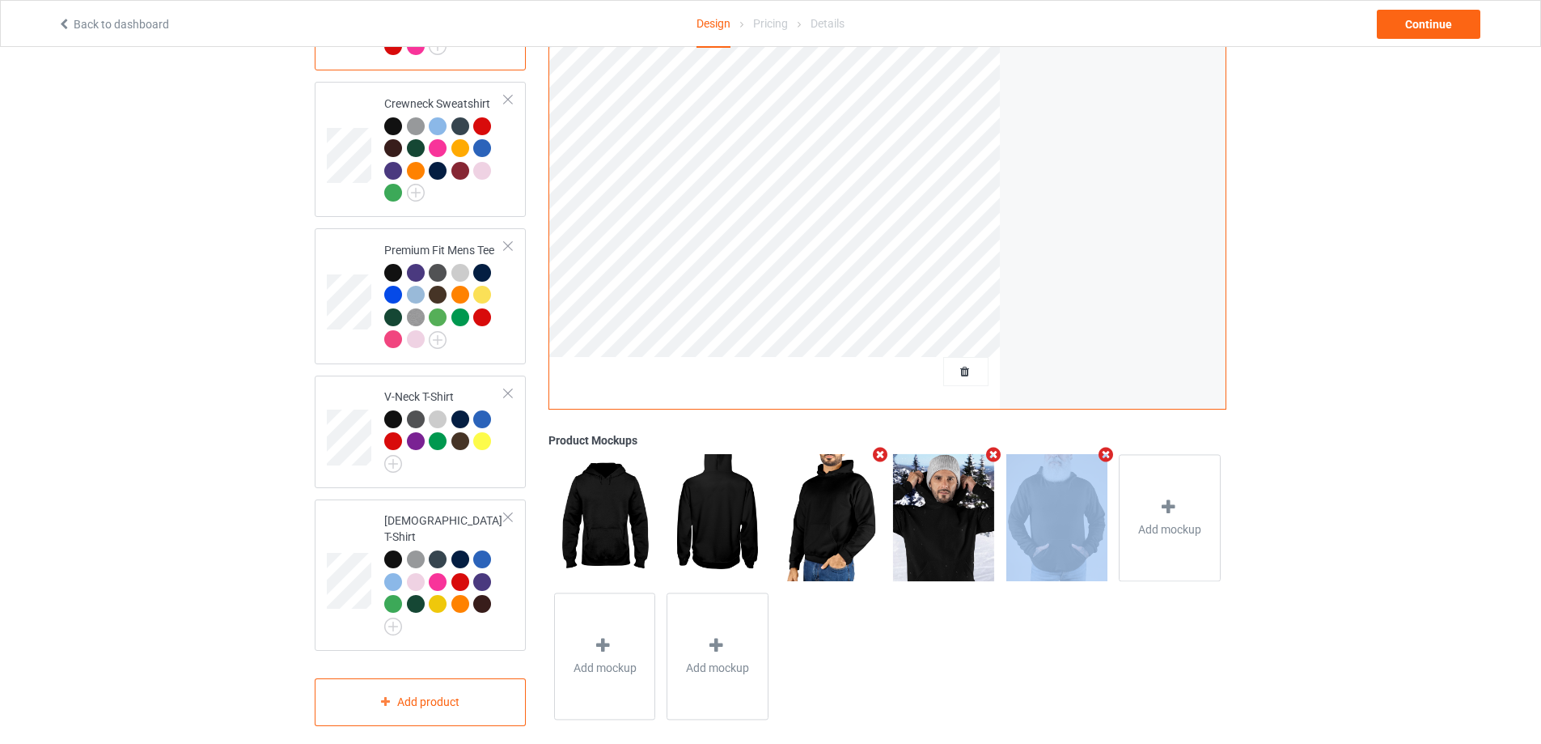
click at [983, 446] on icon "Remove mockup" at bounding box center [993, 454] width 20 height 17
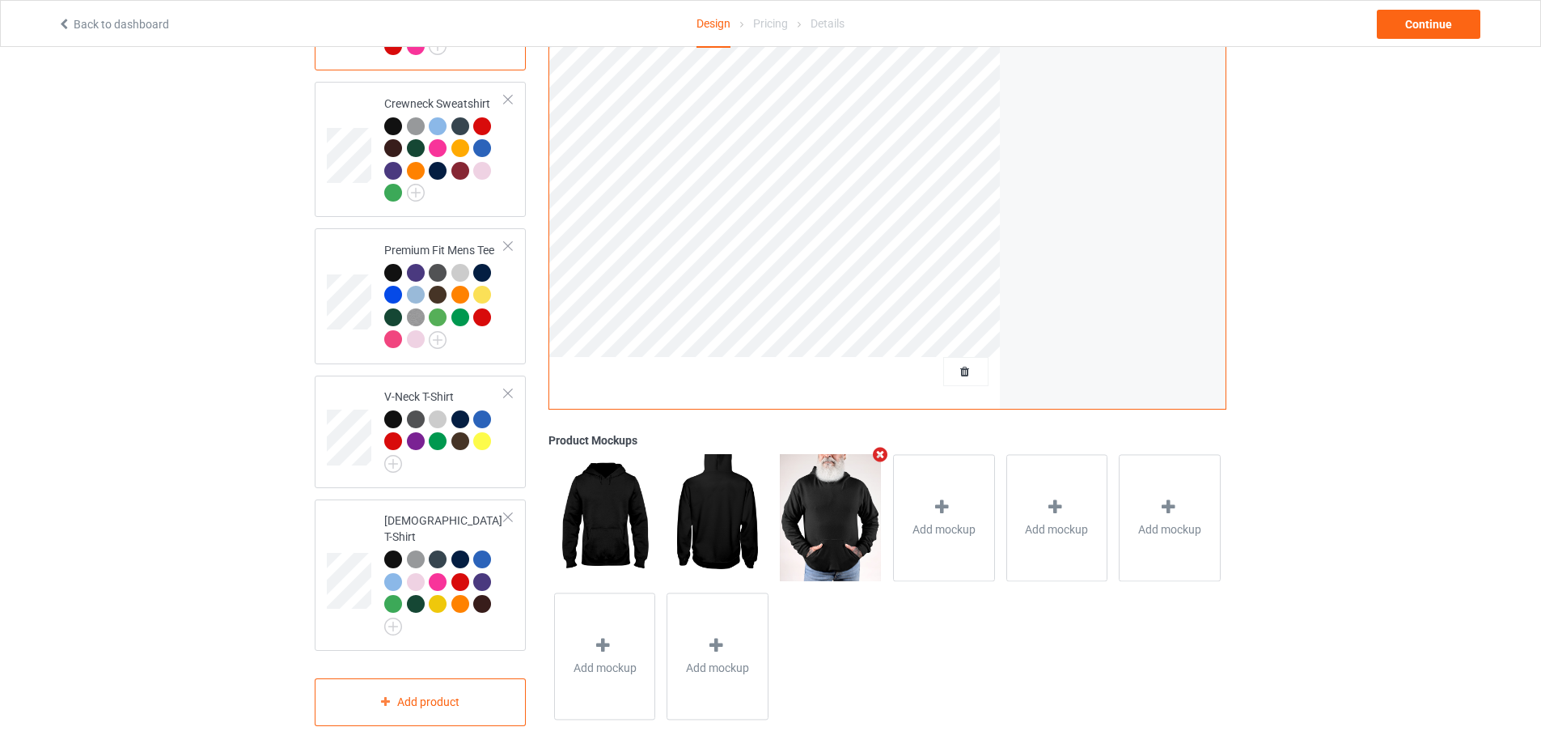
click at [884, 446] on icon "Remove mockup" at bounding box center [881, 454] width 20 height 17
click at [819, 475] on div "Add mockup" at bounding box center [831, 517] width 102 height 127
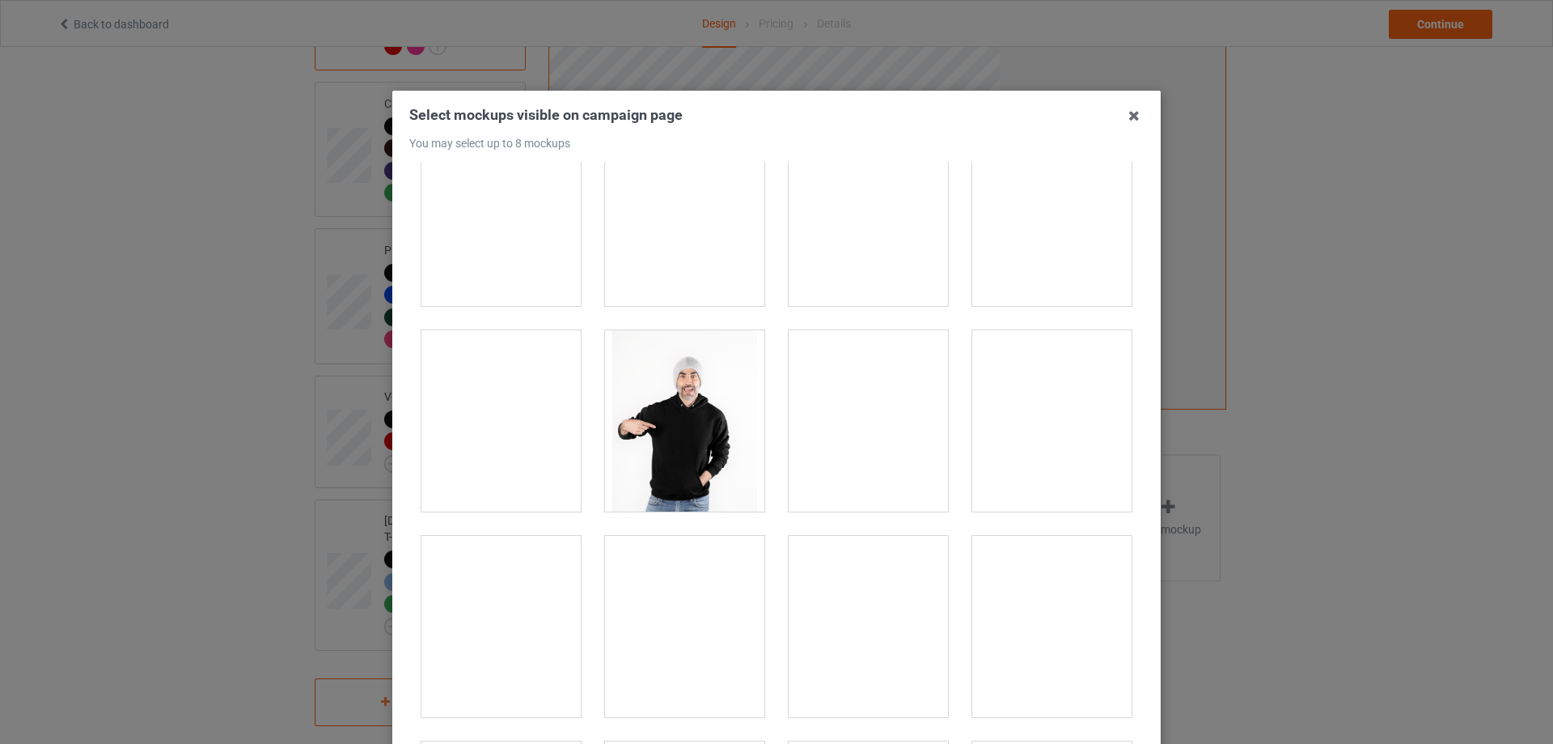
scroll to position [3722, 0]
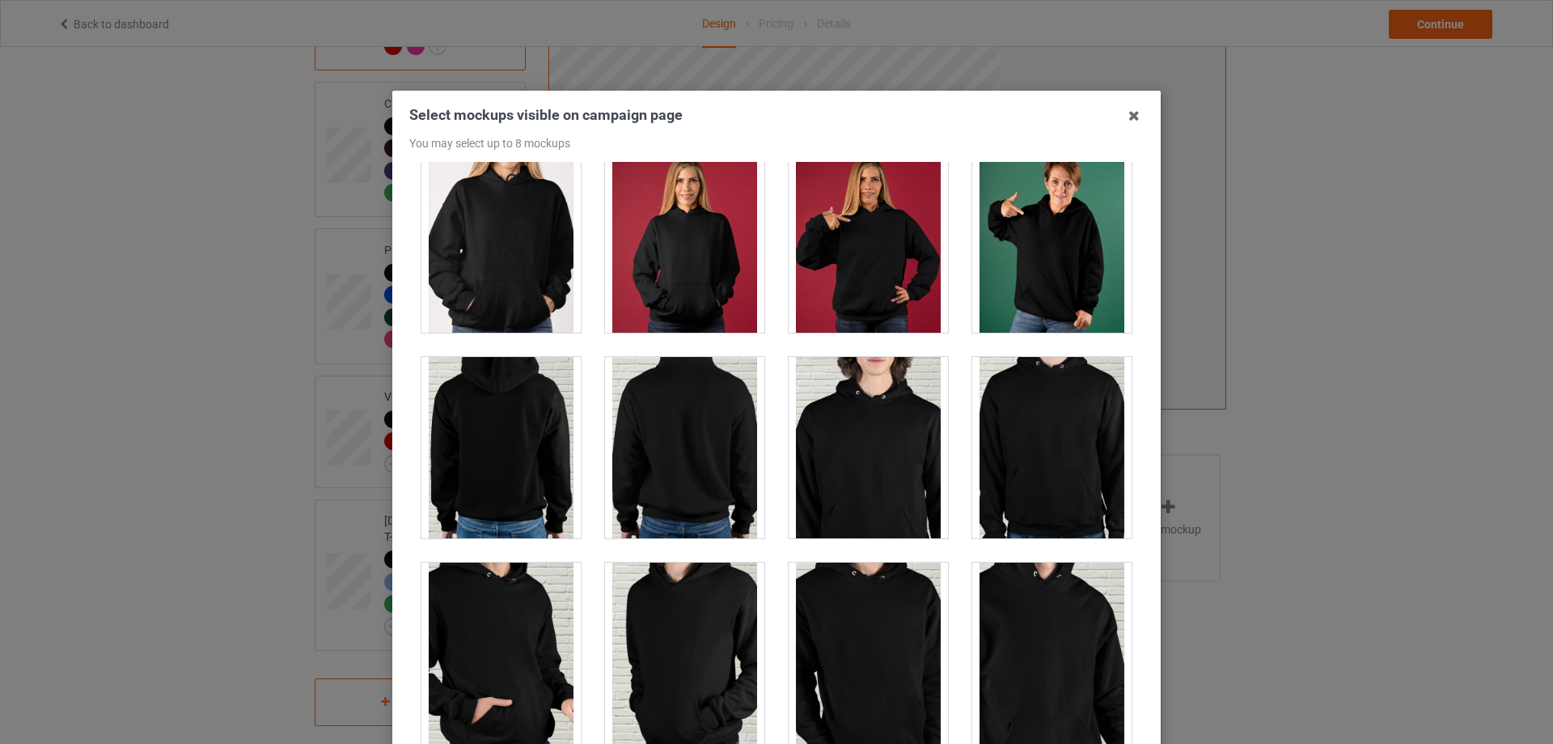
click at [1011, 288] on div at bounding box center [1052, 241] width 159 height 181
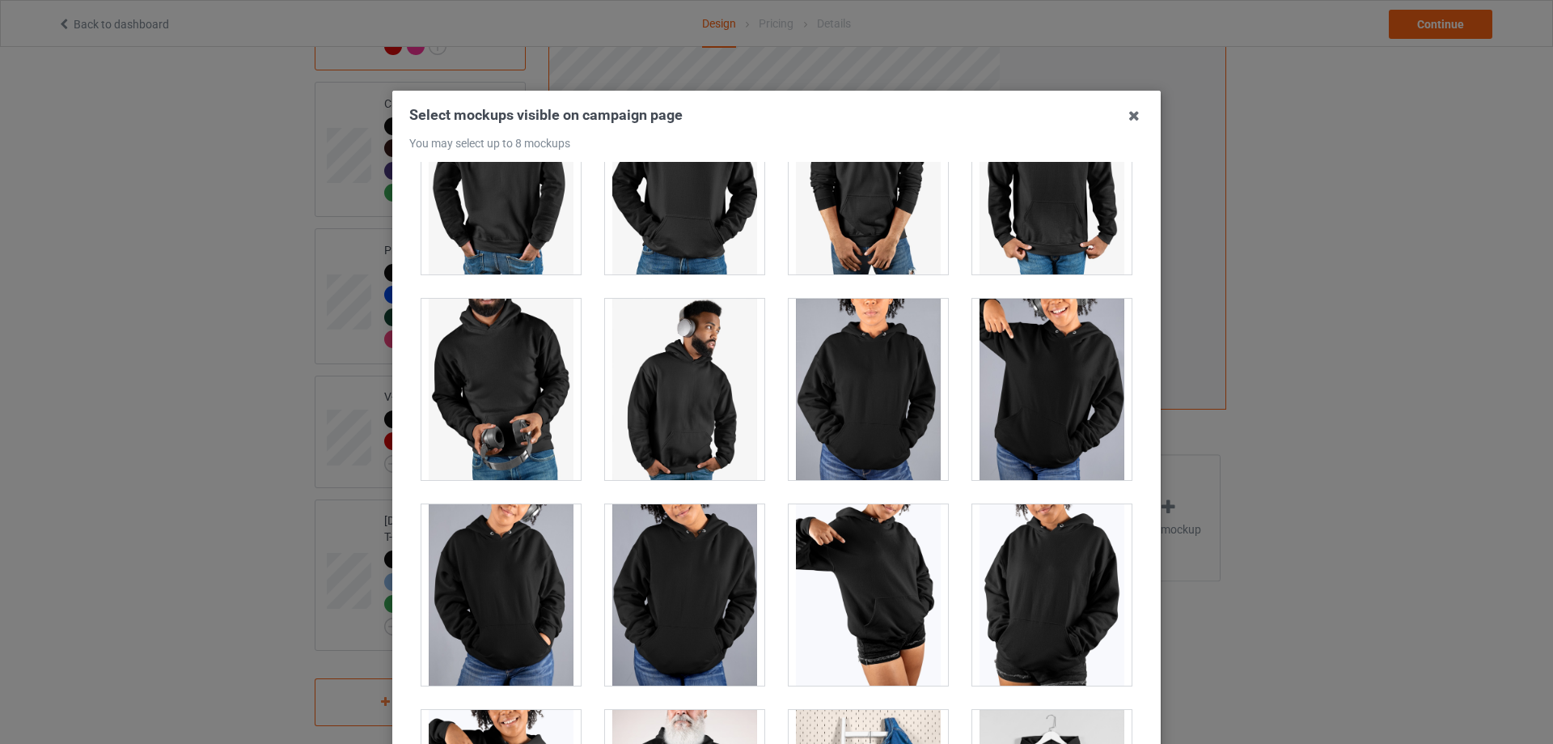
scroll to position [13791, 0]
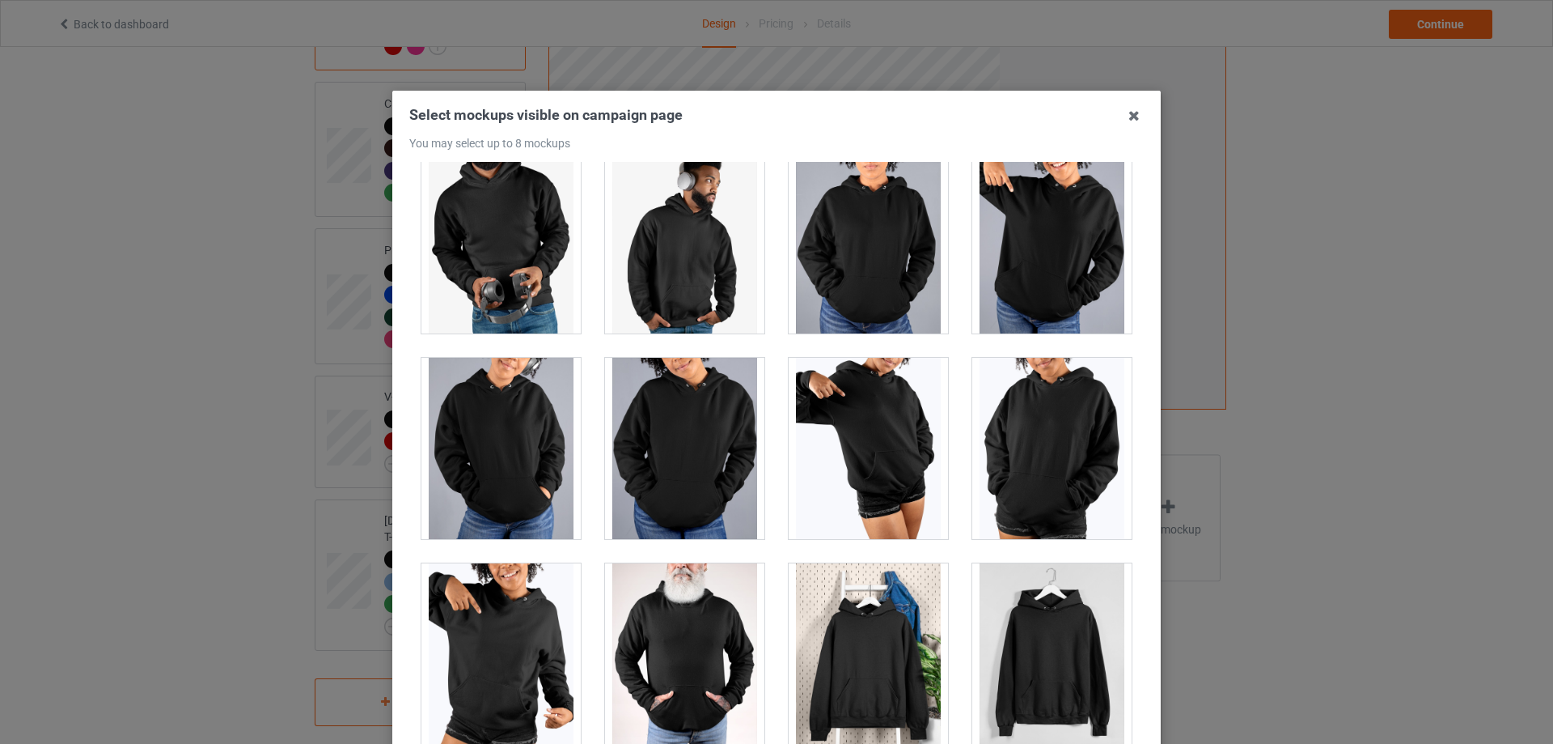
drag, startPoint x: 999, startPoint y: 581, endPoint x: 964, endPoint y: 601, distance: 40.2
click at [973, 601] on div at bounding box center [1052, 653] width 159 height 181
click at [861, 617] on div at bounding box center [868, 653] width 159 height 181
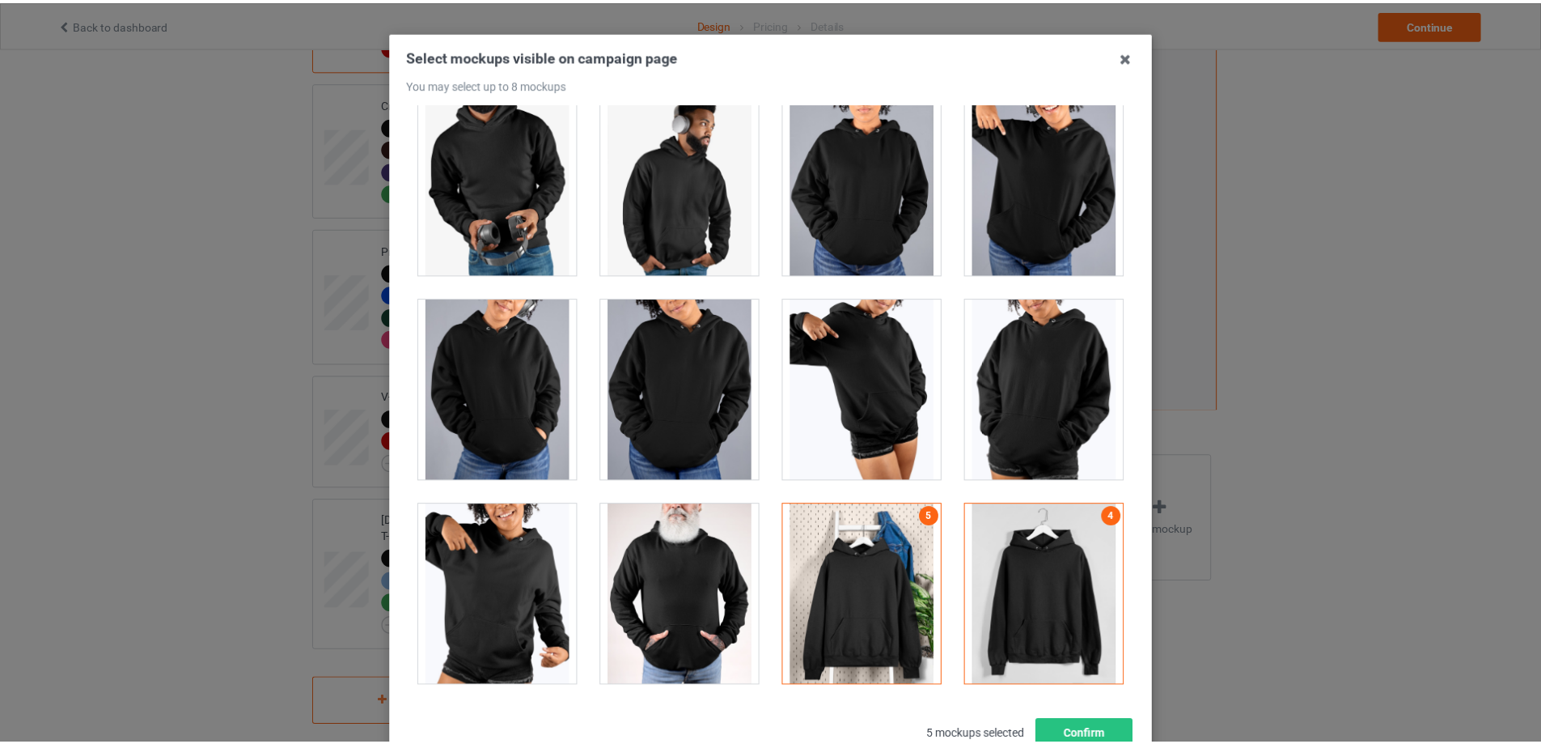
scroll to position [178, 0]
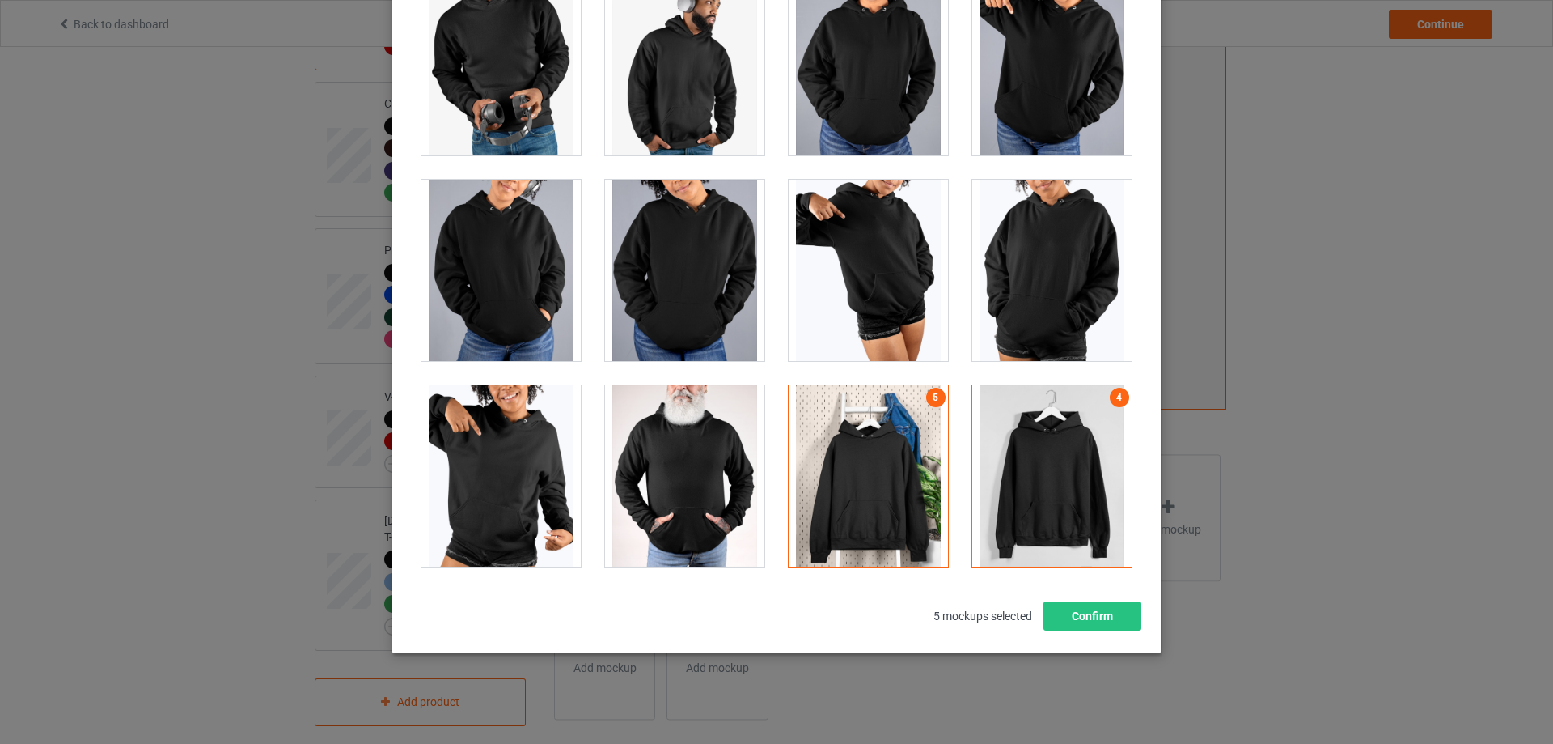
click at [485, 509] on div at bounding box center [501, 475] width 159 height 181
click at [1096, 615] on button "Confirm" at bounding box center [1093, 615] width 98 height 29
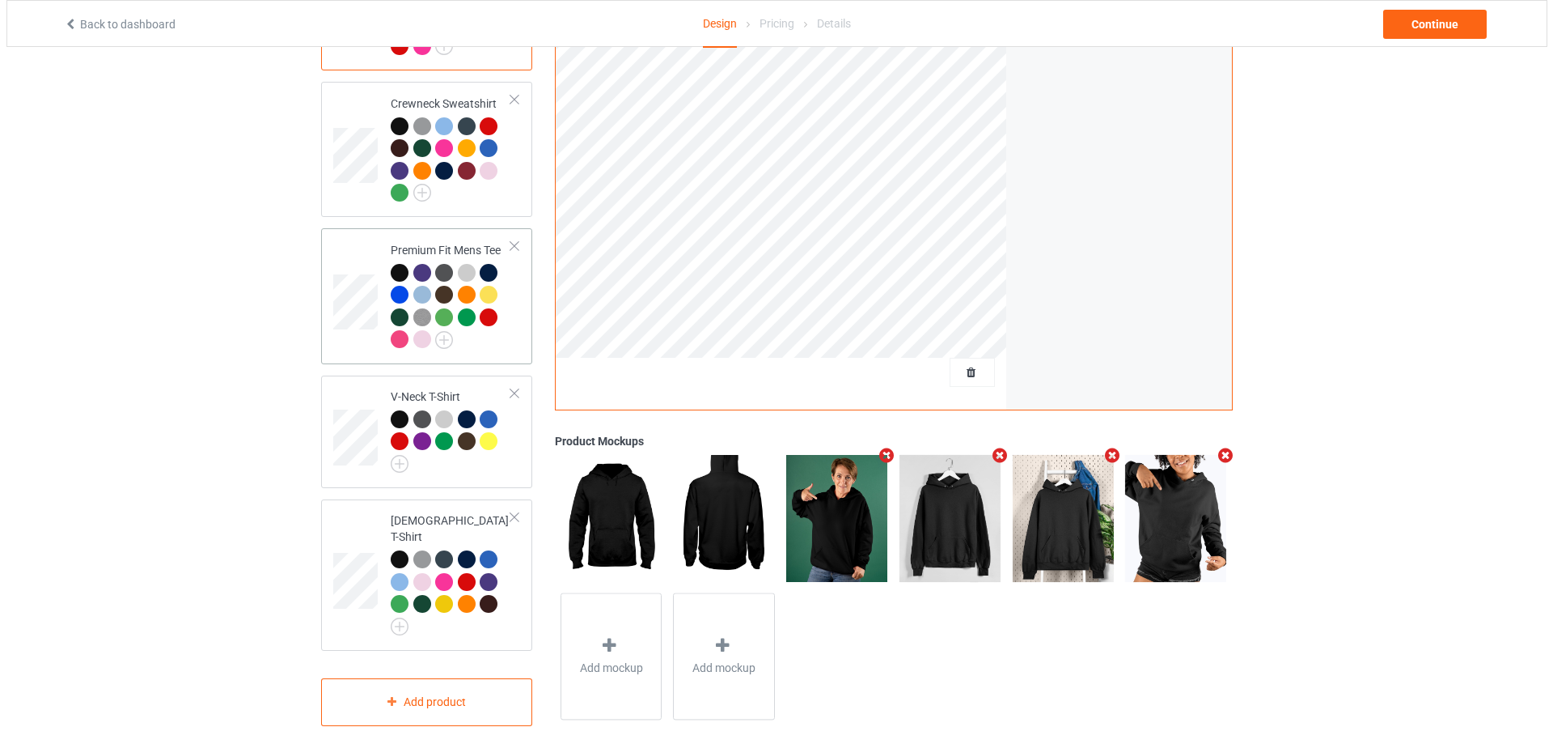
scroll to position [317, 0]
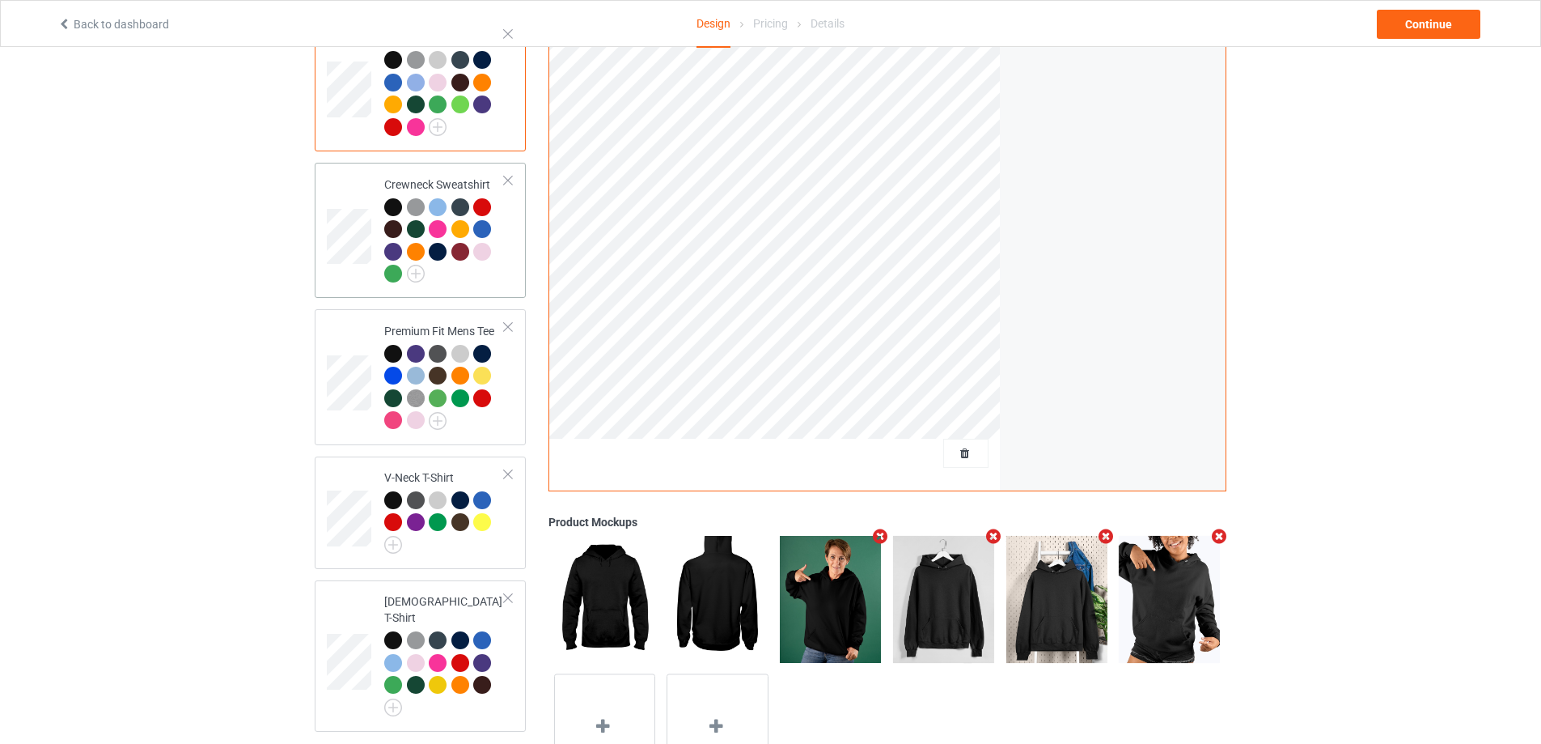
click at [354, 176] on td at bounding box center [351, 230] width 49 height 122
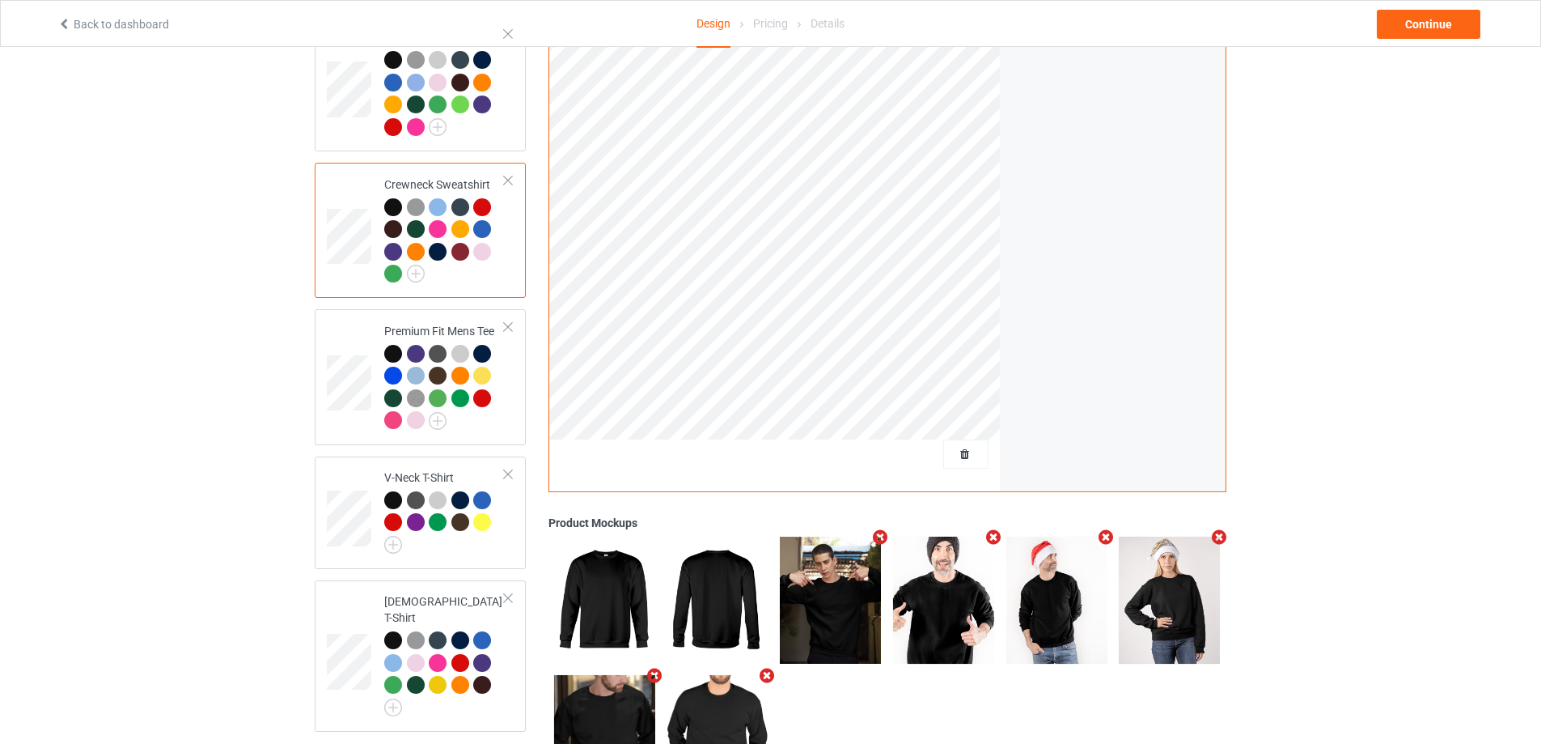
click at [878, 528] on icon "Remove mockup" at bounding box center [881, 536] width 20 height 17
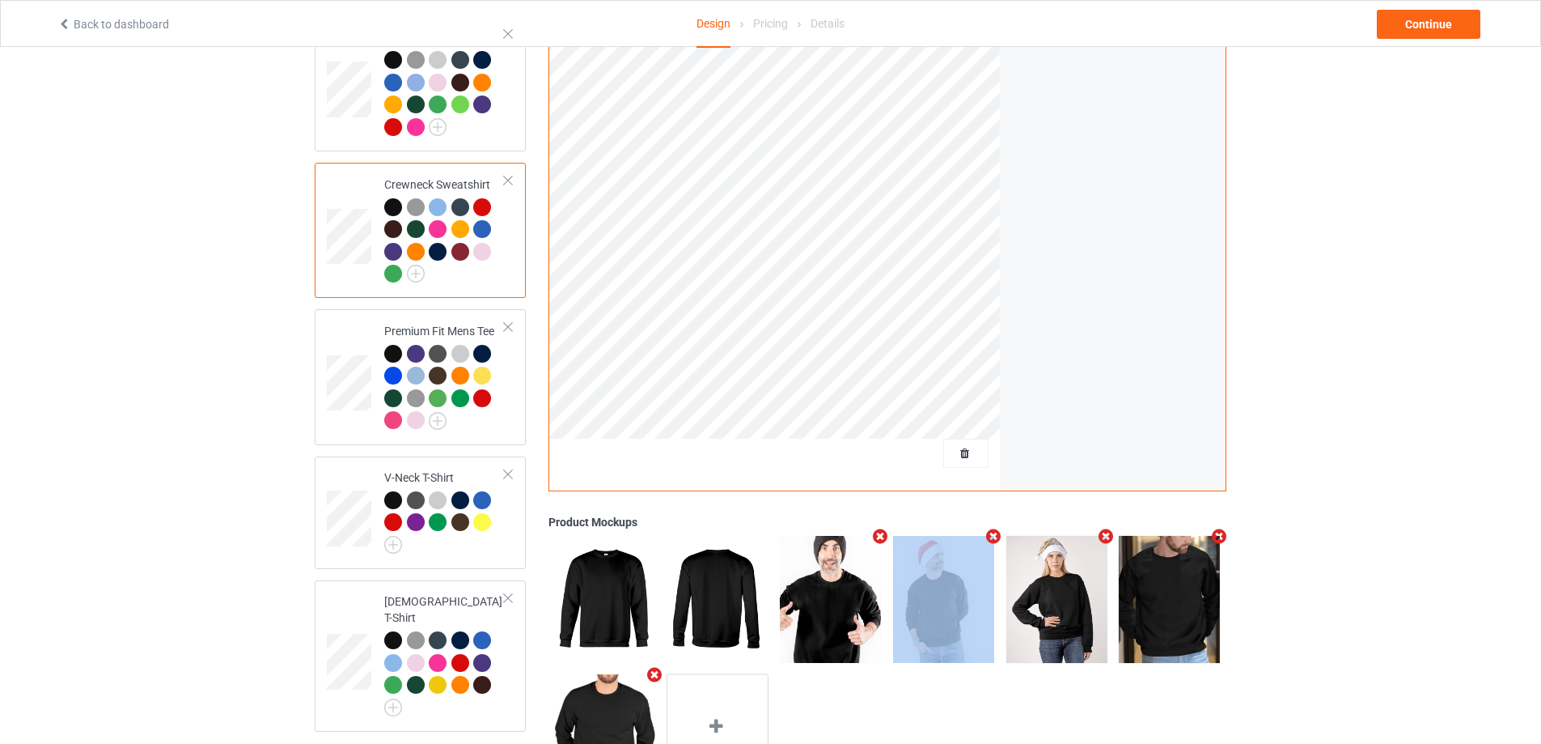
click at [878, 528] on icon "Remove mockup" at bounding box center [881, 536] width 20 height 17
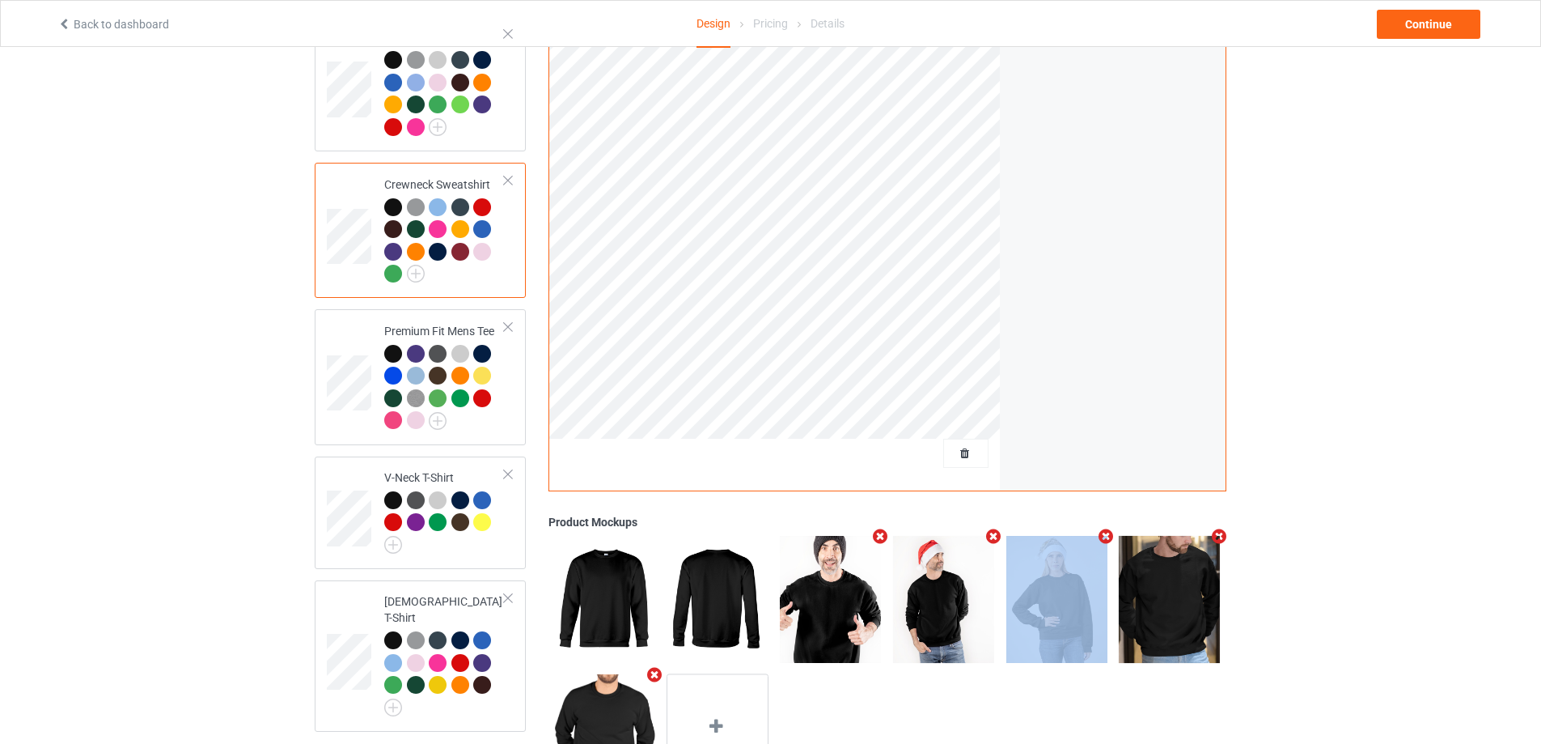
click at [983, 528] on icon "Remove mockup" at bounding box center [993, 536] width 20 height 17
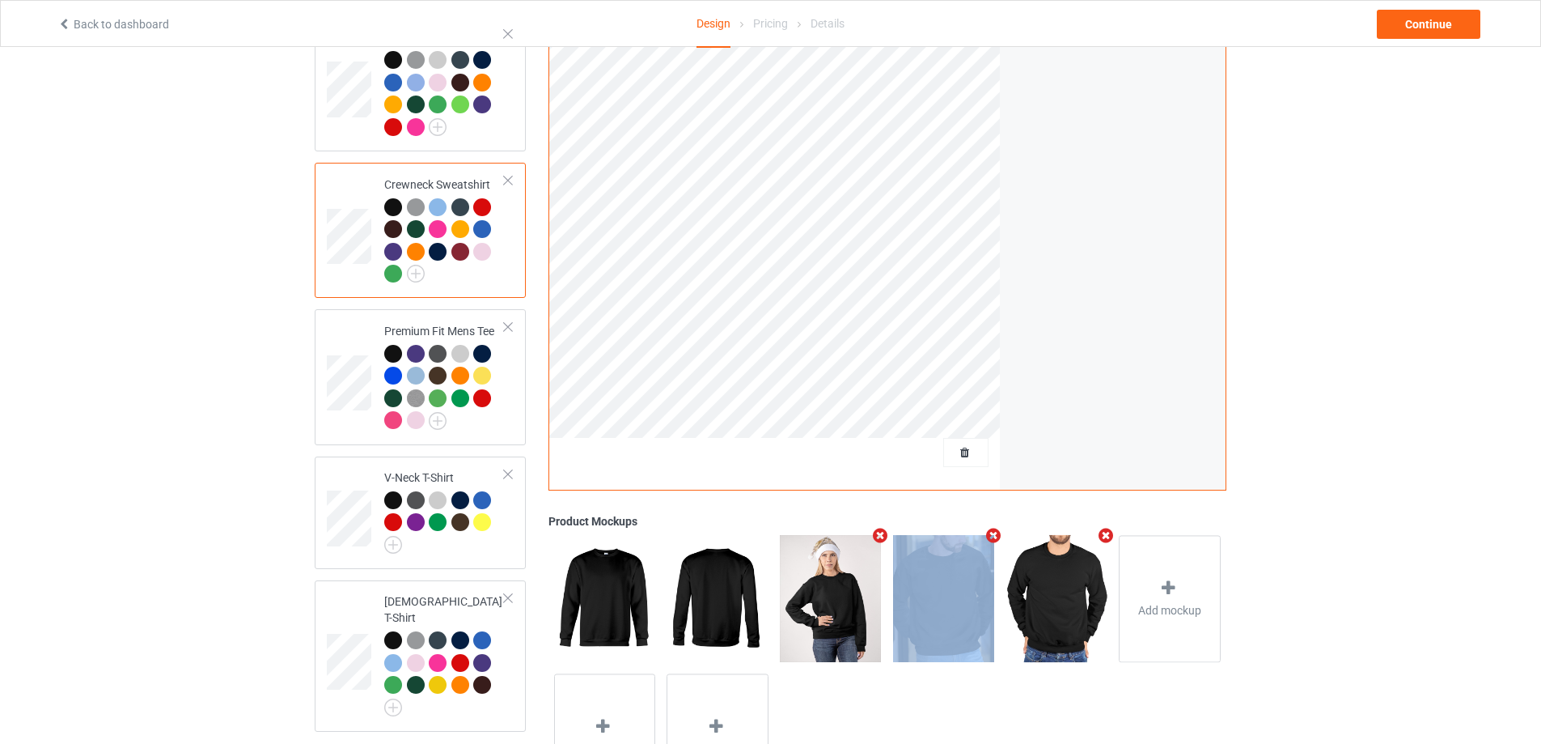
click at [878, 527] on icon "Remove mockup" at bounding box center [881, 535] width 20 height 17
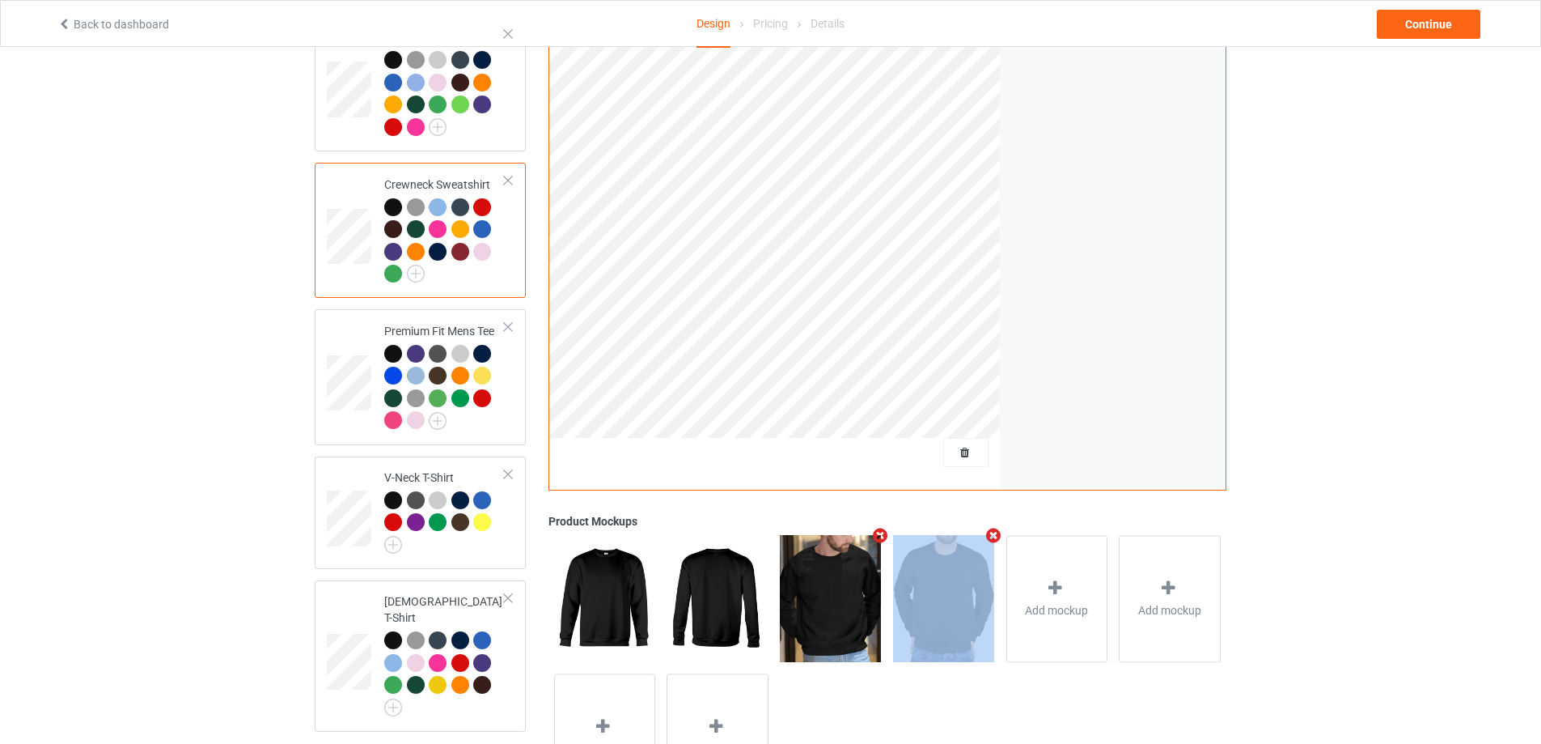
click at [879, 527] on icon "Remove mockup" at bounding box center [881, 535] width 20 height 17
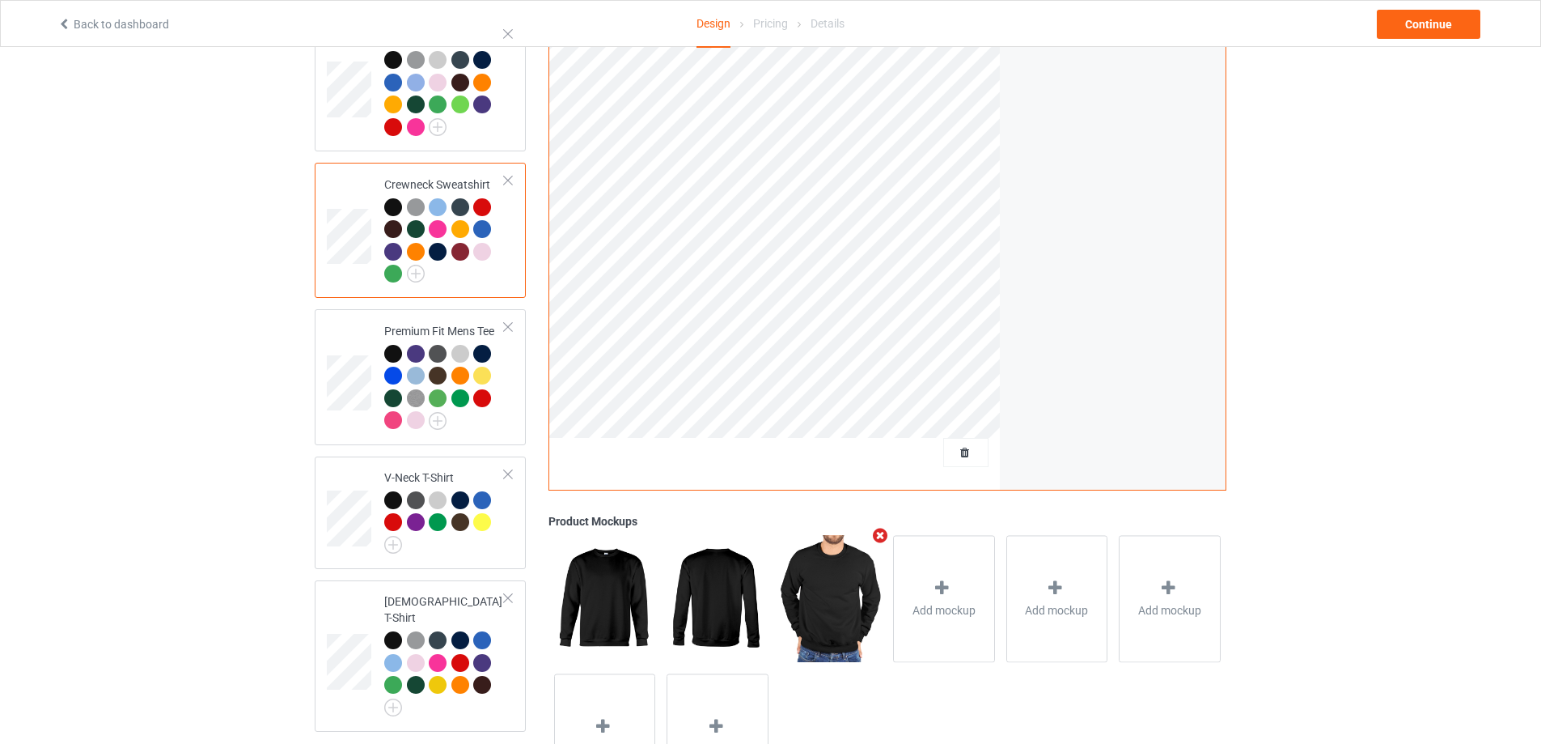
click at [879, 527] on icon "Remove mockup" at bounding box center [881, 535] width 20 height 17
click at [861, 568] on div "Add mockup" at bounding box center [831, 598] width 102 height 127
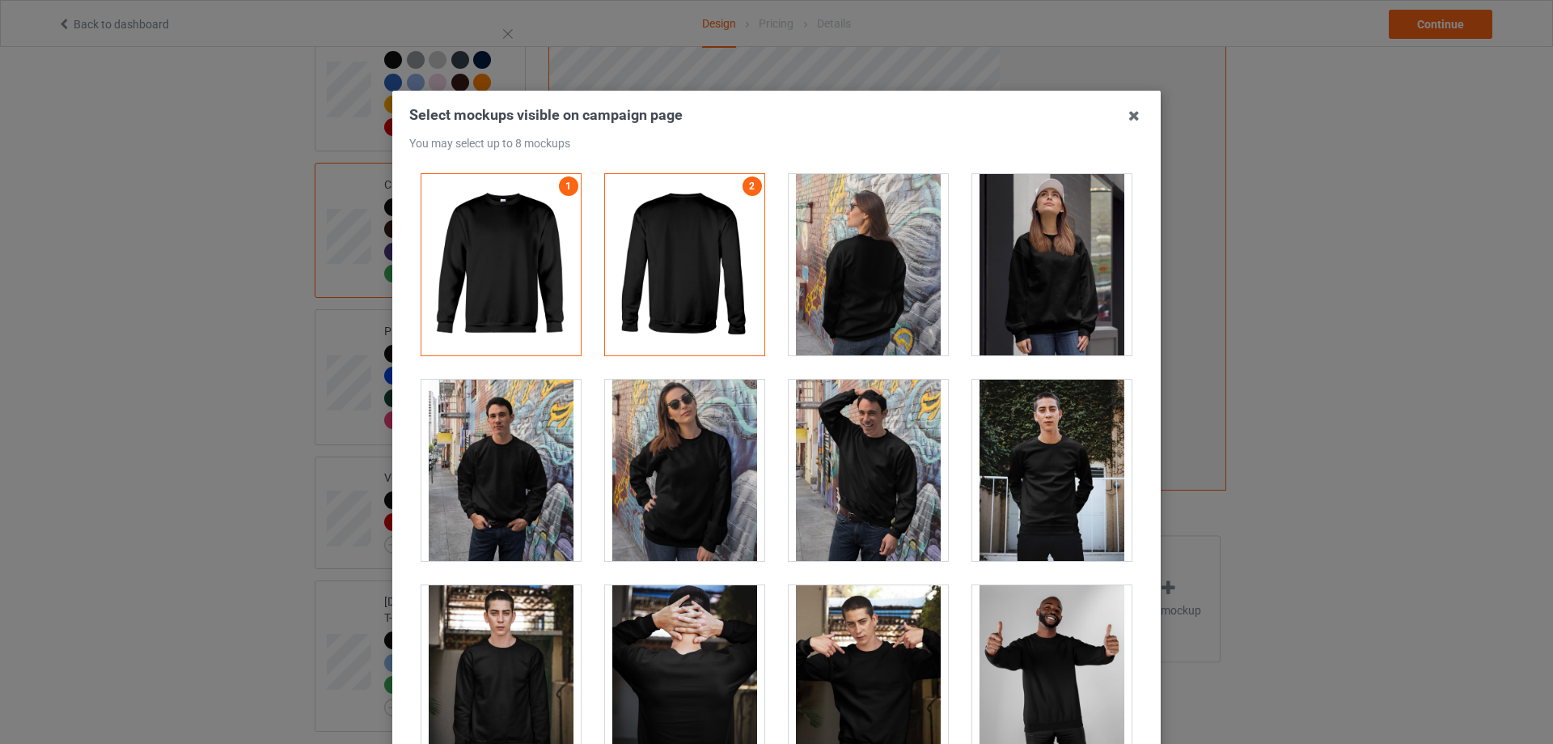
click at [642, 448] on div at bounding box center [684, 469] width 159 height 181
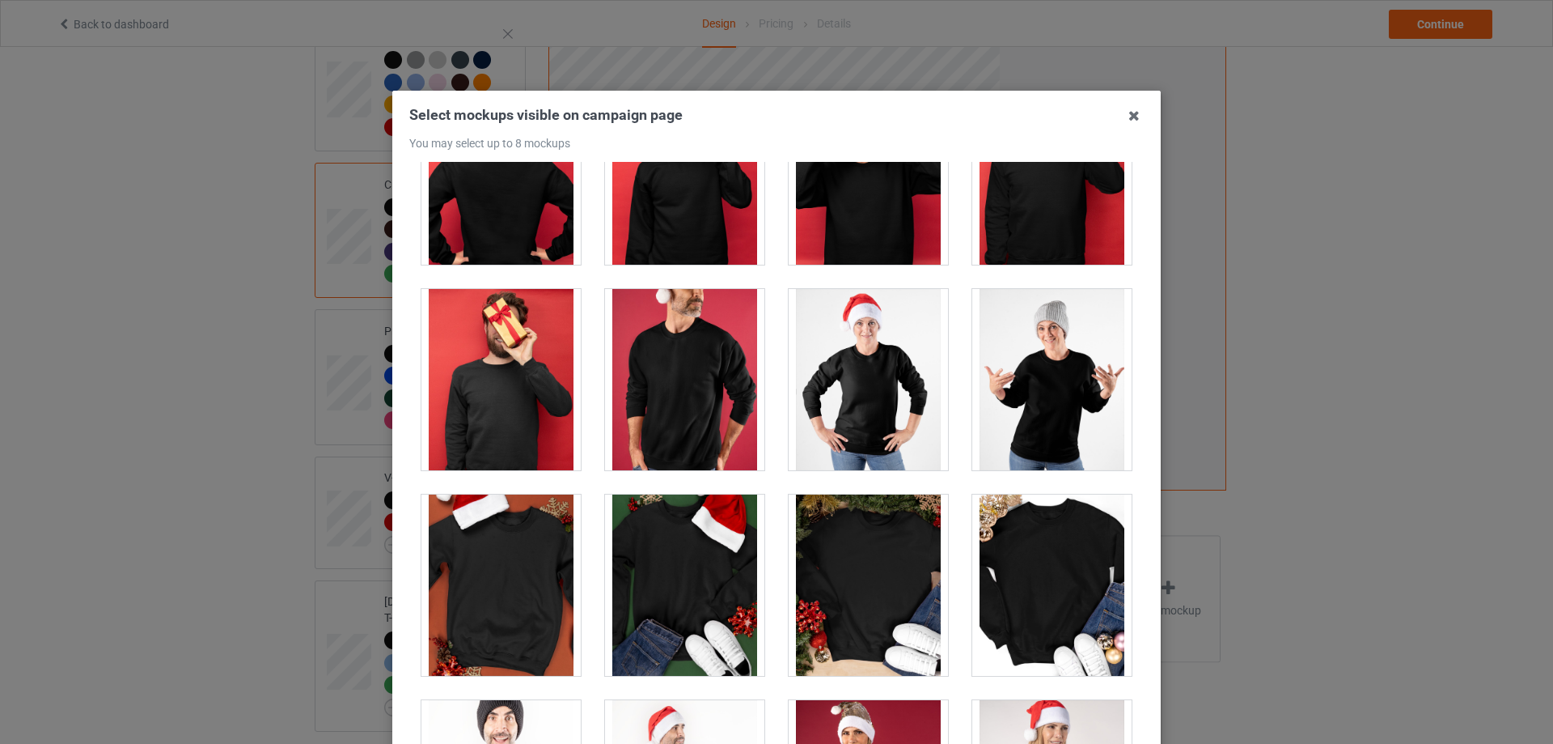
scroll to position [1537, 0]
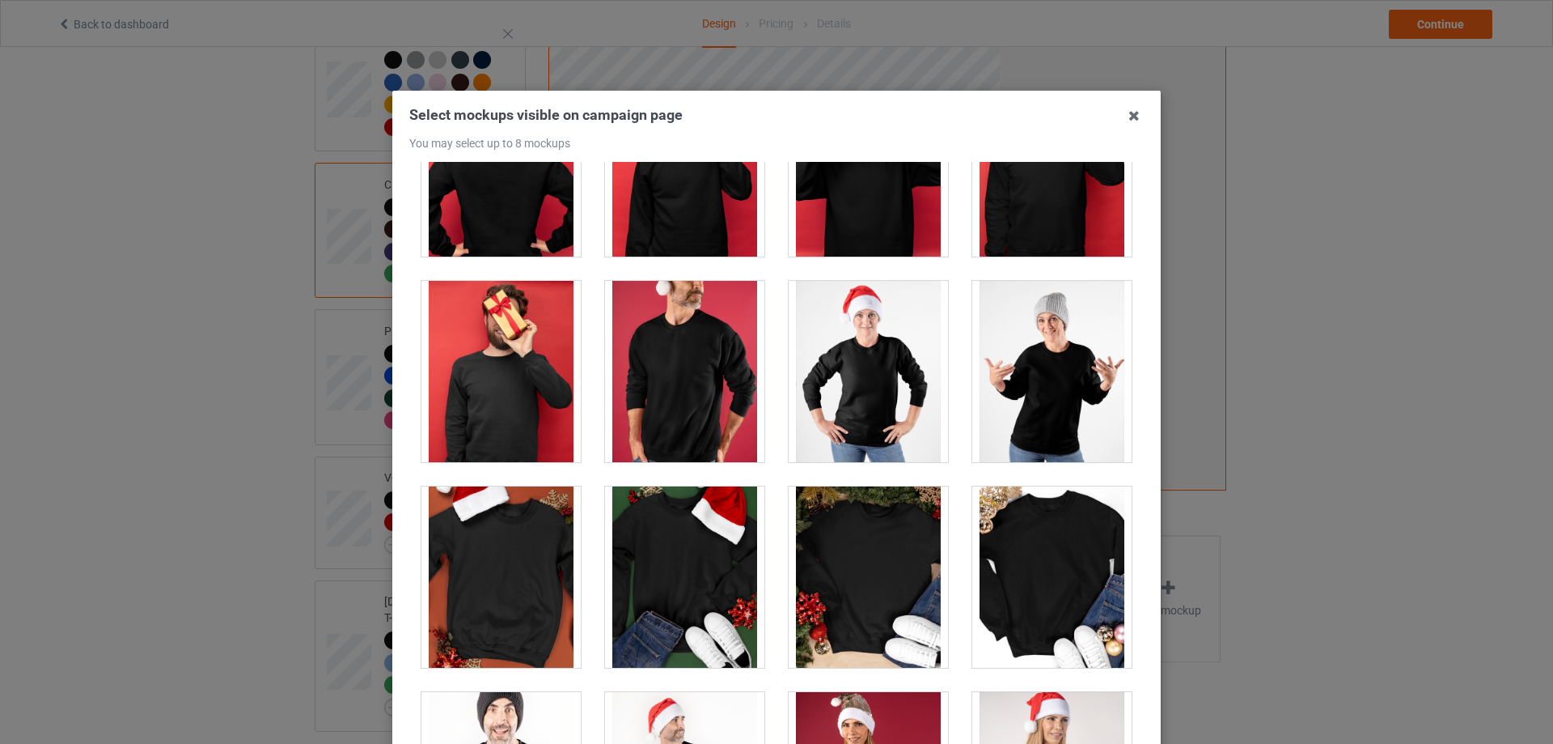
click at [888, 414] on div at bounding box center [868, 371] width 159 height 181
click at [1014, 416] on div at bounding box center [1052, 371] width 159 height 181
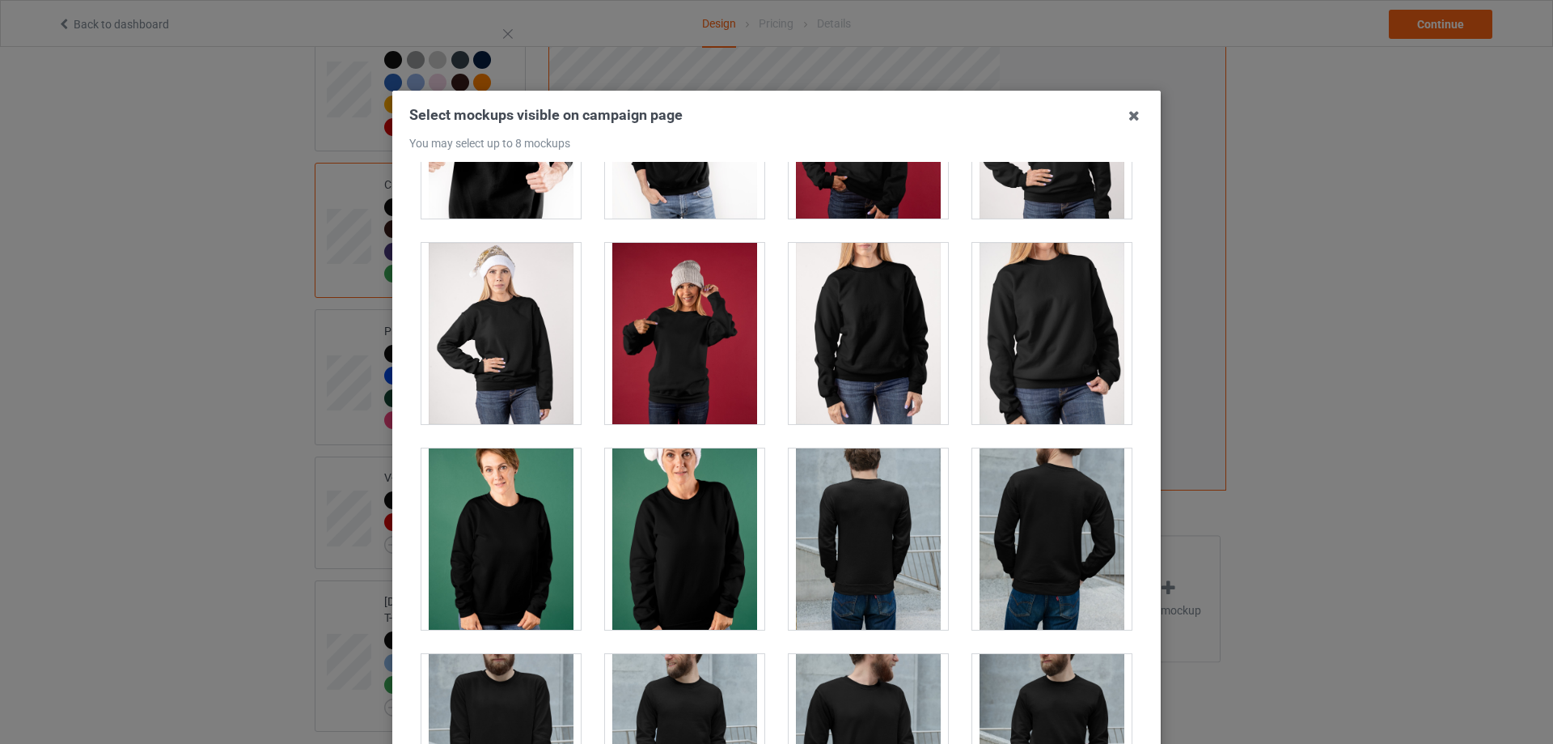
scroll to position [2185, 0]
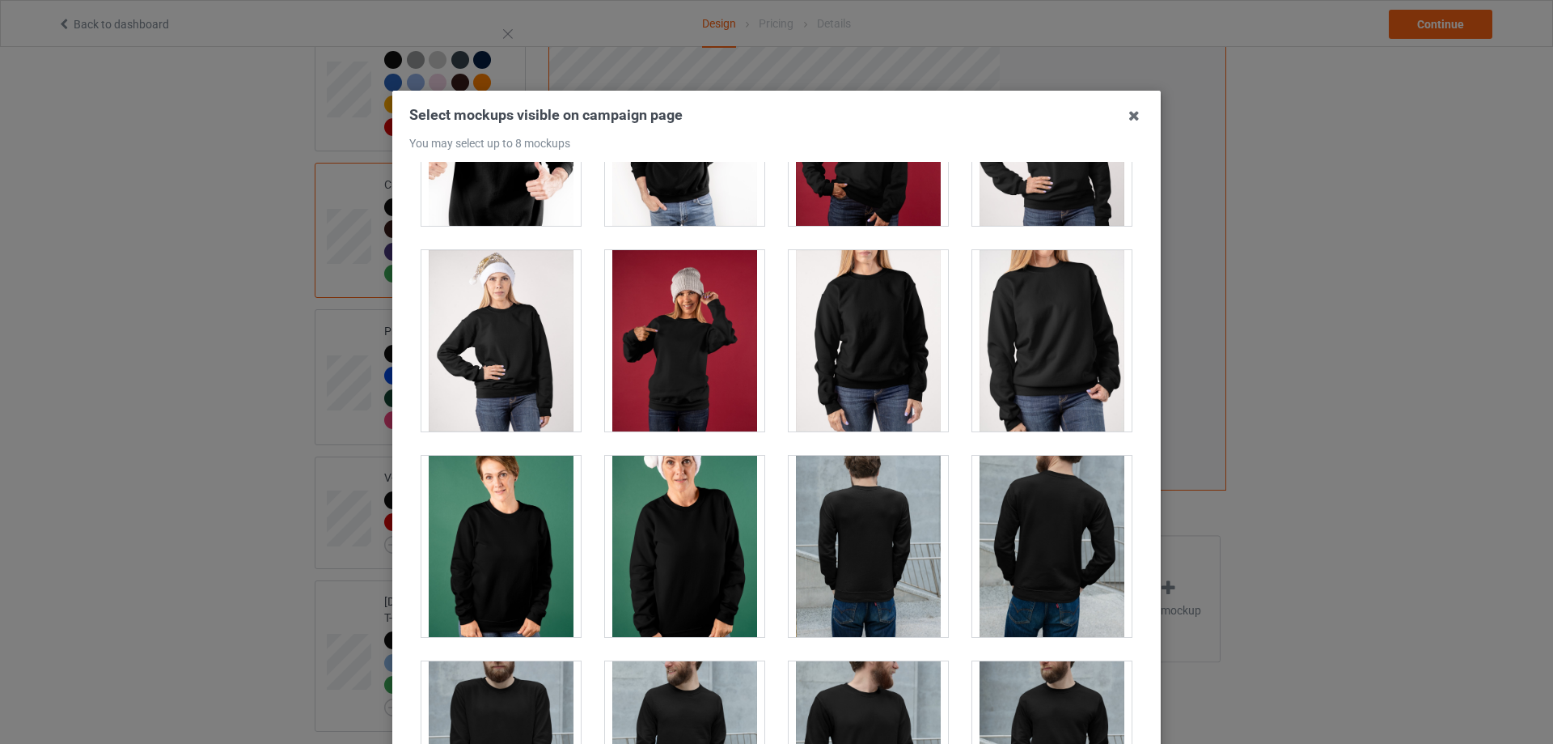
click at [1063, 405] on div at bounding box center [1052, 340] width 159 height 181
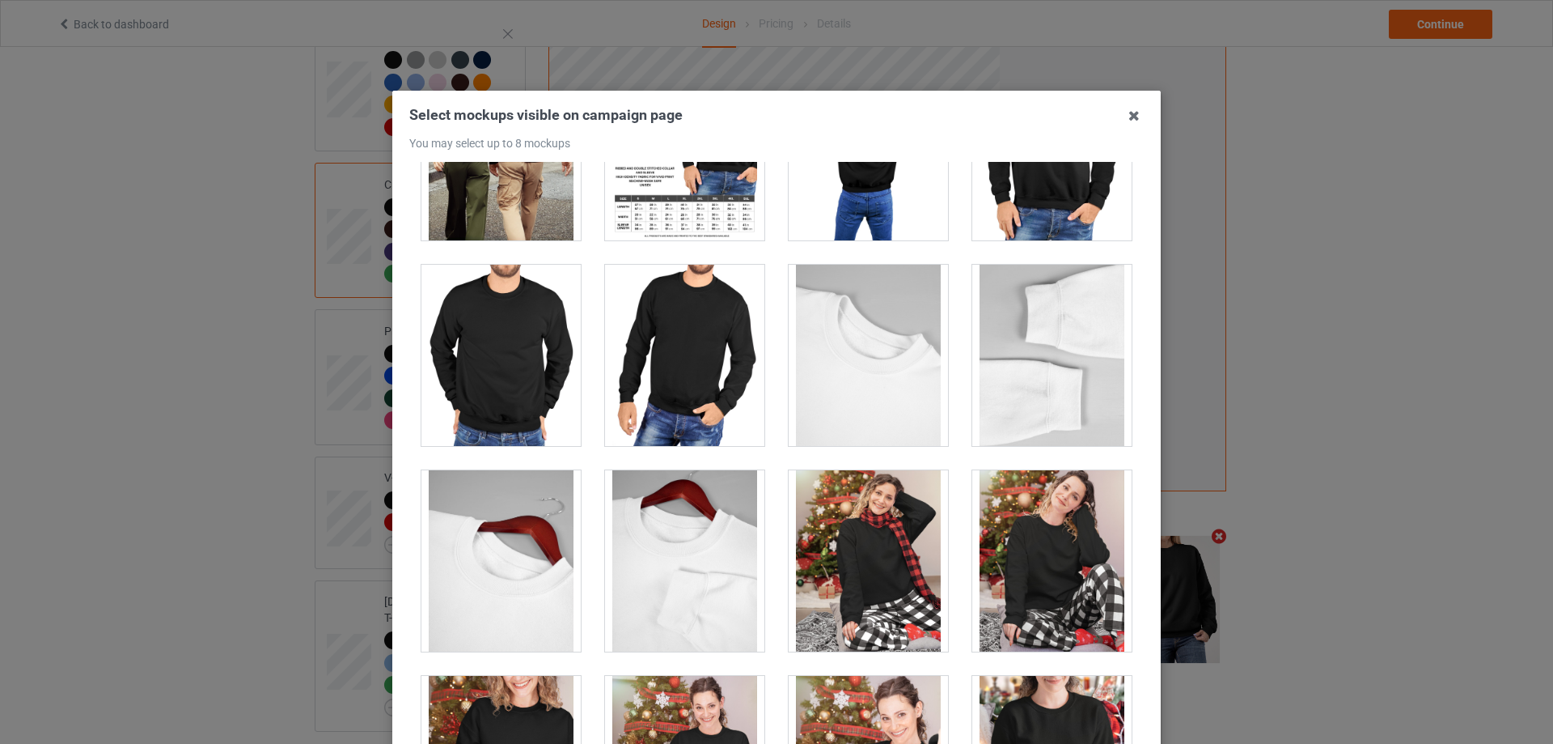
scroll to position [6068, 0]
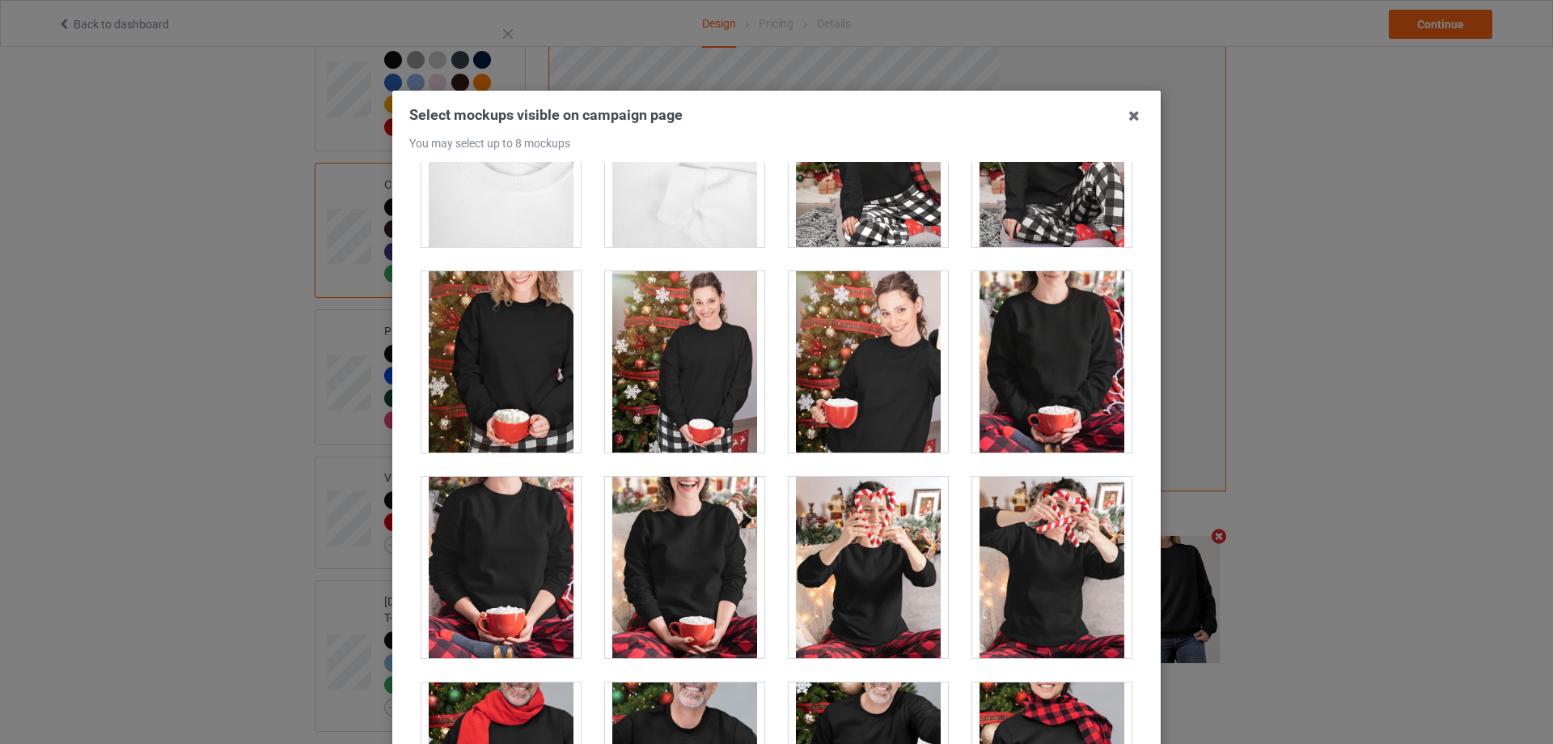
click at [507, 375] on div at bounding box center [501, 361] width 159 height 181
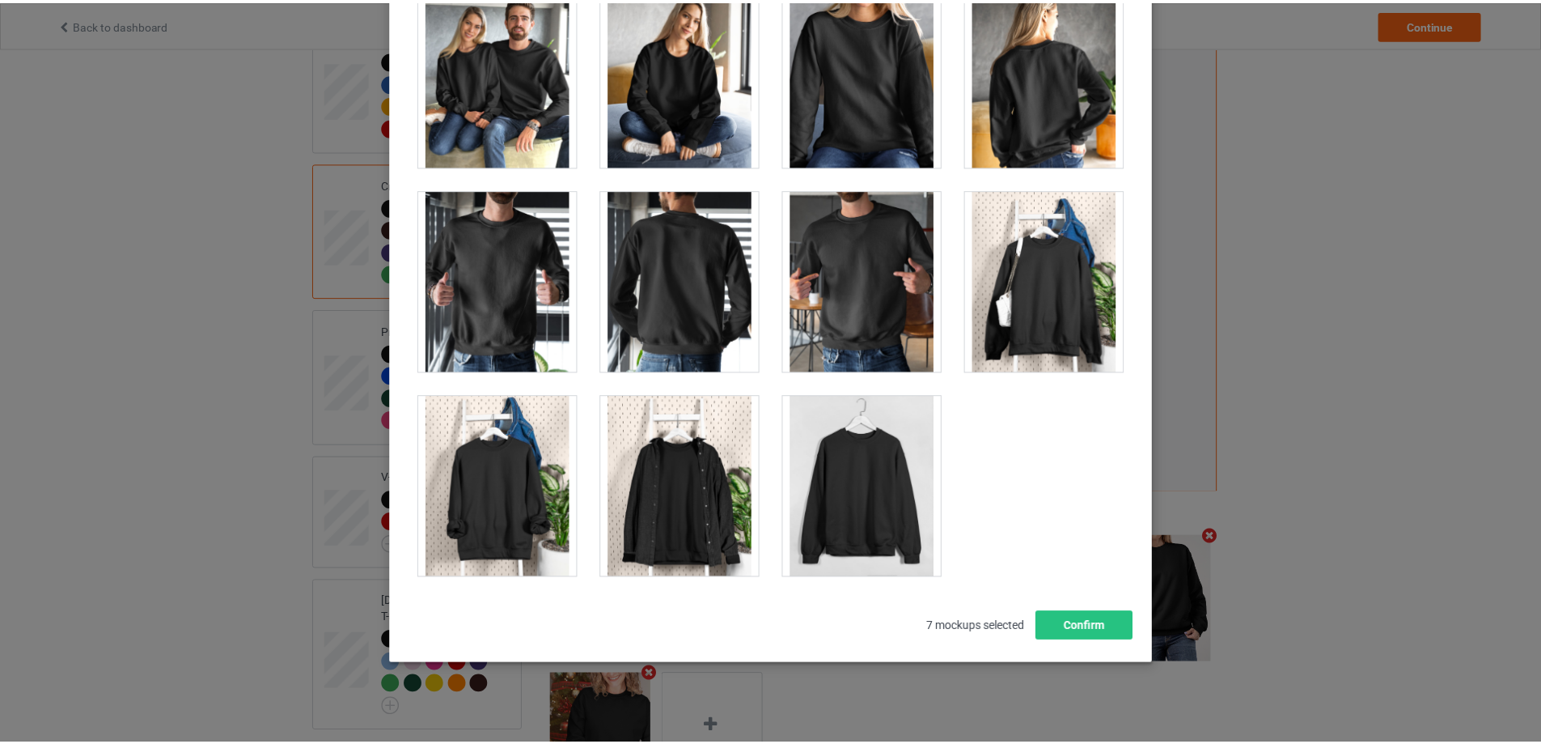
scroll to position [178, 0]
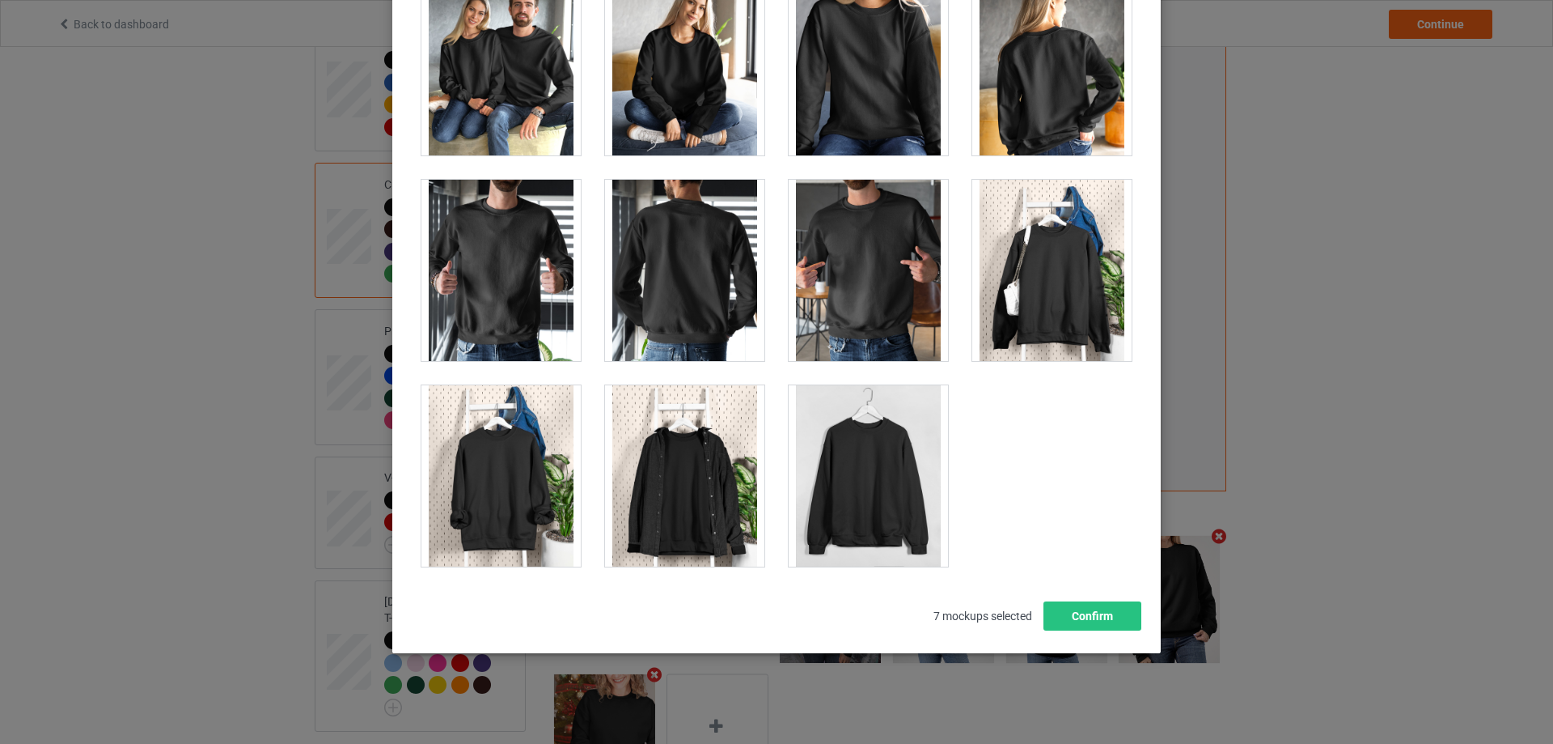
click at [1055, 297] on div at bounding box center [1052, 270] width 159 height 181
click at [1089, 611] on button "Confirm" at bounding box center [1093, 615] width 98 height 29
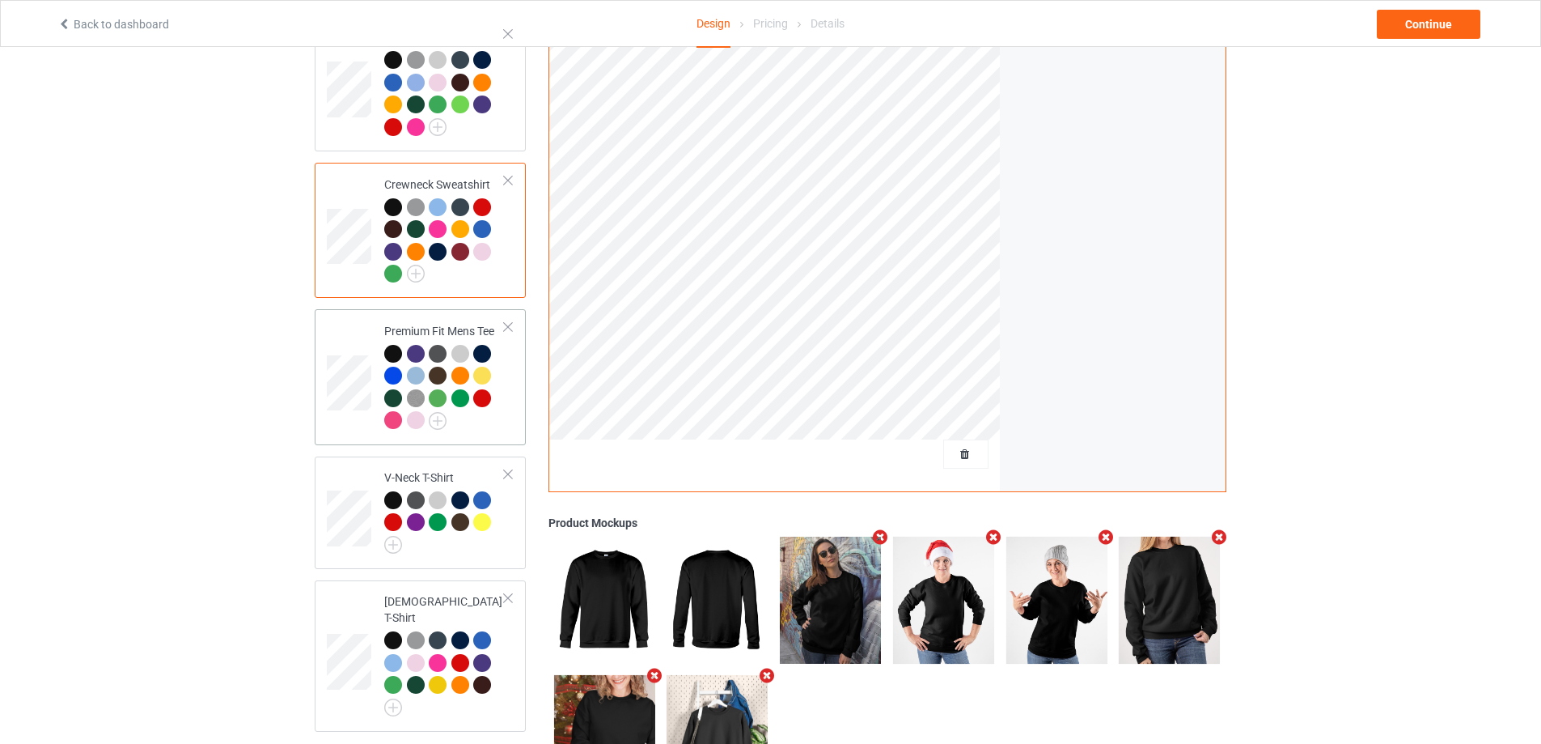
click at [325, 330] on div "Premium Fit Mens Tee" at bounding box center [420, 376] width 211 height 135
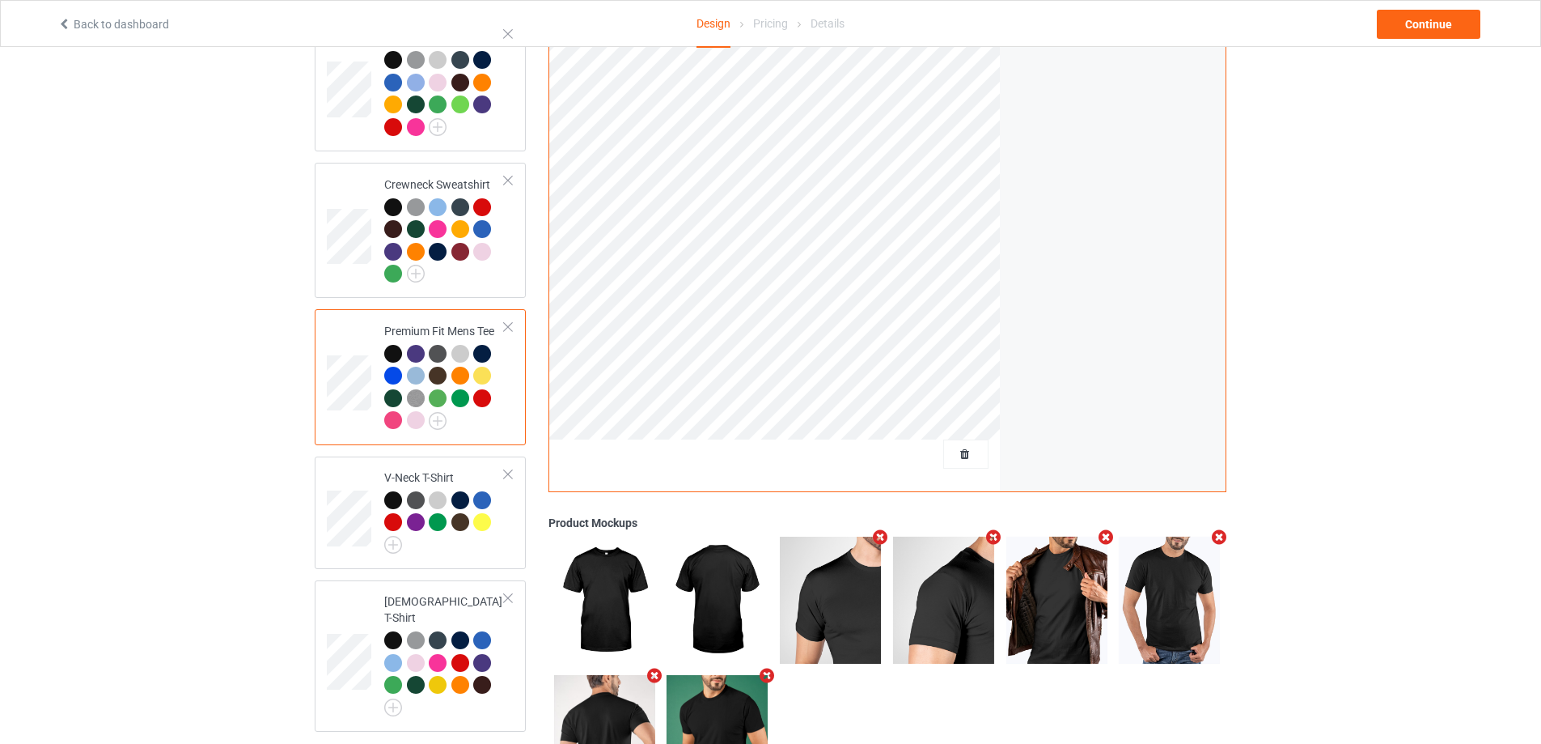
click at [881, 528] on icon "Remove mockup" at bounding box center [881, 536] width 20 height 17
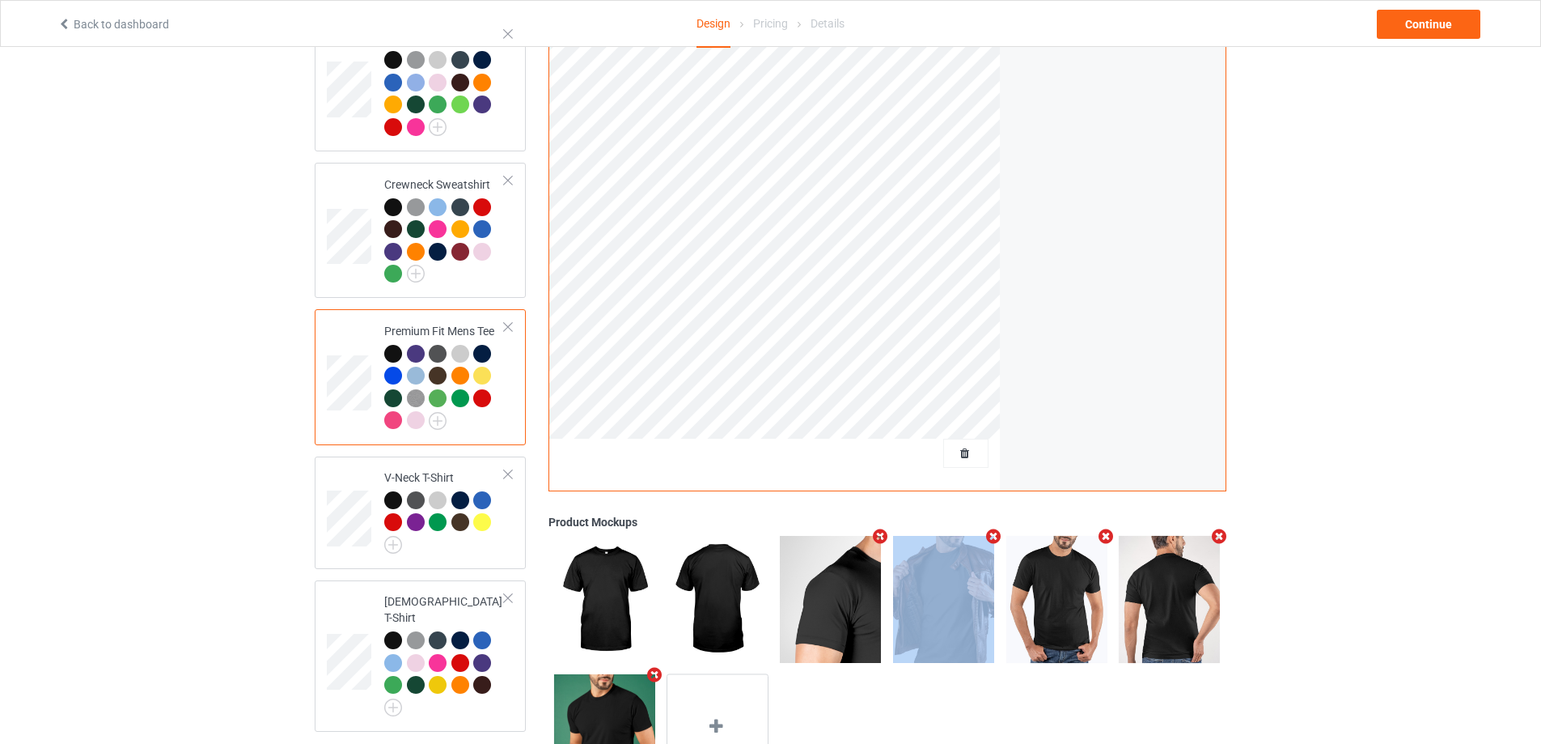
click at [881, 528] on icon "Remove mockup" at bounding box center [881, 536] width 20 height 17
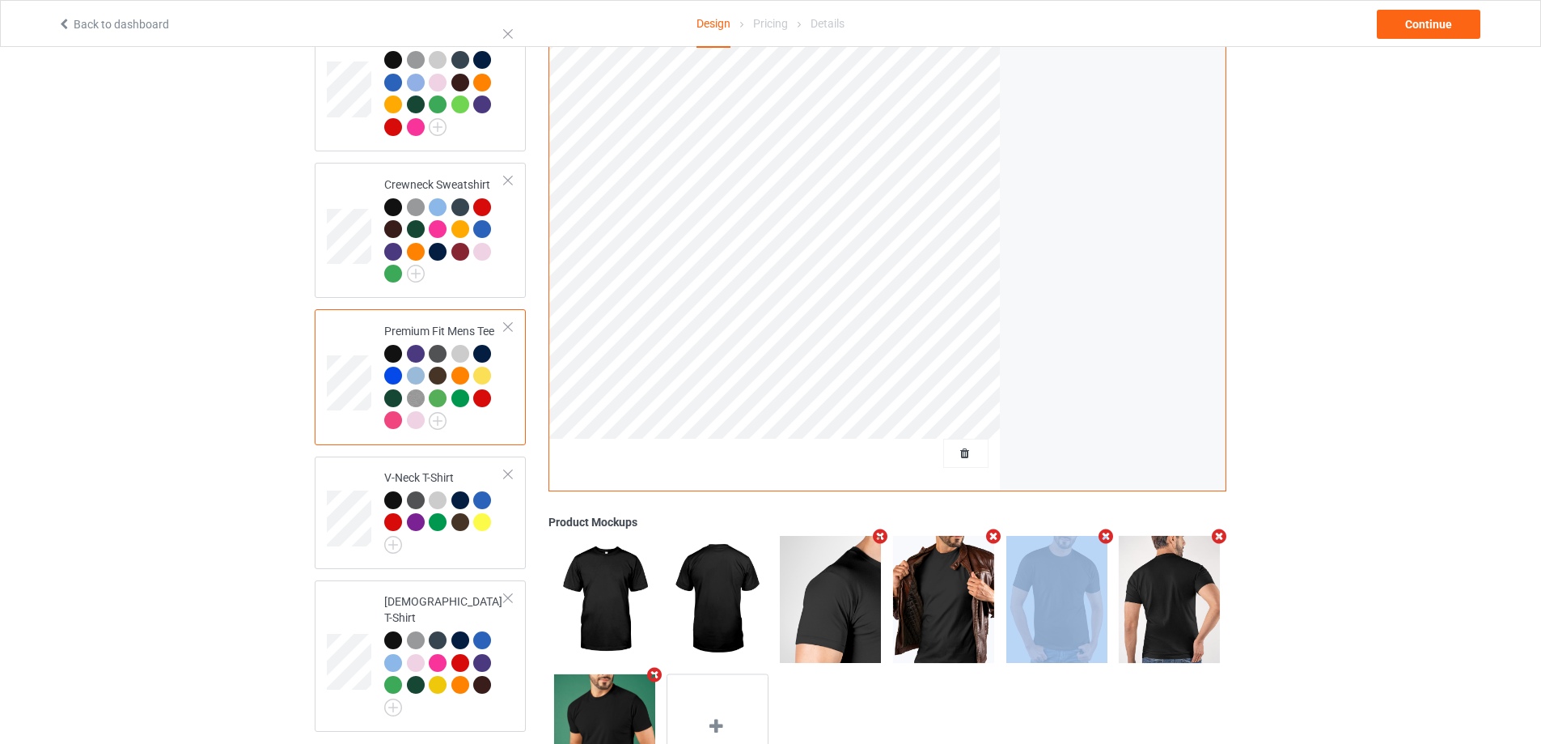
click at [983, 528] on icon "Remove mockup" at bounding box center [993, 536] width 20 height 17
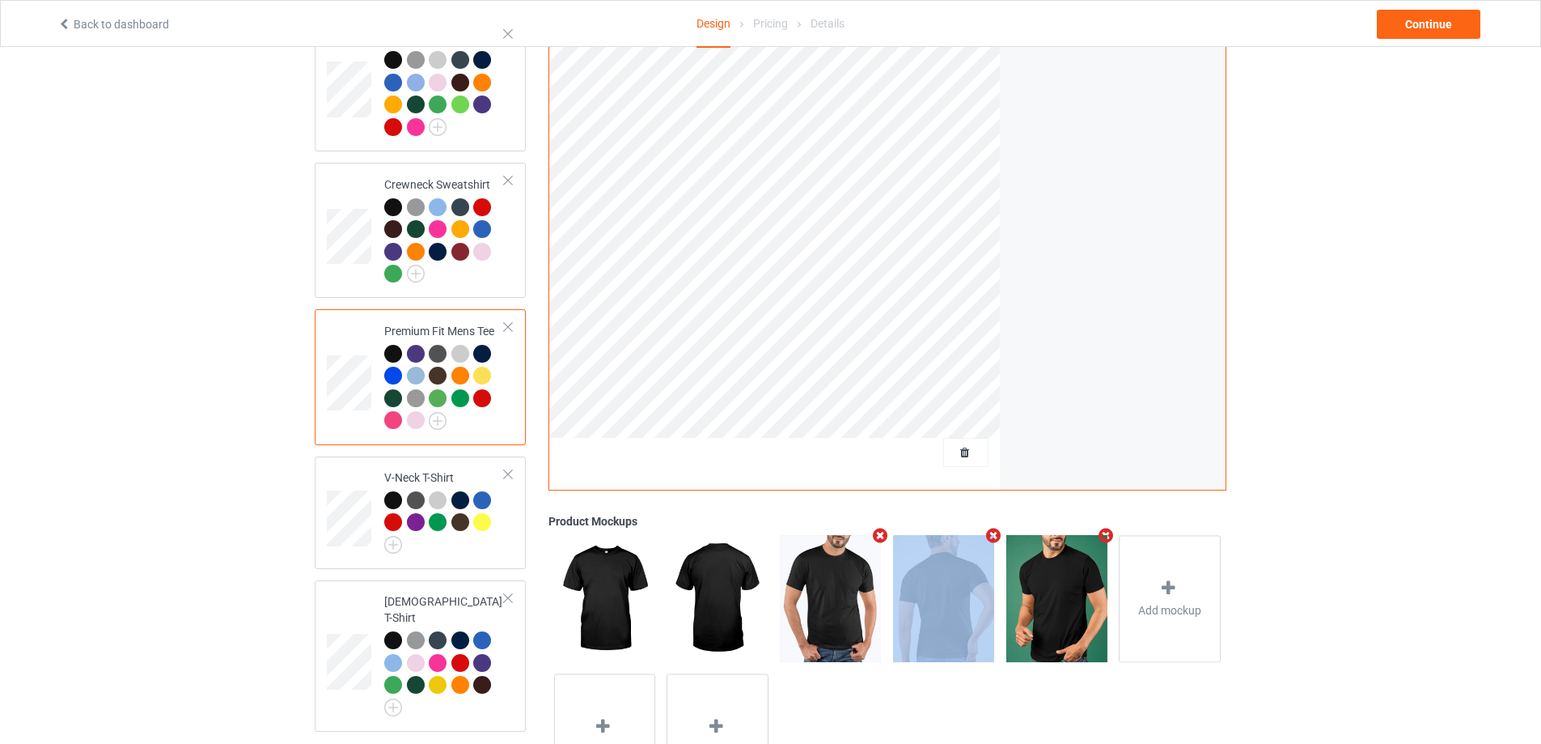
click at [881, 527] on icon "Remove mockup" at bounding box center [881, 535] width 20 height 17
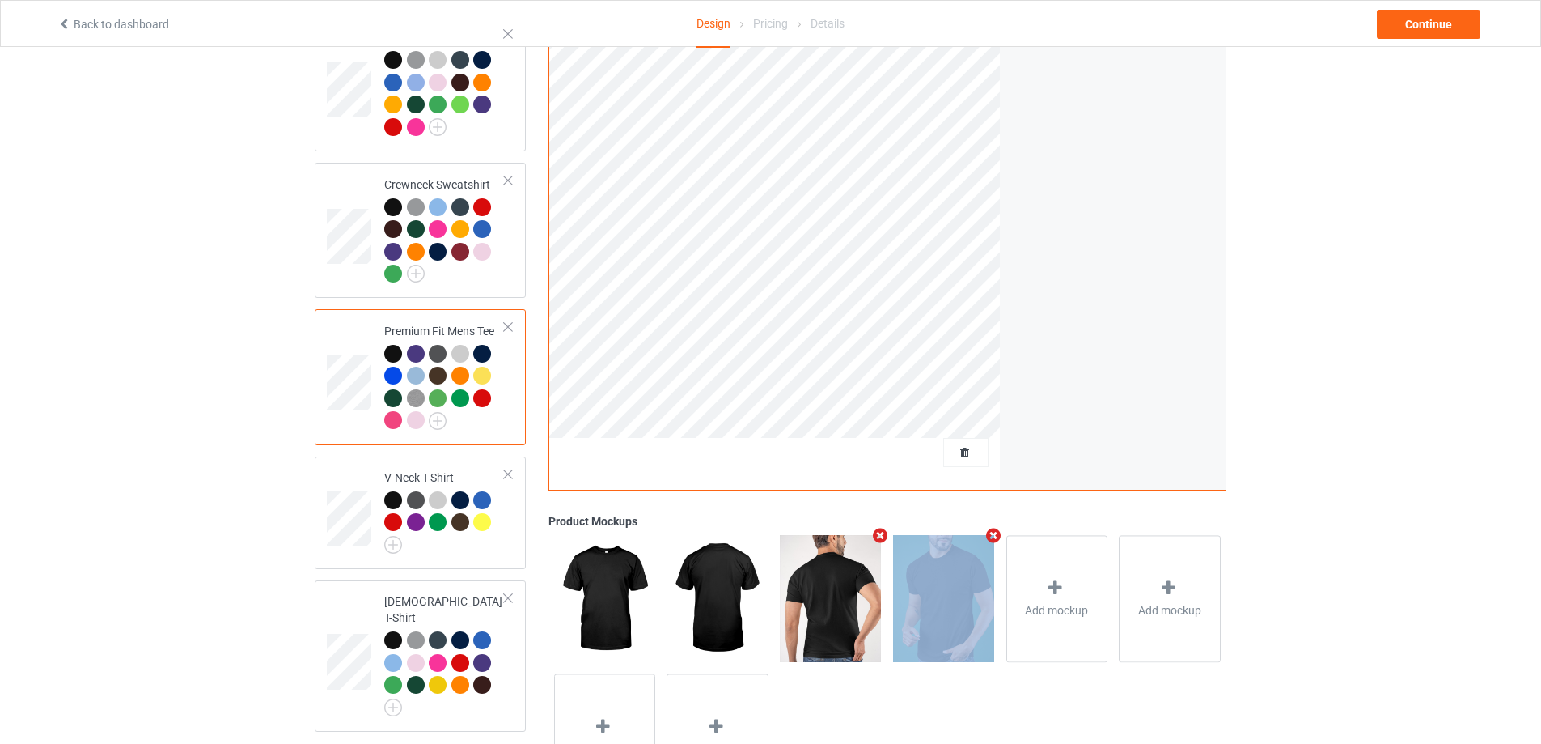
click at [881, 527] on icon "Remove mockup" at bounding box center [881, 535] width 20 height 17
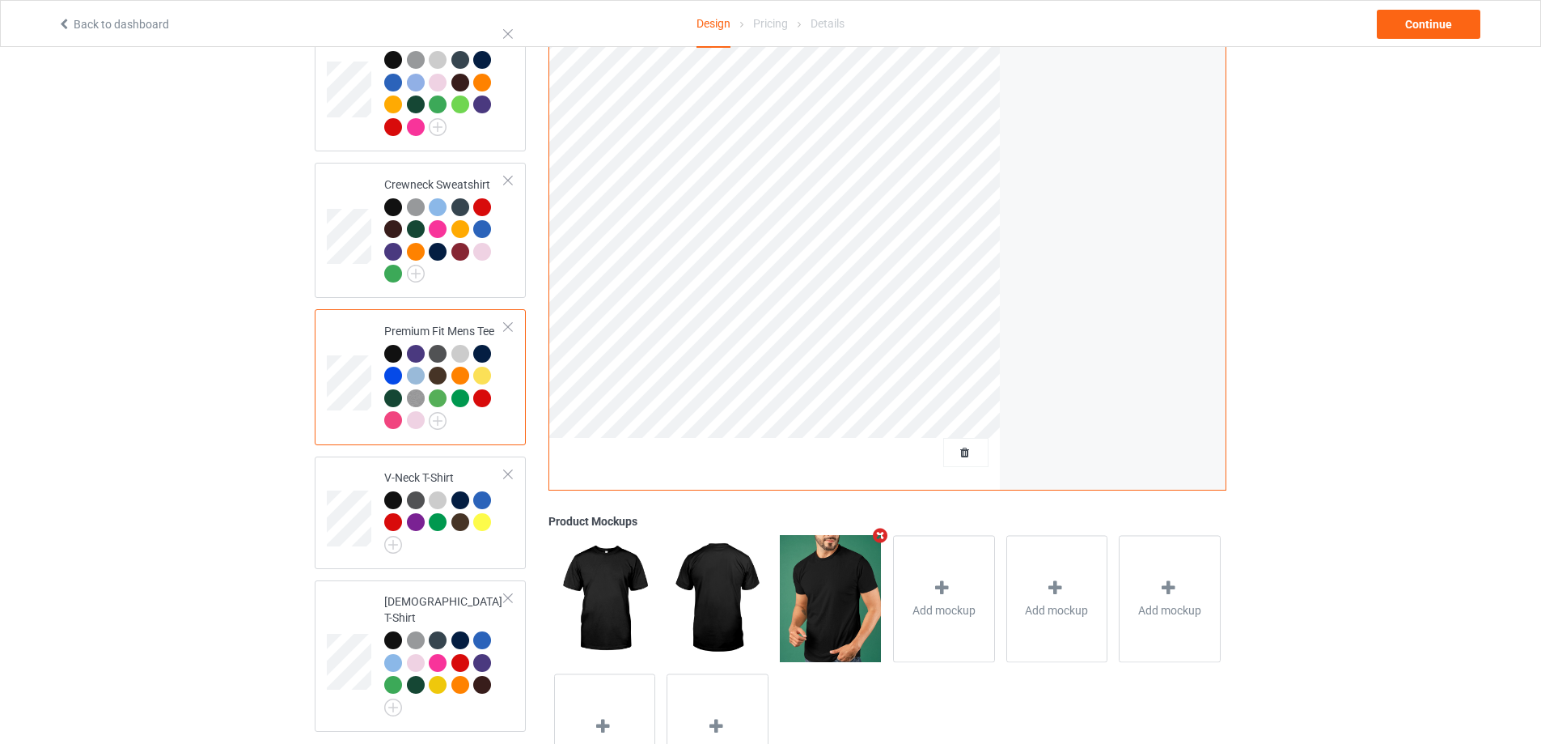
click at [881, 527] on icon "Remove mockup" at bounding box center [881, 535] width 20 height 17
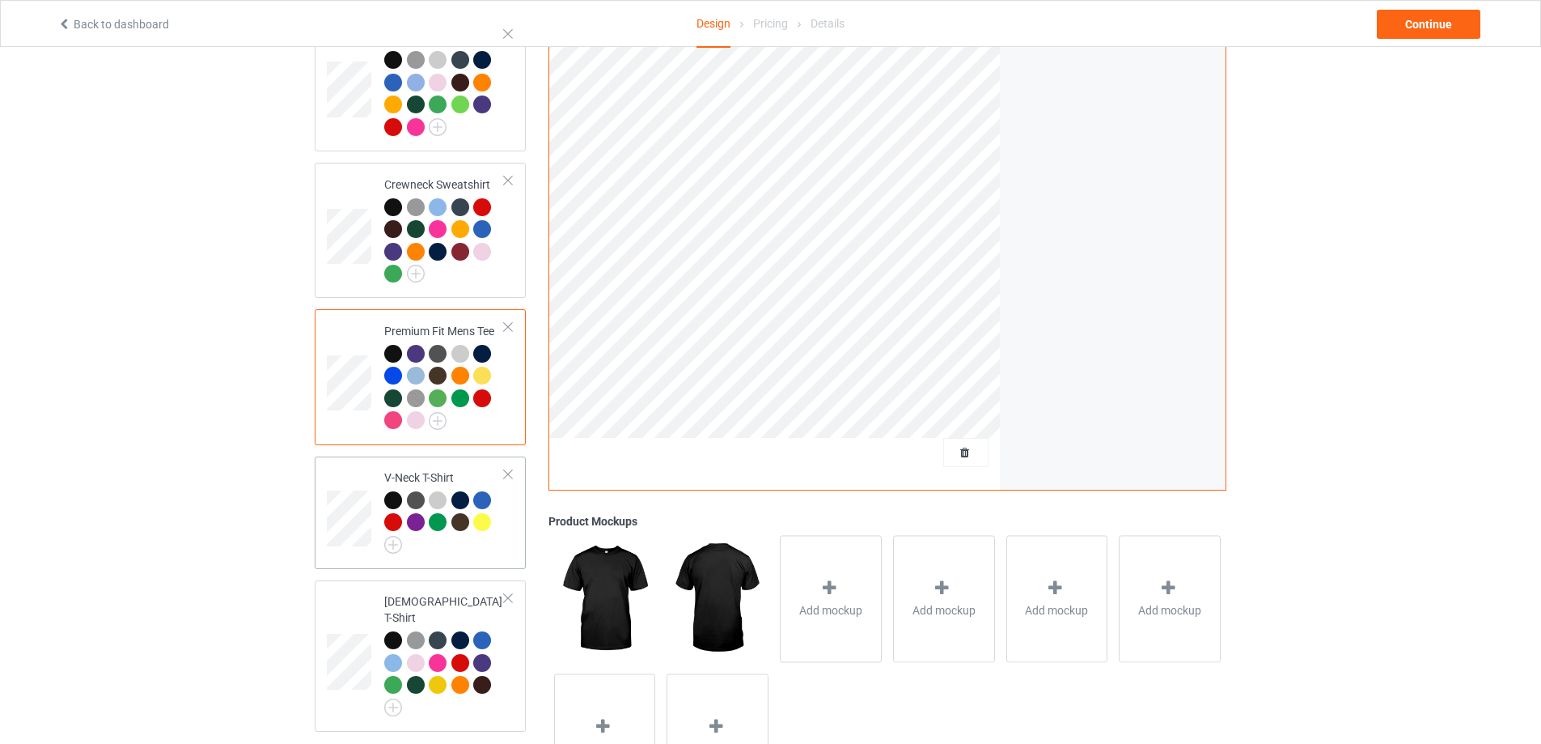
click at [322, 481] on div "V-Neck T-Shirt" at bounding box center [420, 512] width 211 height 112
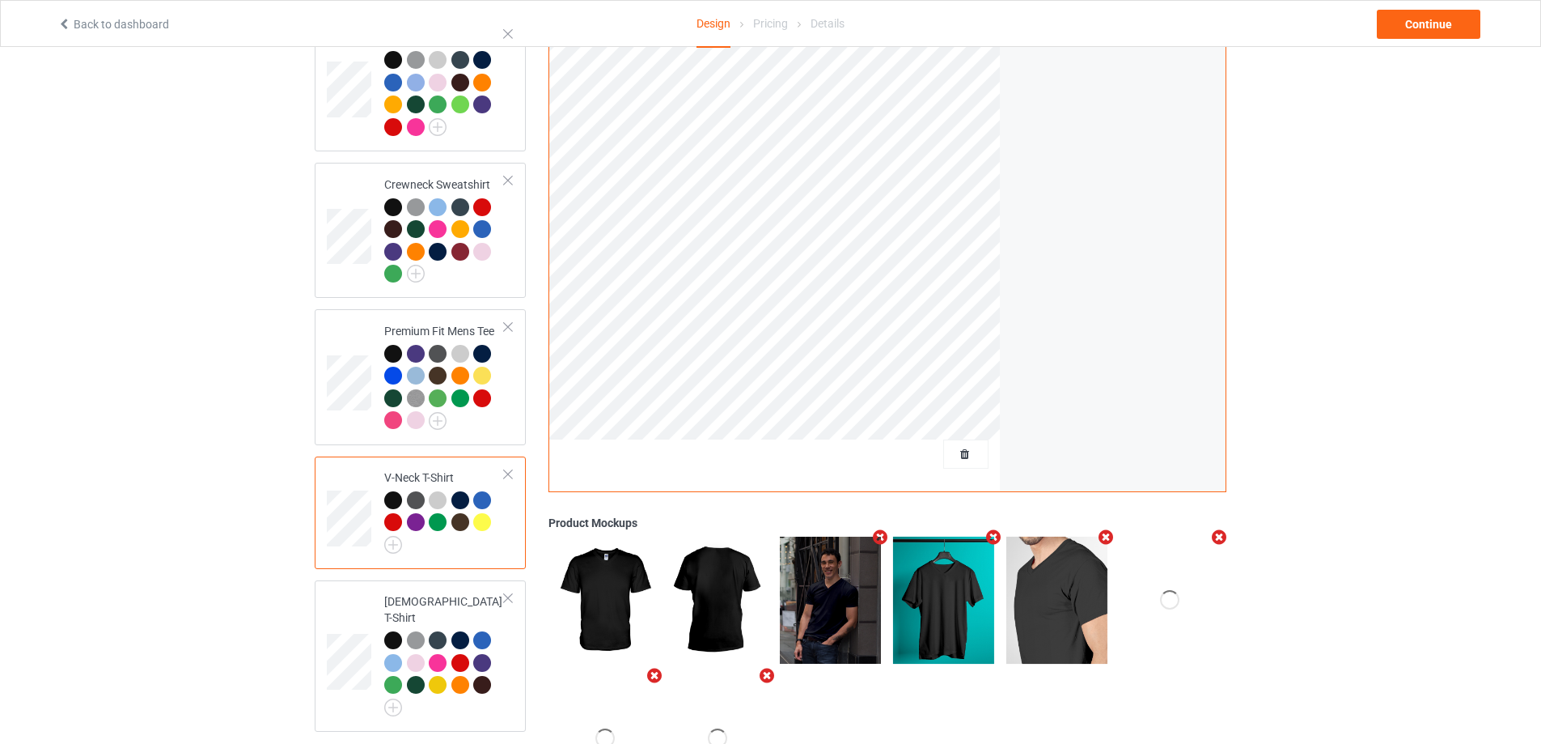
click at [888, 531] on div at bounding box center [944, 600] width 113 height 138
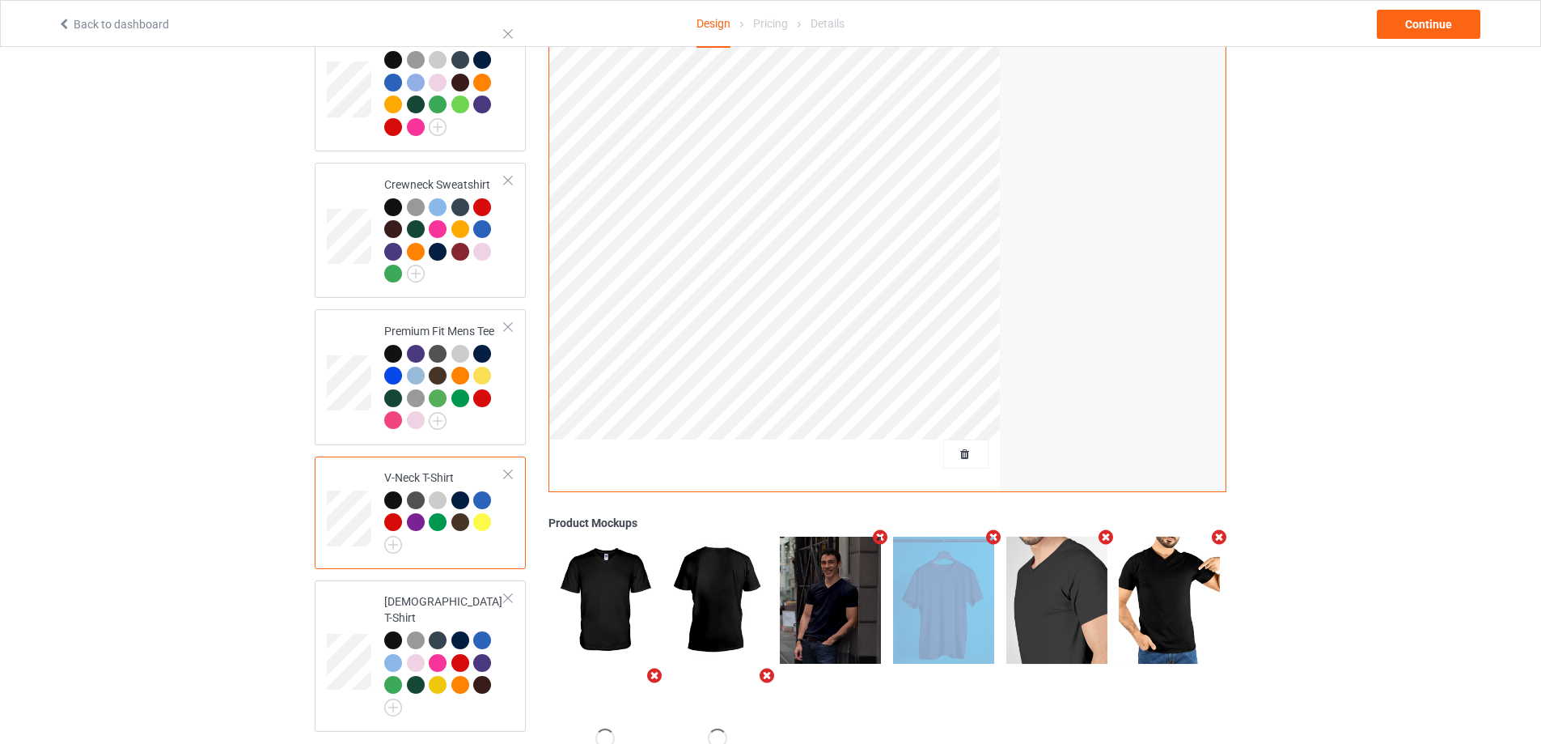
click at [886, 528] on icon "Remove mockup" at bounding box center [881, 536] width 20 height 17
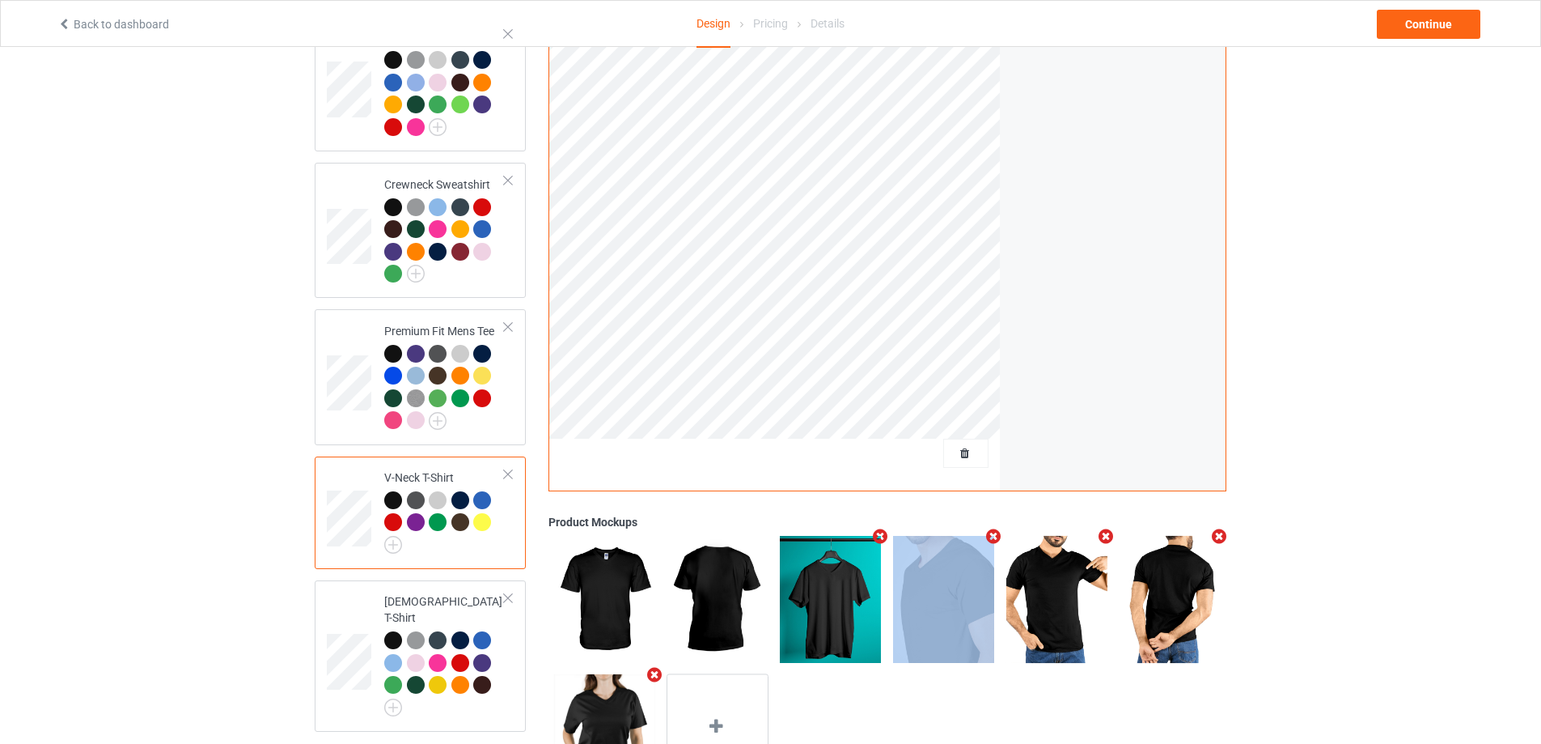
click at [885, 528] on icon "Remove mockup" at bounding box center [881, 536] width 20 height 17
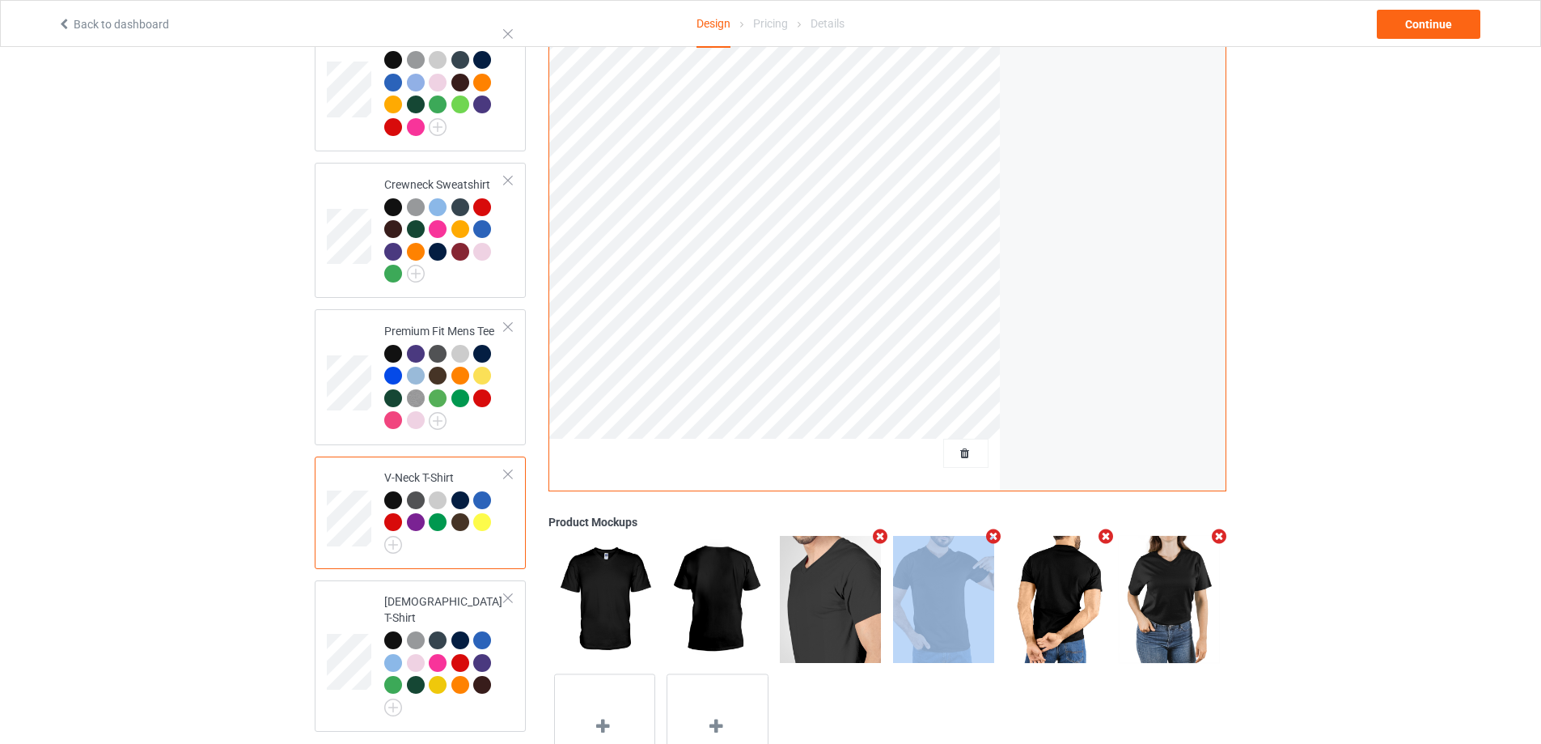
click at [885, 528] on icon "Remove mockup" at bounding box center [881, 536] width 20 height 17
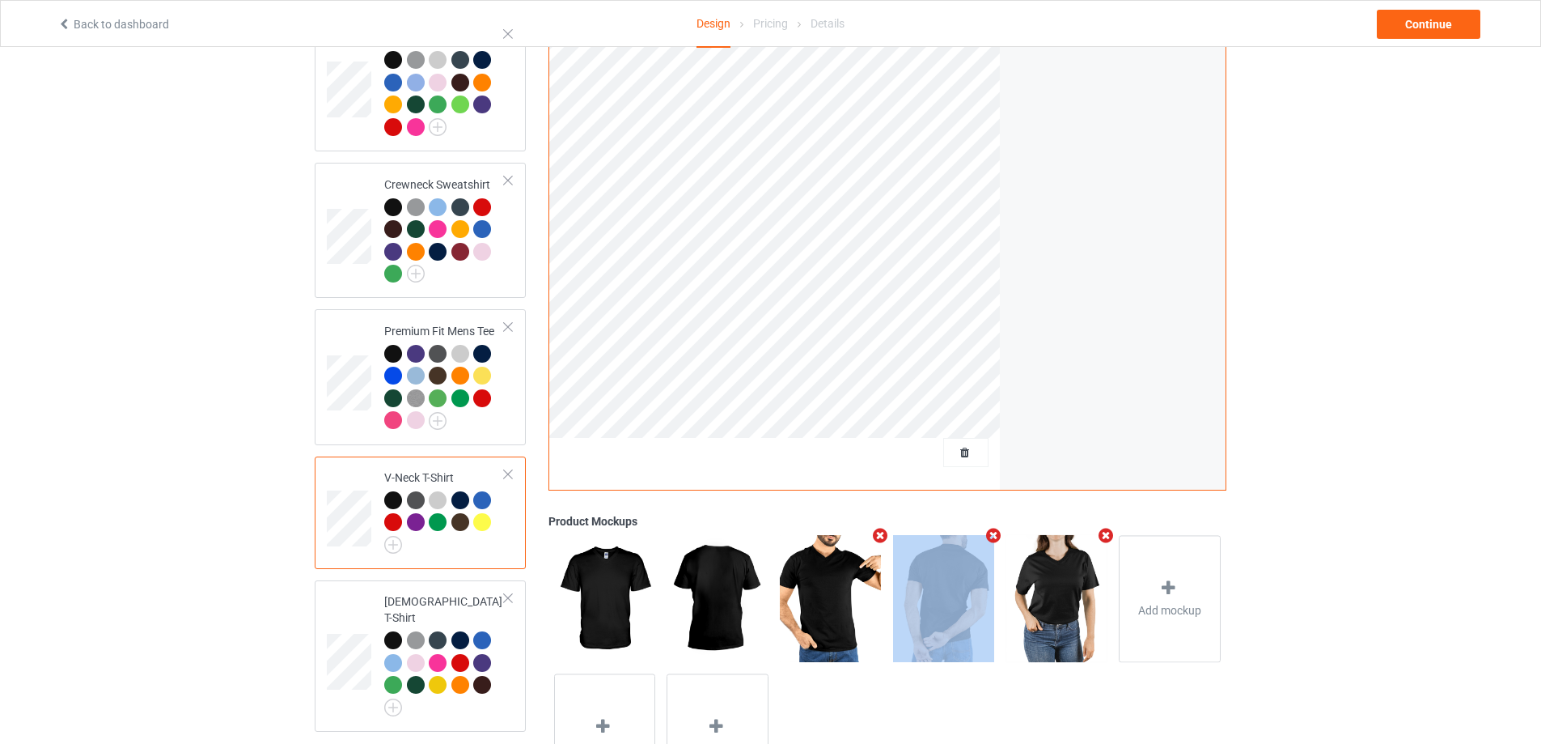
click at [885, 527] on icon "Remove mockup" at bounding box center [881, 535] width 20 height 17
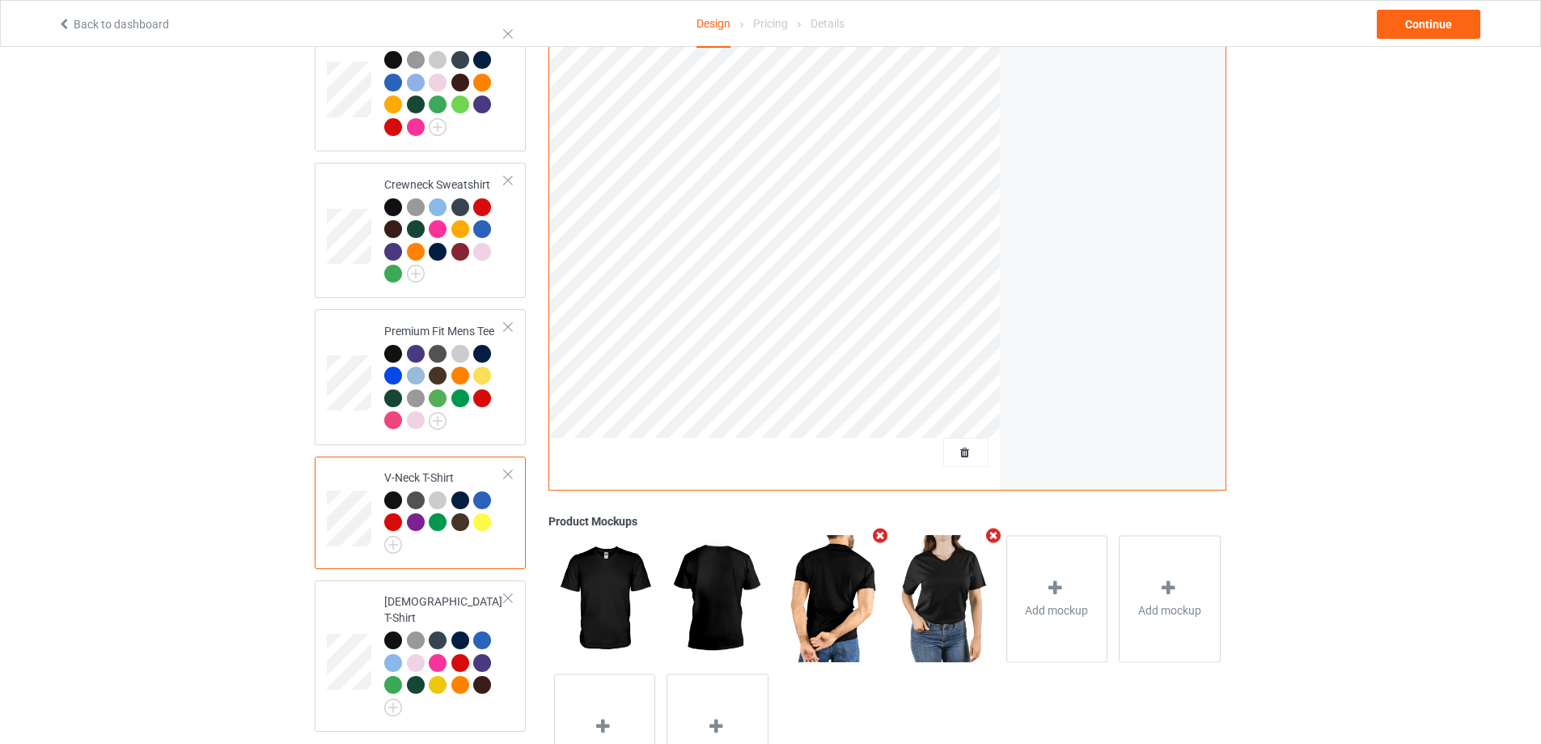
click at [885, 527] on icon "Remove mockup" at bounding box center [881, 535] width 20 height 17
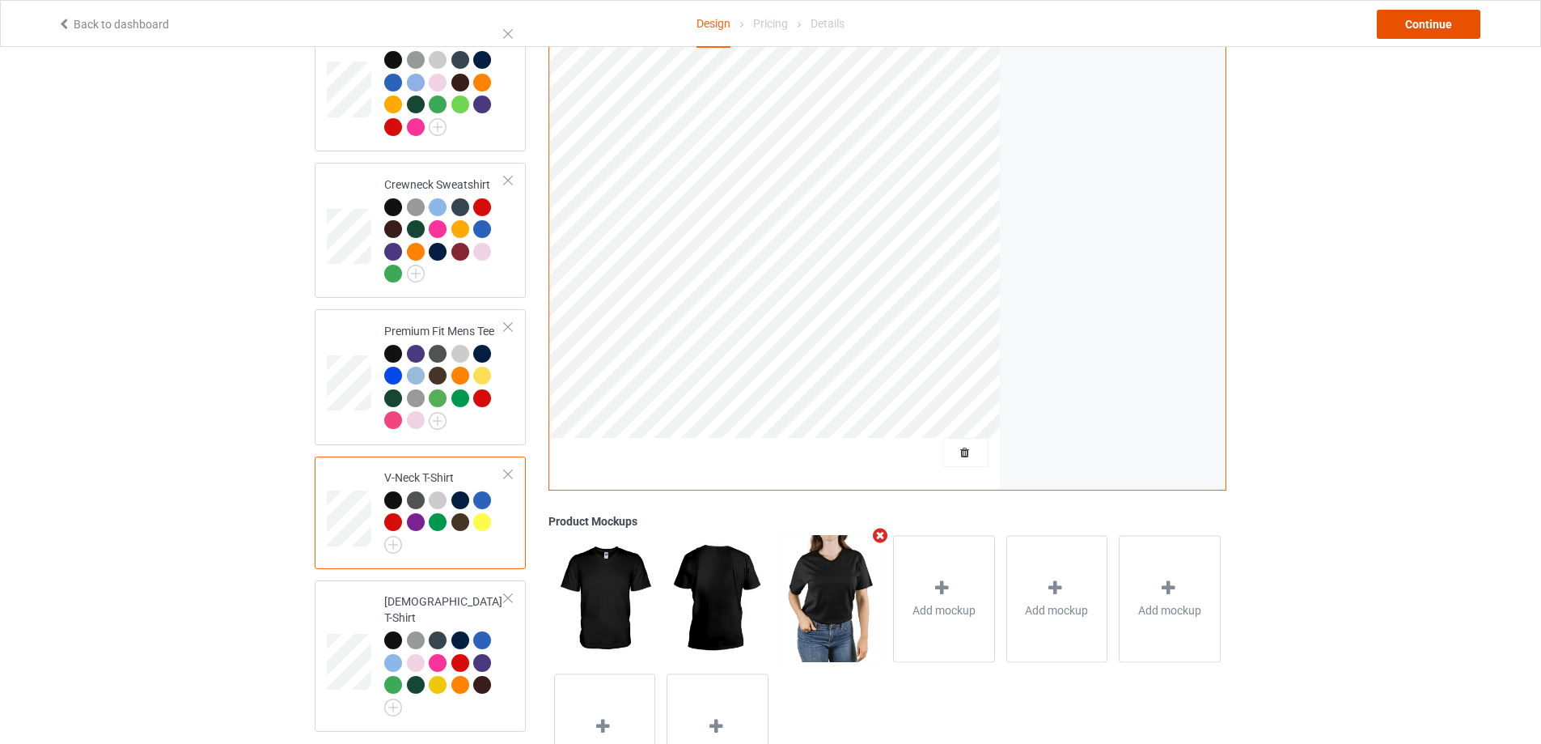
click at [1457, 24] on div "Continue" at bounding box center [1429, 24] width 104 height 29
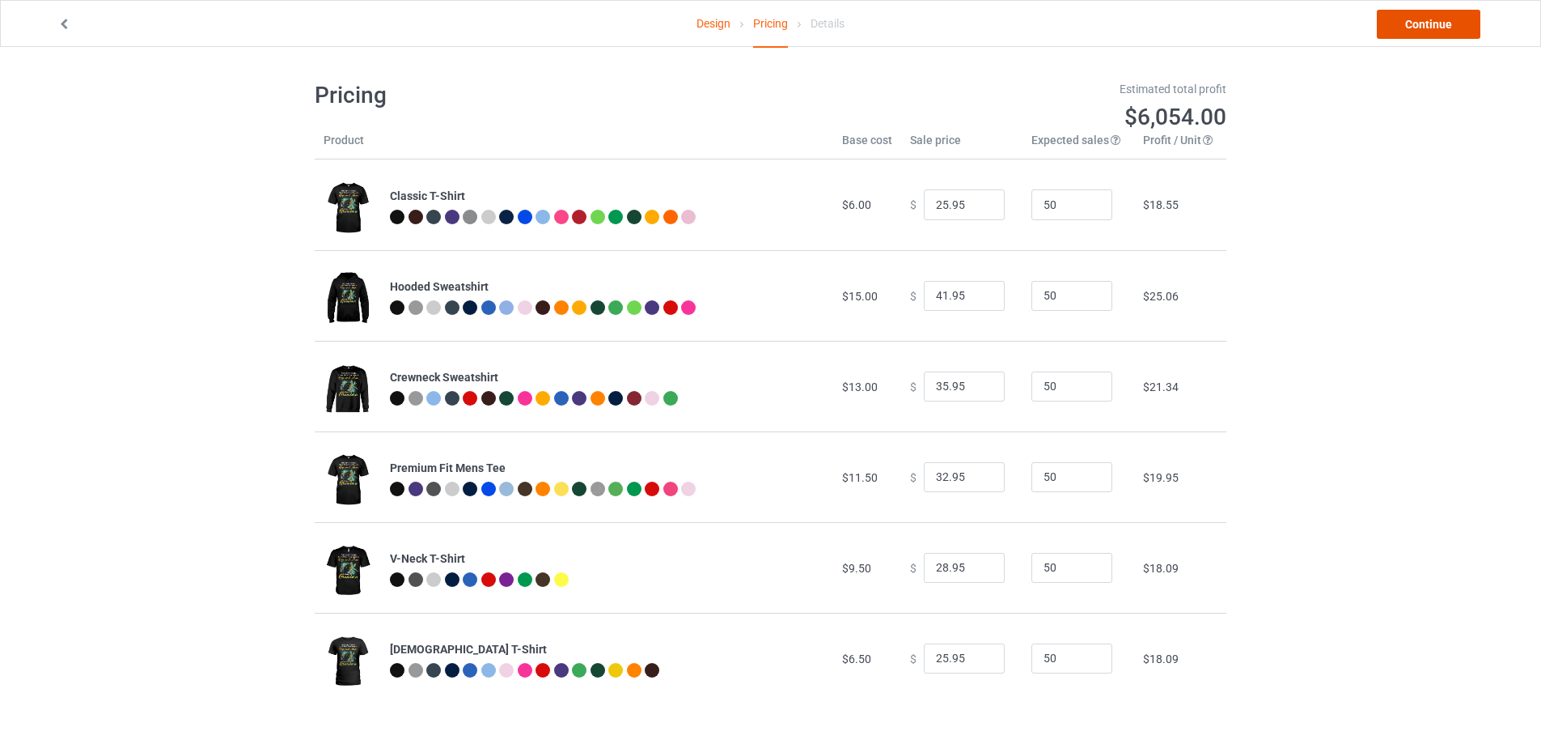
click at [1457, 24] on link "Continue" at bounding box center [1429, 24] width 104 height 29
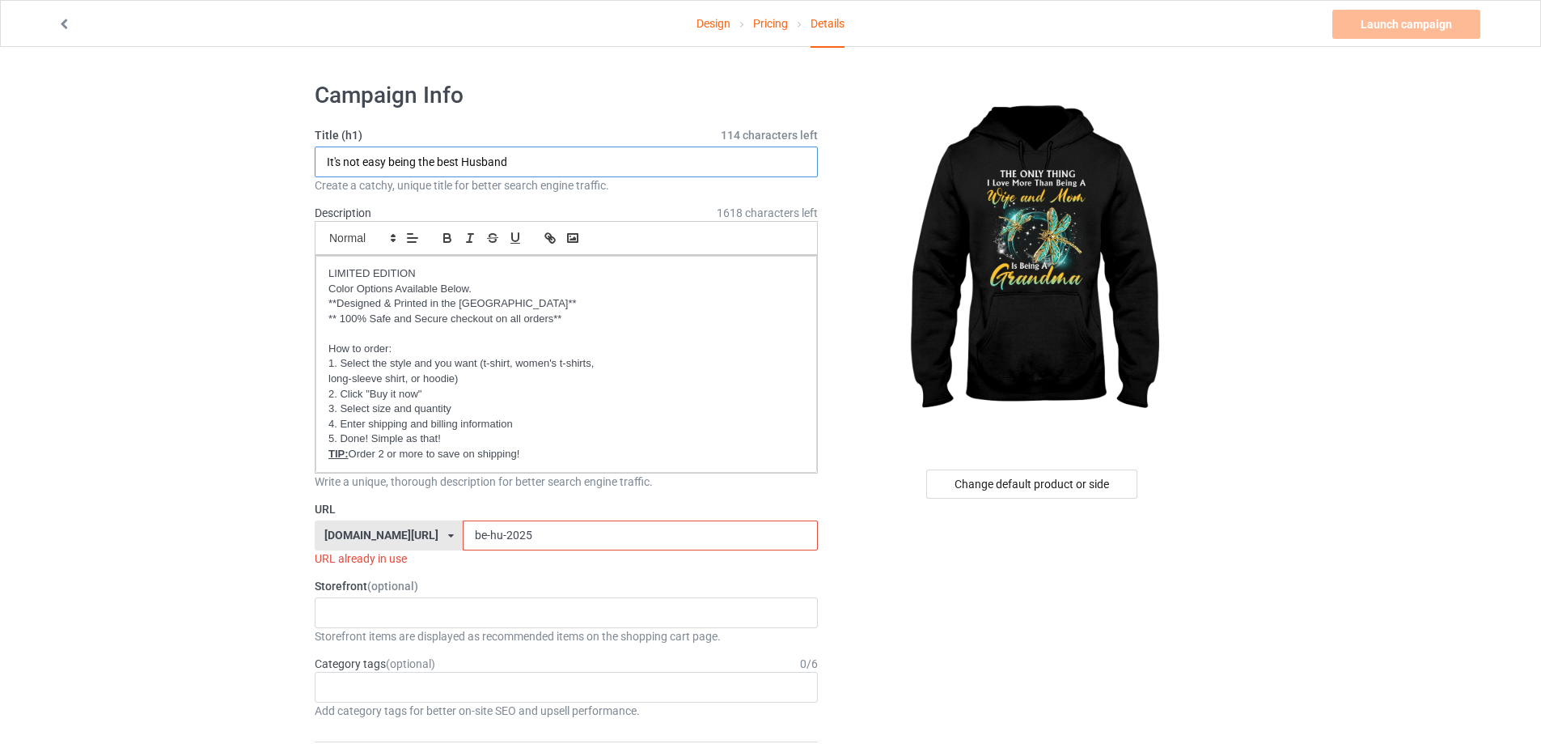
drag, startPoint x: 577, startPoint y: 159, endPoint x: 257, endPoint y: 147, distance: 319.8
type input "The Only thing I love"
drag, startPoint x: 537, startPoint y: 532, endPoint x: 384, endPoint y: 529, distance: 153.8
click at [384, 528] on div "[DOMAIN_NAME][URL] [DOMAIN_NAME][URL] [DOMAIN_NAME][URL] [DOMAIN_NAME][URL] [DO…" at bounding box center [566, 535] width 503 height 31
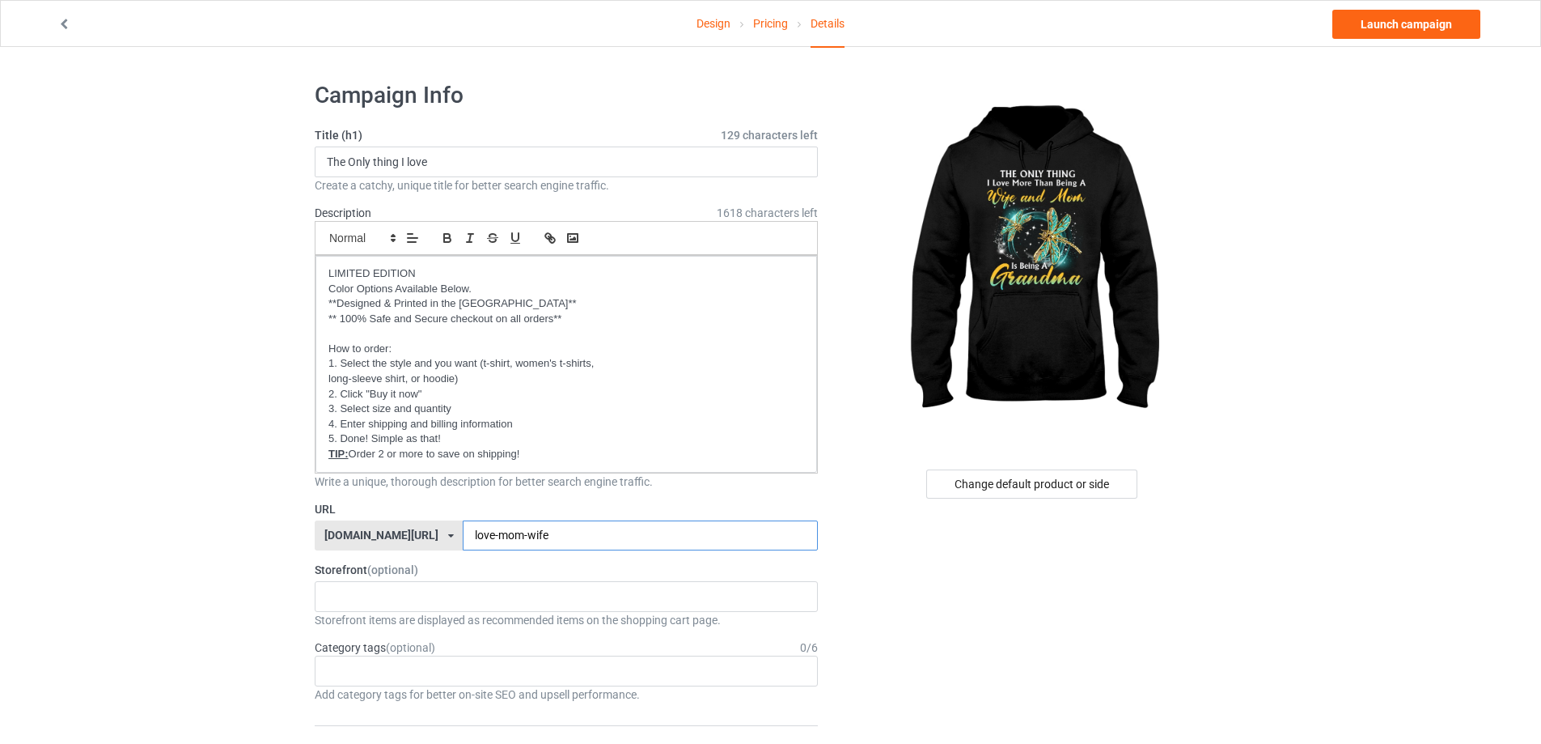
type input "love-mom-wife"
click at [1430, 16] on link "Launch campaign" at bounding box center [1407, 24] width 148 height 29
